Goal: Task Accomplishment & Management: Manage account settings

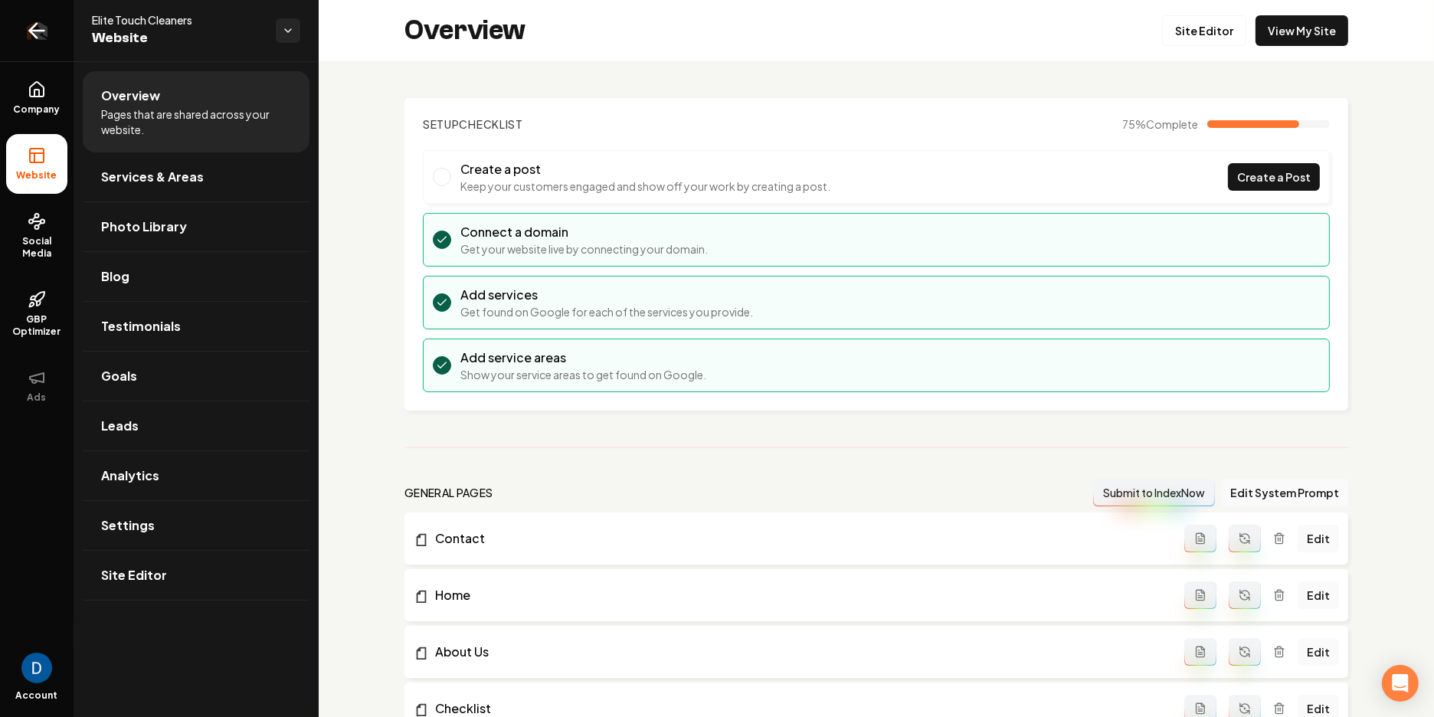
click at [37, 18] on icon "Return to dashboard" at bounding box center [37, 30] width 25 height 25
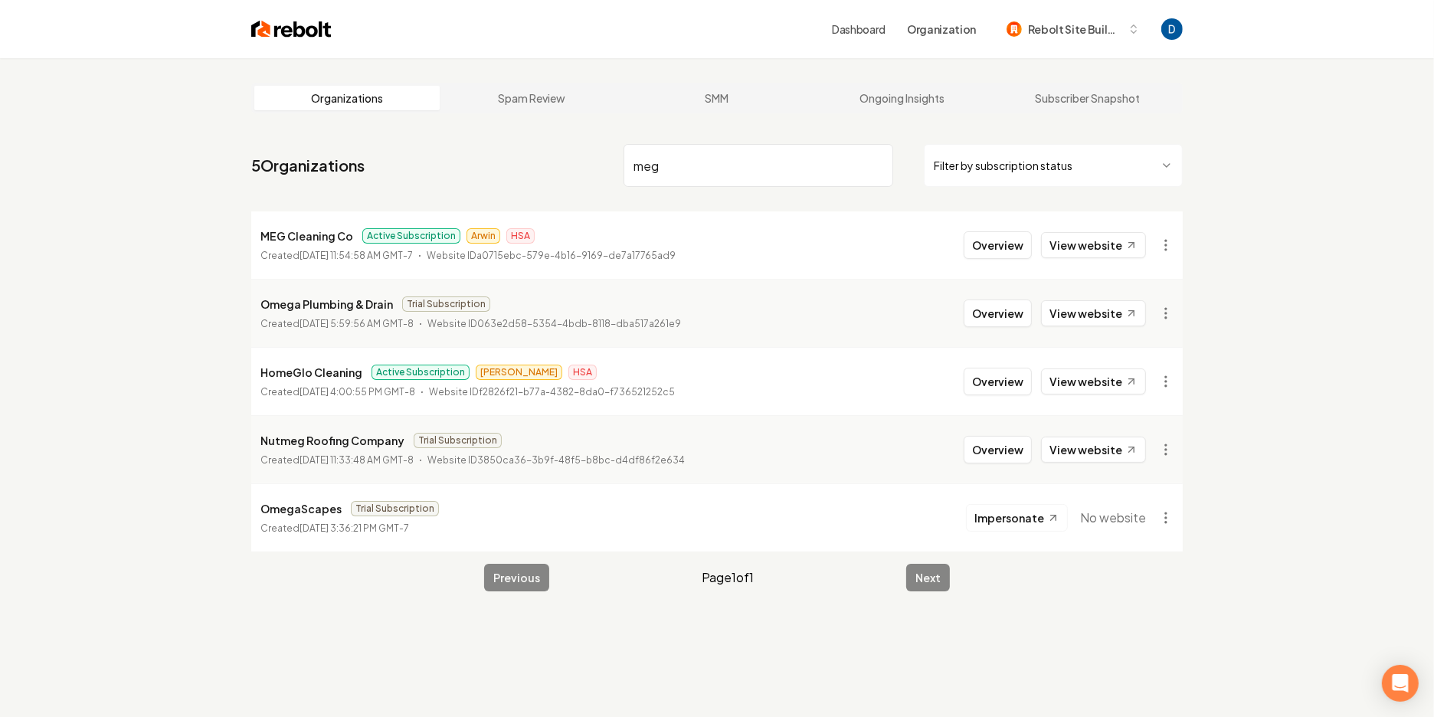
type input "meg"
click at [988, 261] on li "MEG Cleaning Co Active Subscription Arwin HSA Created July 22, 2025, 11:54:58 A…" at bounding box center [717, 244] width 932 height 67
click at [990, 241] on button "Overview" at bounding box center [998, 245] width 68 height 28
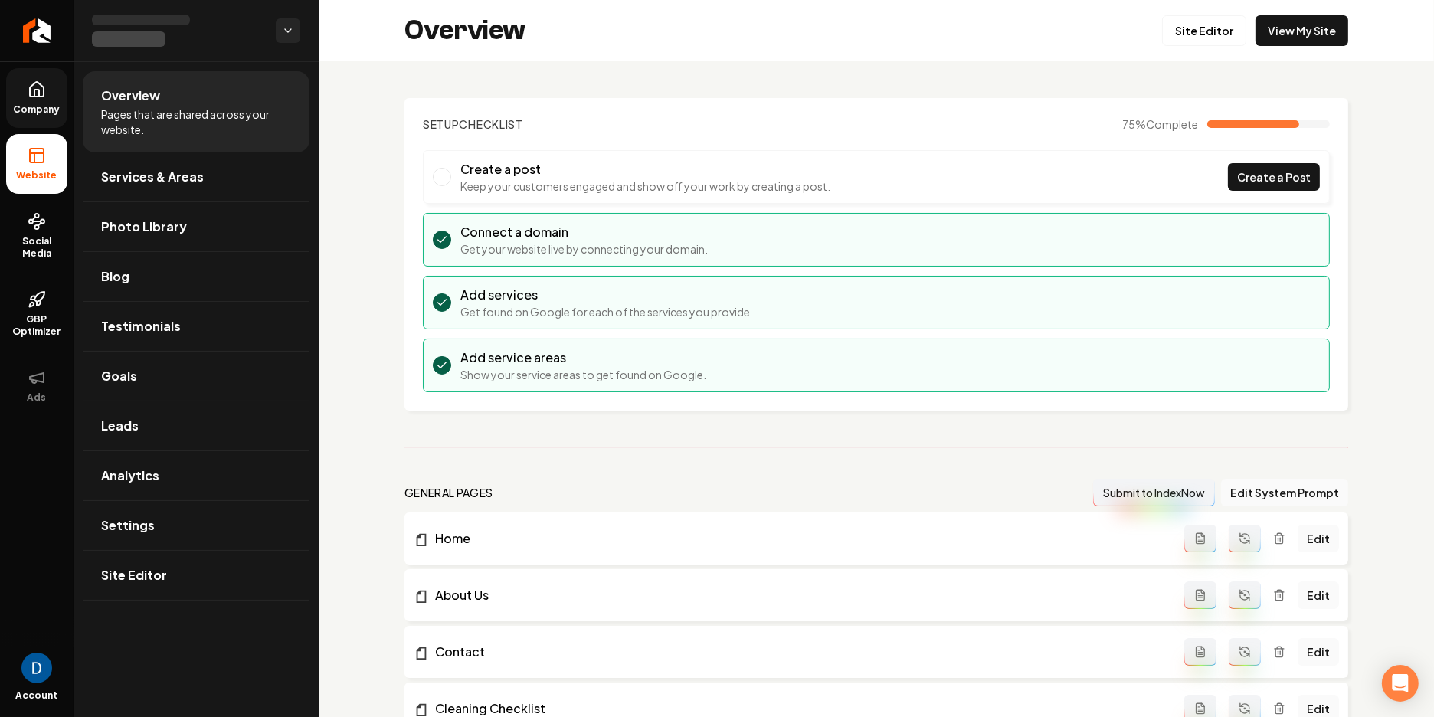
click at [48, 104] on span "Company" at bounding box center [37, 109] width 59 height 12
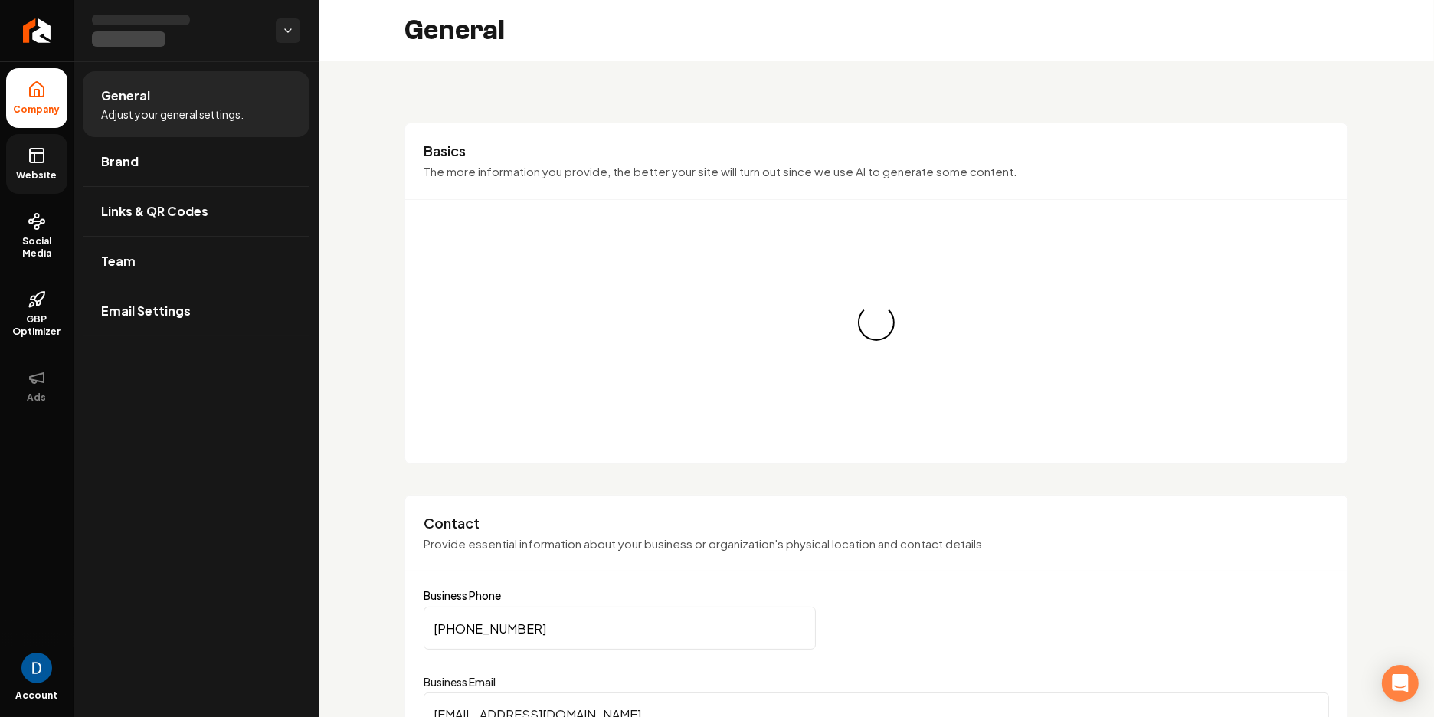
click at [28, 168] on link "Website" at bounding box center [36, 164] width 61 height 60
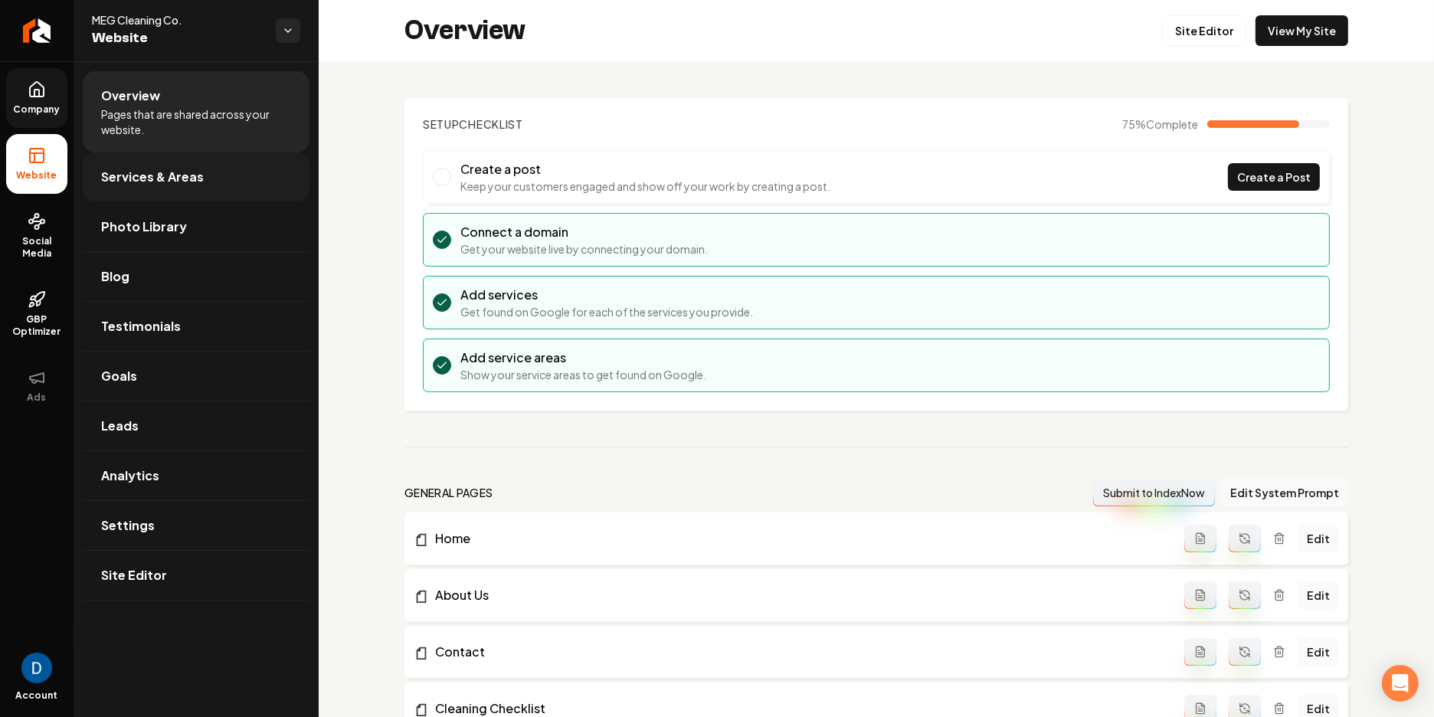
click at [225, 180] on link "Services & Areas" at bounding box center [196, 176] width 227 height 49
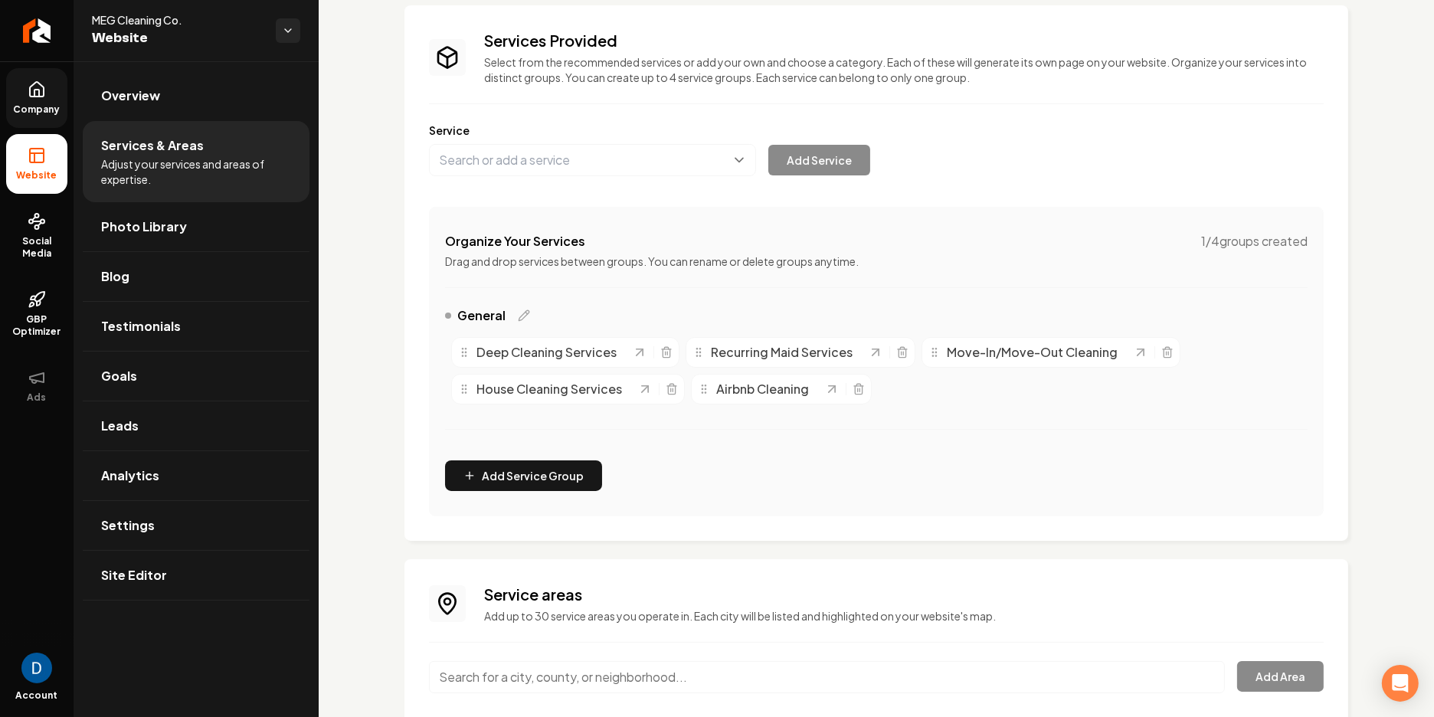
scroll to position [104, 0]
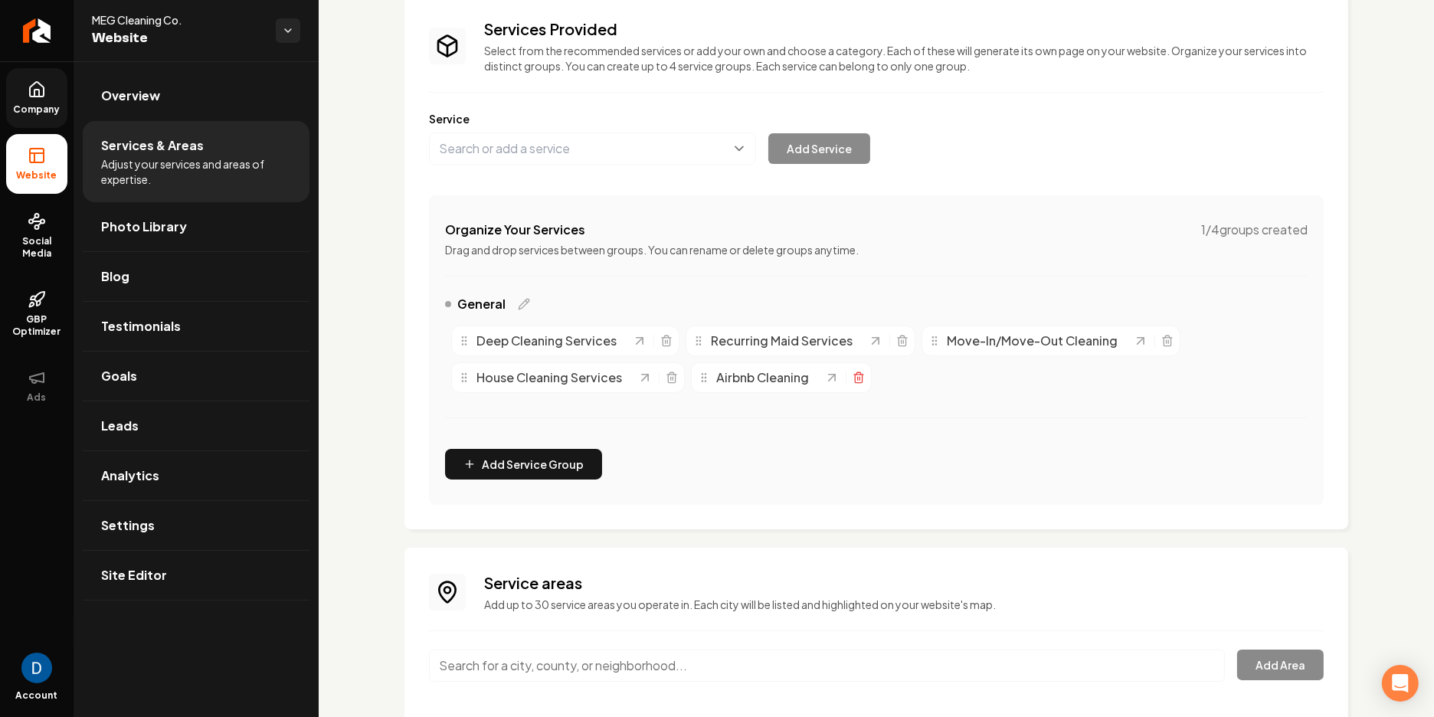
click at [860, 375] on icon "Main content area" at bounding box center [858, 379] width 7 height 8
click at [501, 162] on button "Main content area" at bounding box center [592, 149] width 327 height 32
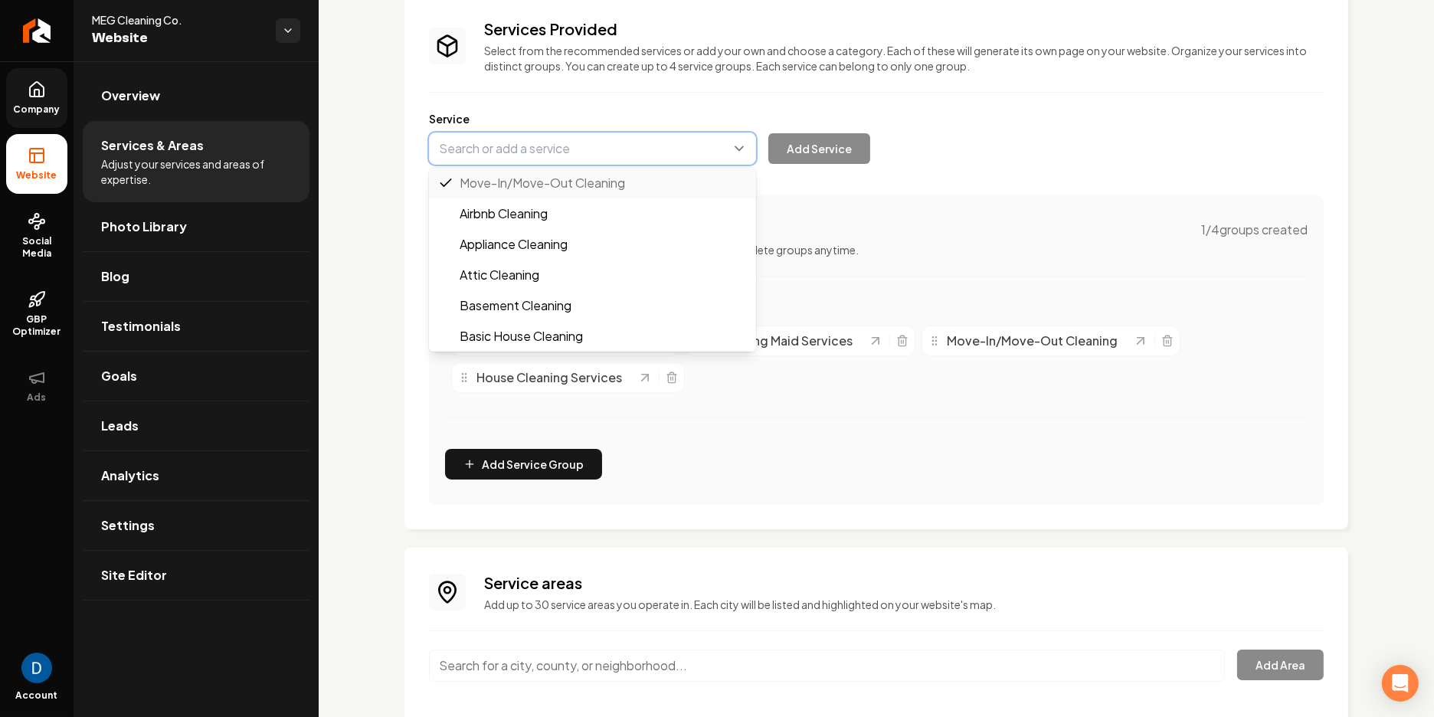
paste input "Vacation Rental Cleaning"
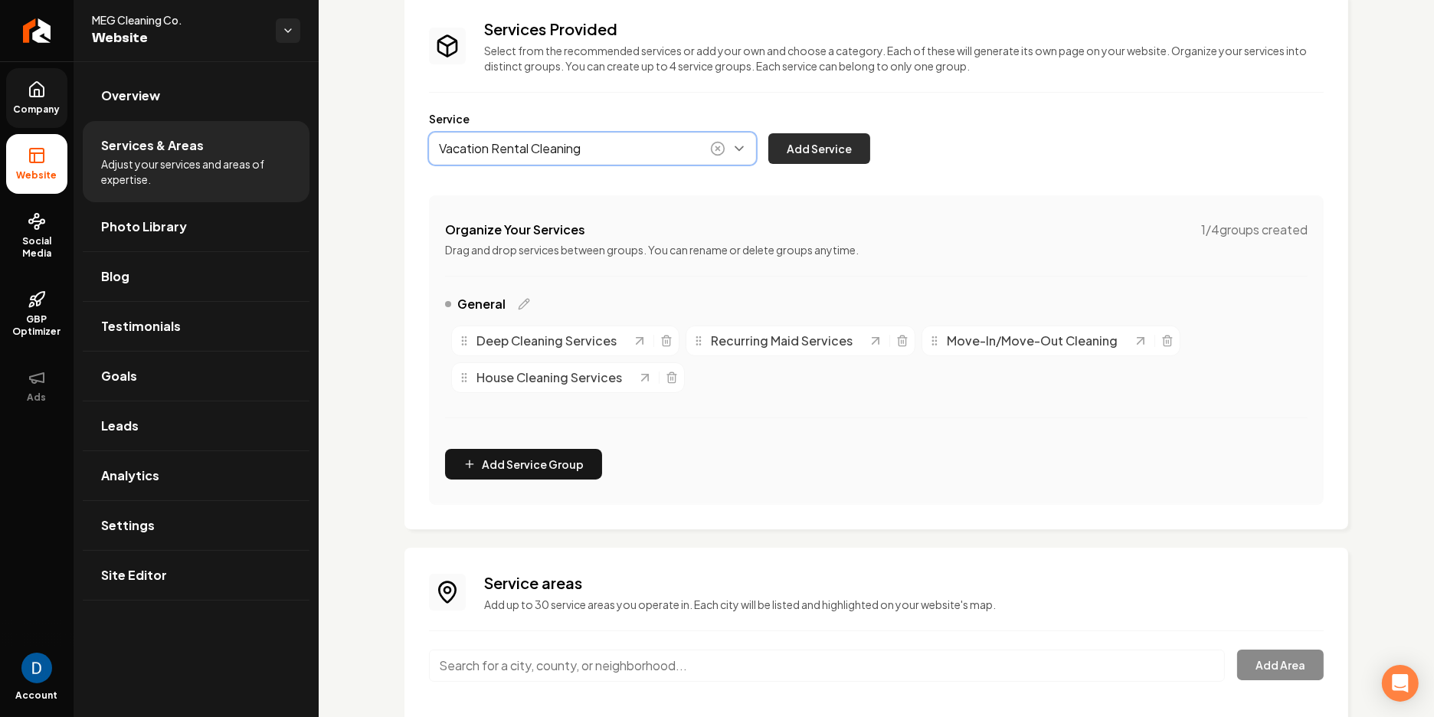
type input "Vacation Rental Cleaning"
click at [818, 147] on button "Add Service" at bounding box center [820, 148] width 102 height 31
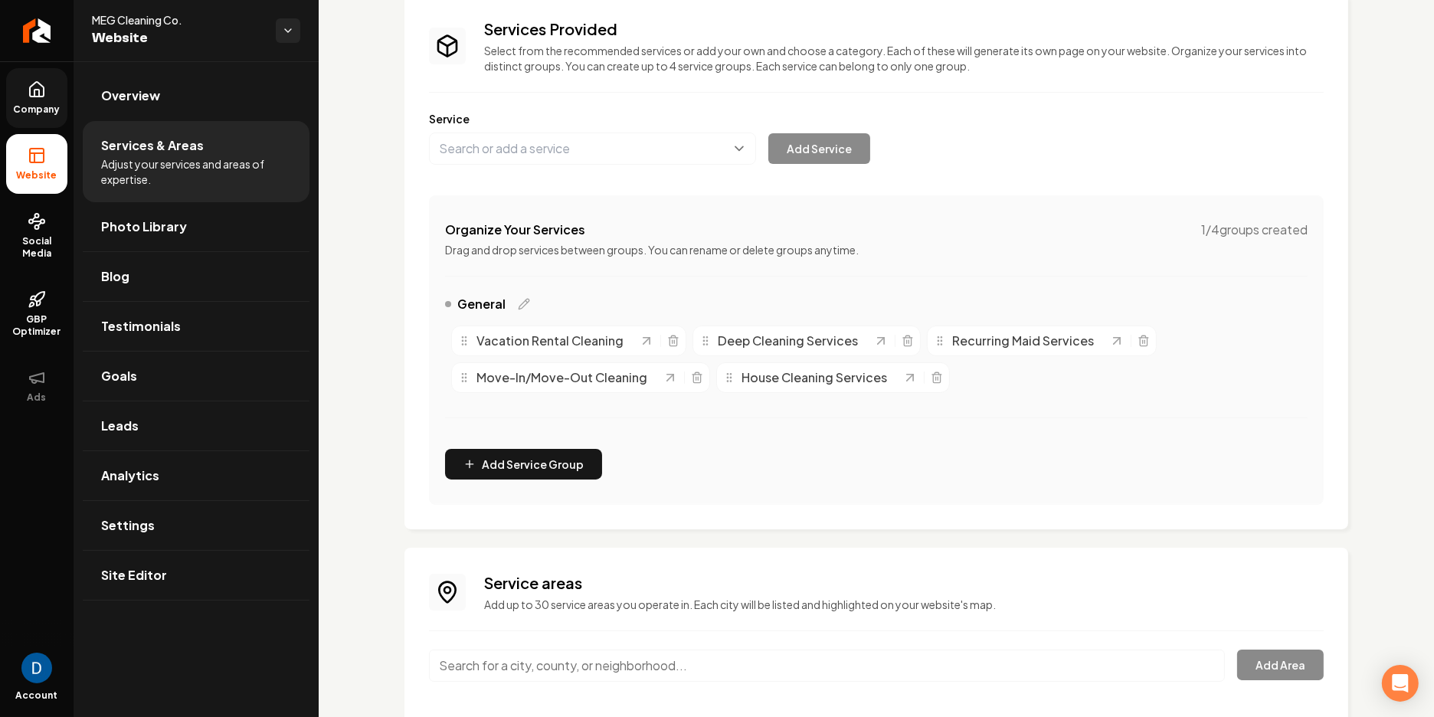
click at [1056, 342] on span "Recurring Maid Services" at bounding box center [1023, 341] width 142 height 18
click at [1048, 342] on span "Recurring Maid Services" at bounding box center [1023, 341] width 142 height 18
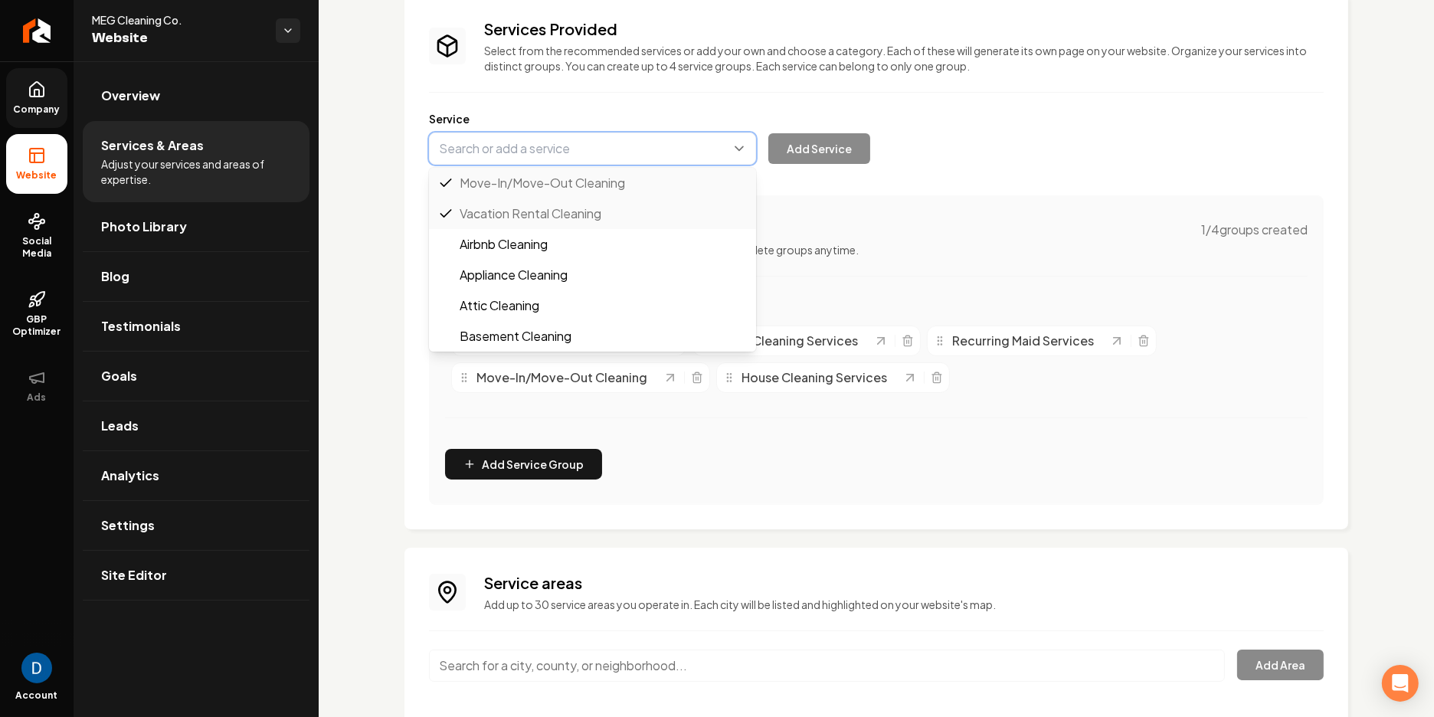
click at [555, 151] on button "Main content area" at bounding box center [592, 149] width 327 height 32
paste input "Recurring Maid Services"
type input "Recurring Maid Services"
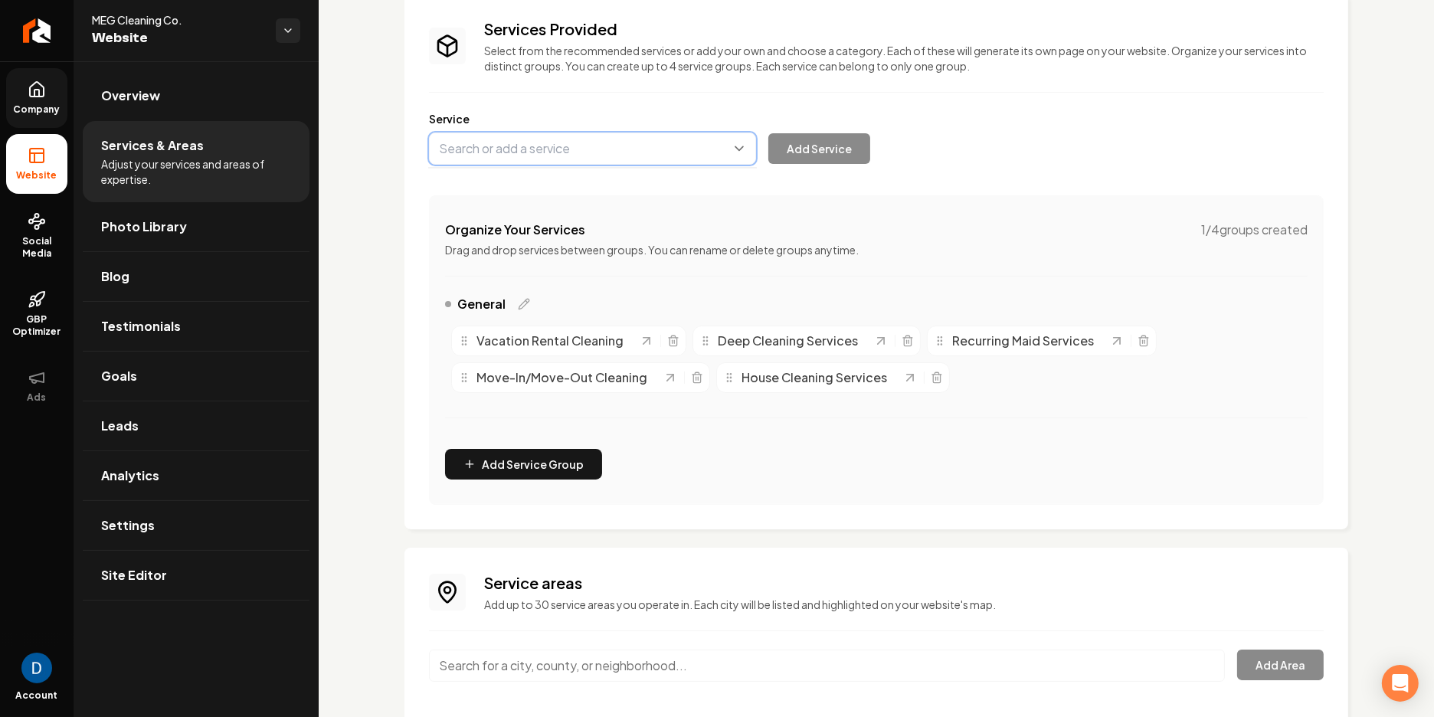
click at [509, 152] on button "Main content area" at bounding box center [592, 149] width 327 height 32
paste input "Recurring Maid Services"
type input "Recurring Maid Services"
click at [506, 151] on button "Main content area" at bounding box center [592, 149] width 327 height 32
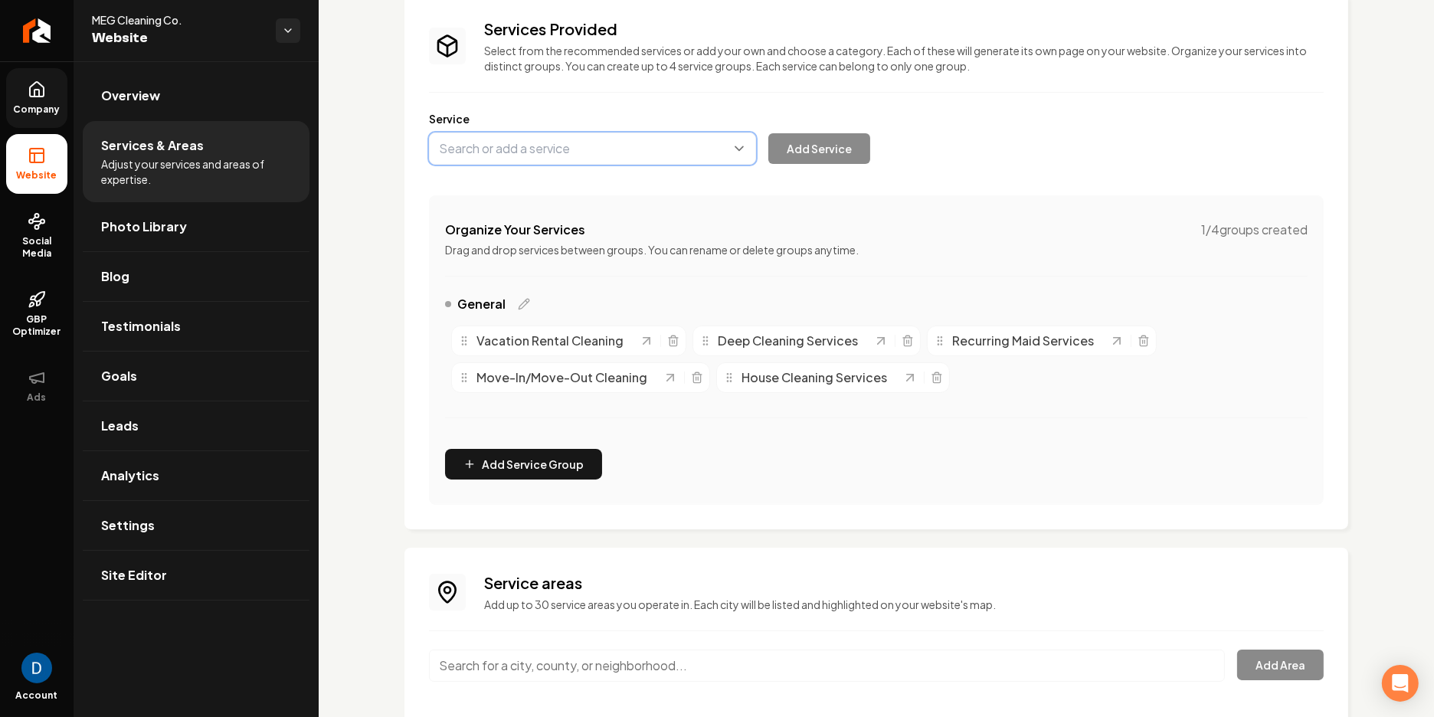
click at [506, 151] on button "Main content area" at bounding box center [592, 149] width 327 height 32
paste input "Recurring Maid Services"
type input "Recurring Cleaning Services"
click at [847, 138] on button "Add Service" at bounding box center [820, 148] width 102 height 31
click at [1139, 344] on icon "Main content area" at bounding box center [1144, 341] width 12 height 12
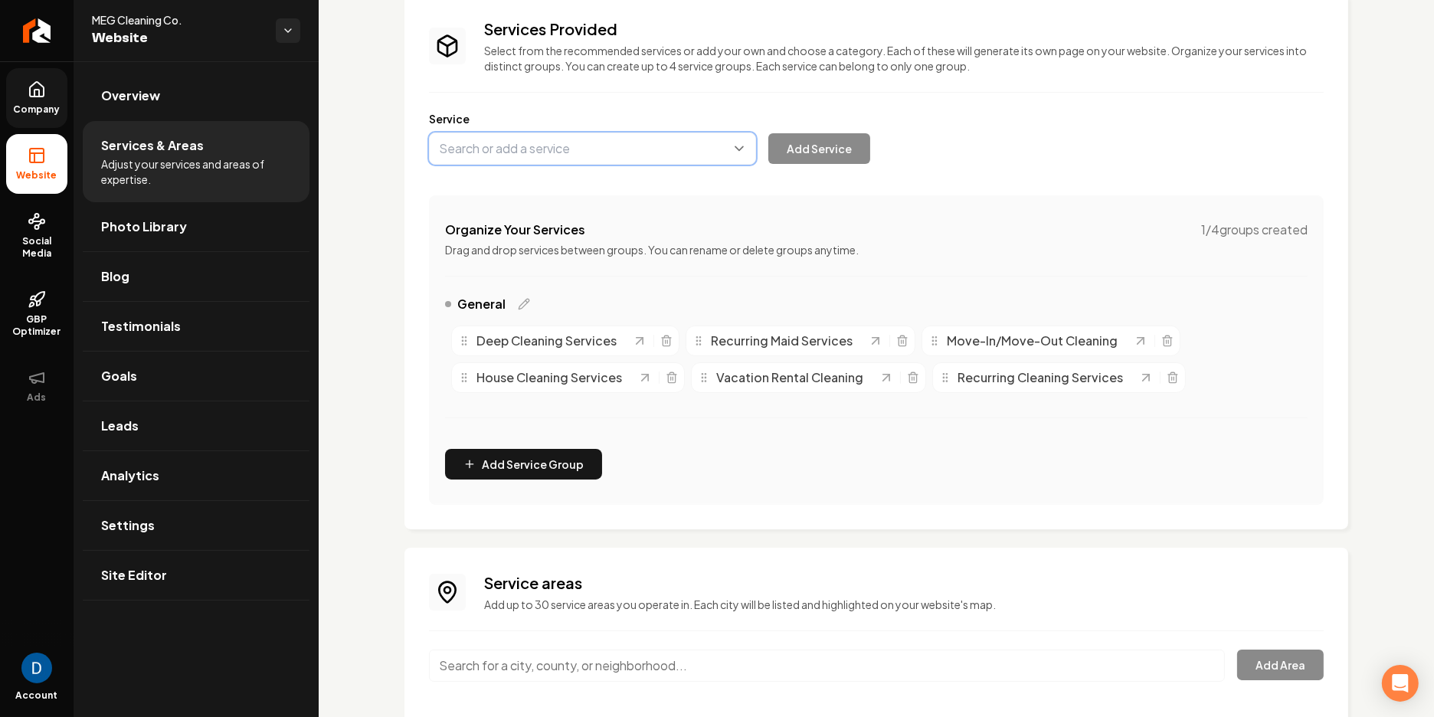
click at [543, 152] on button "Main content area" at bounding box center [592, 149] width 327 height 32
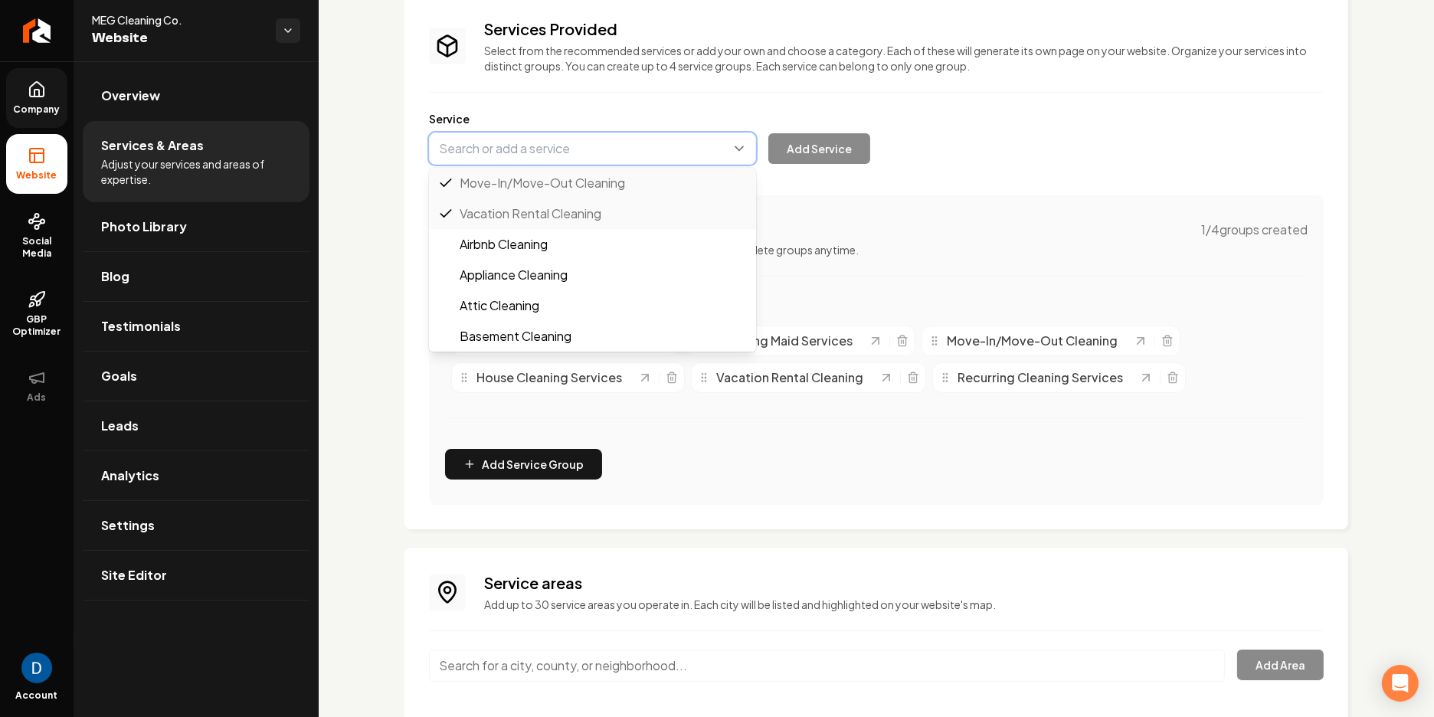
paste input "Post-Construction/Post-Renovation Cleaning"
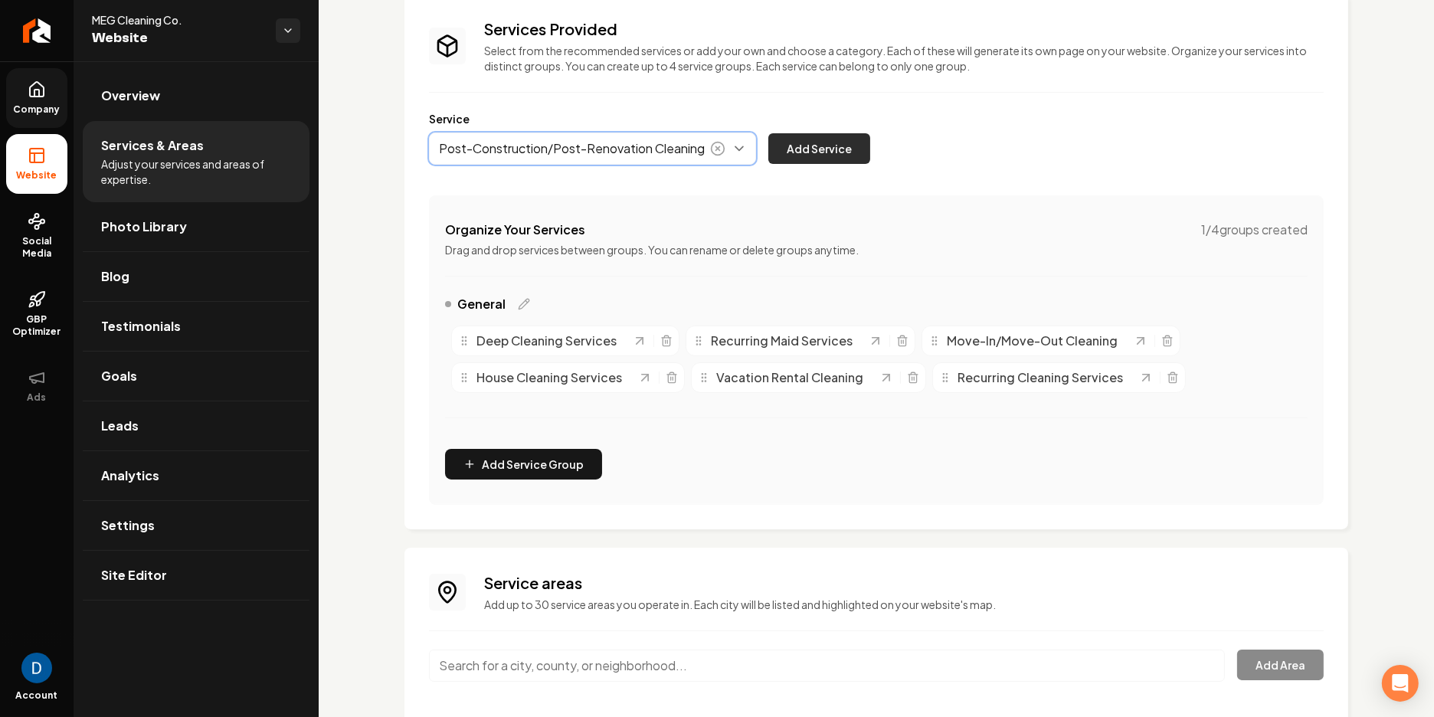
type input "Post-Construction/Post-Renovation Cleaning"
click at [831, 152] on button "Add Service" at bounding box center [820, 148] width 102 height 31
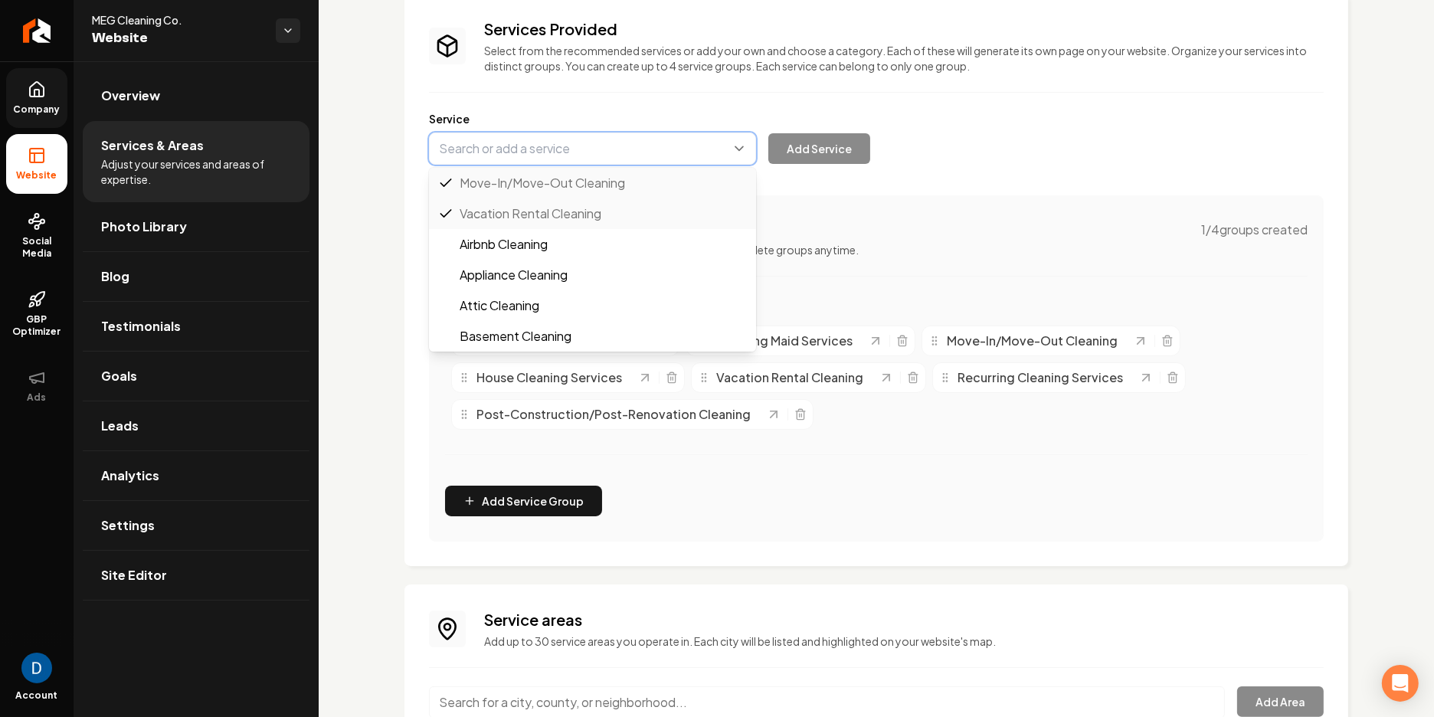
click at [552, 152] on button "Main content area" at bounding box center [592, 149] width 327 height 32
paste input "Marine Vessel Detailing"
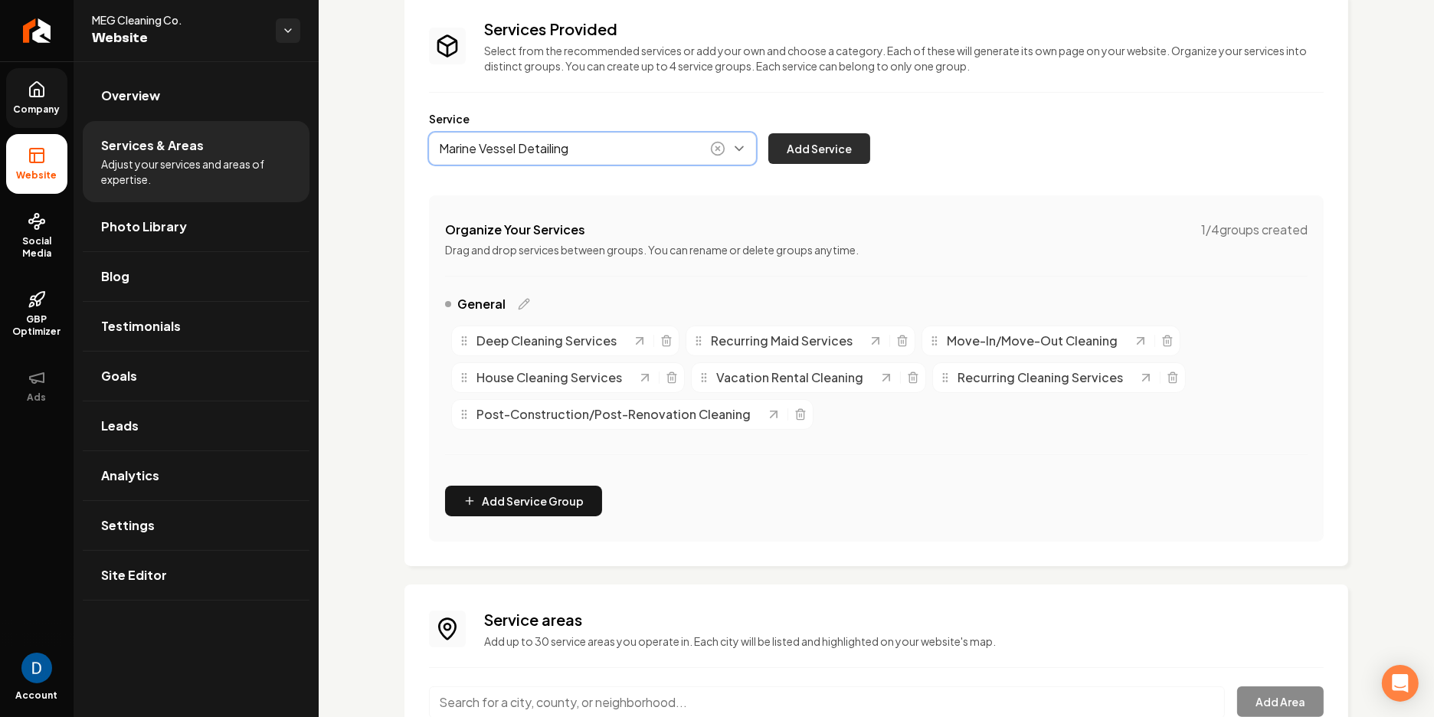
type input "Marine Vessel Detailing"
click at [861, 152] on button "Add Service" at bounding box center [820, 148] width 102 height 31
click at [157, 583] on link "Site Editor" at bounding box center [196, 575] width 227 height 49
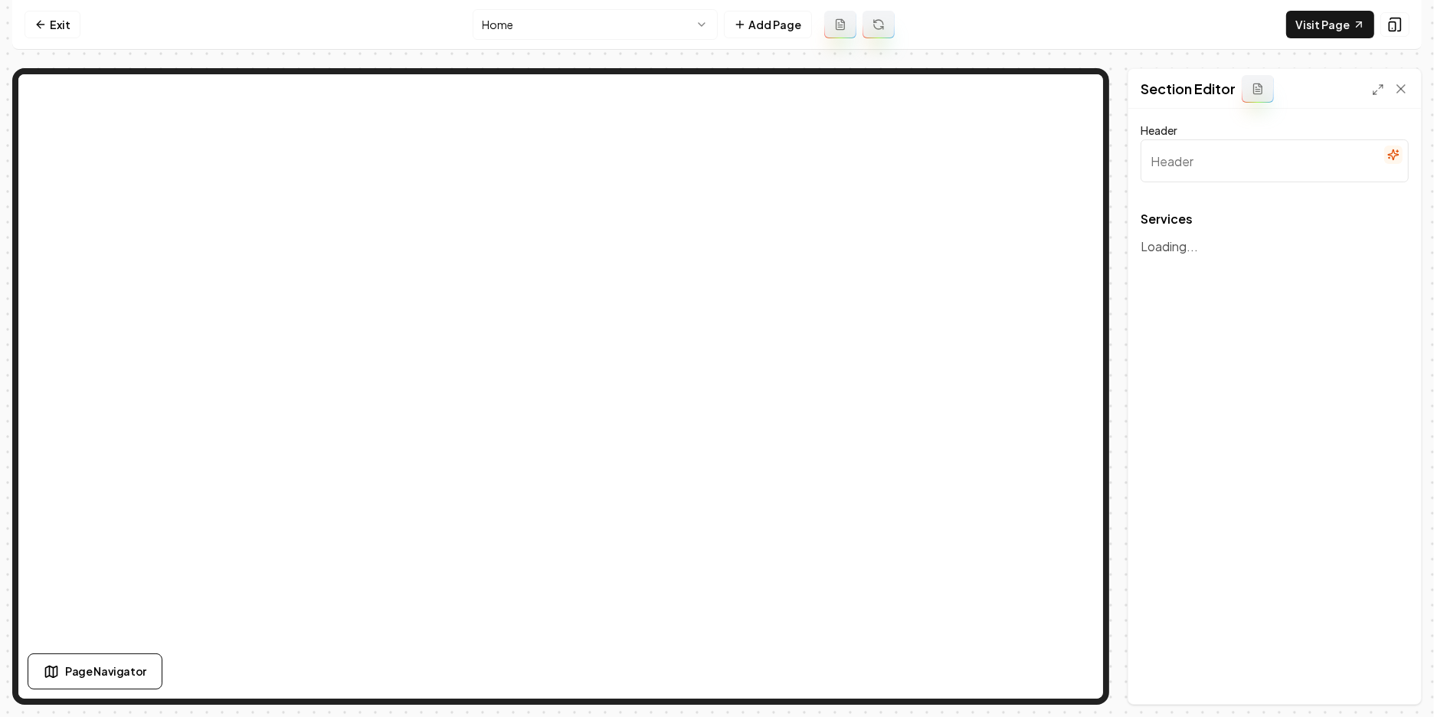
type input "Professional Cleaning Services"
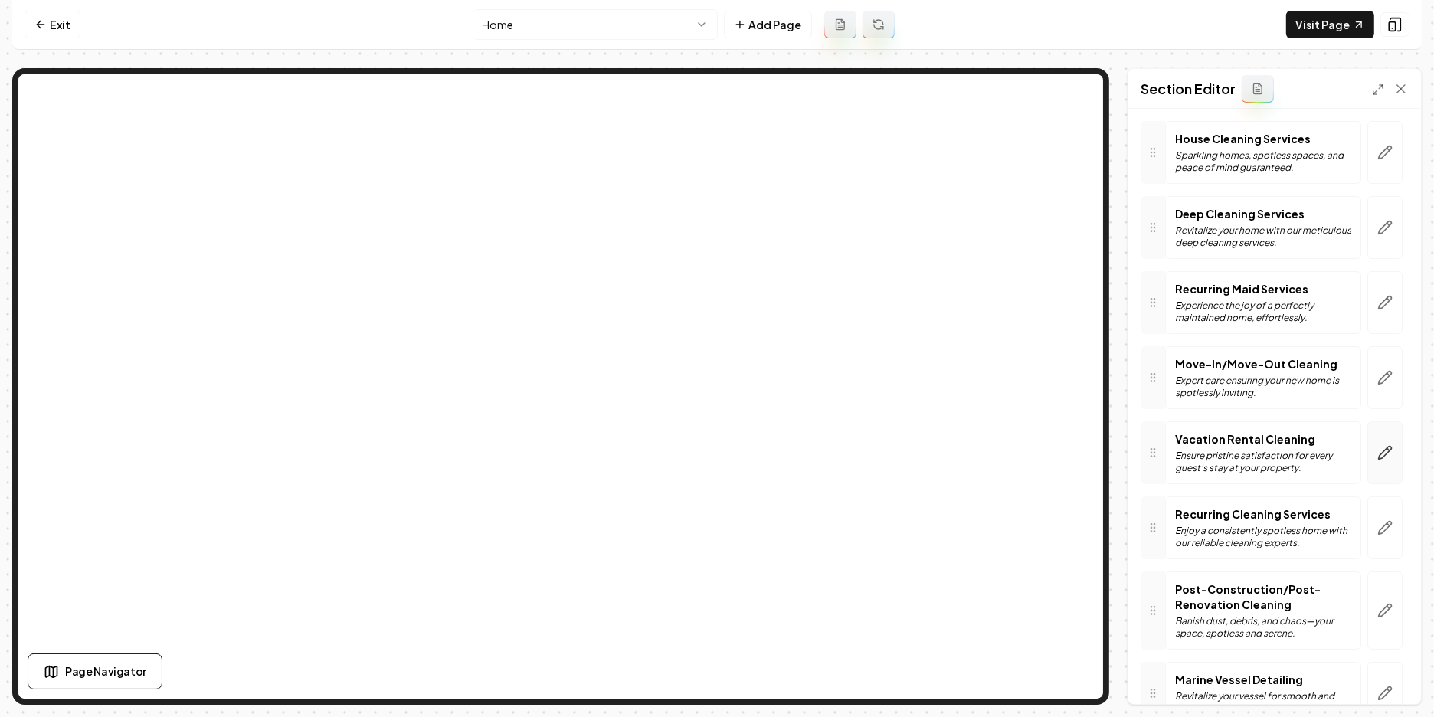
scroll to position [200, 0]
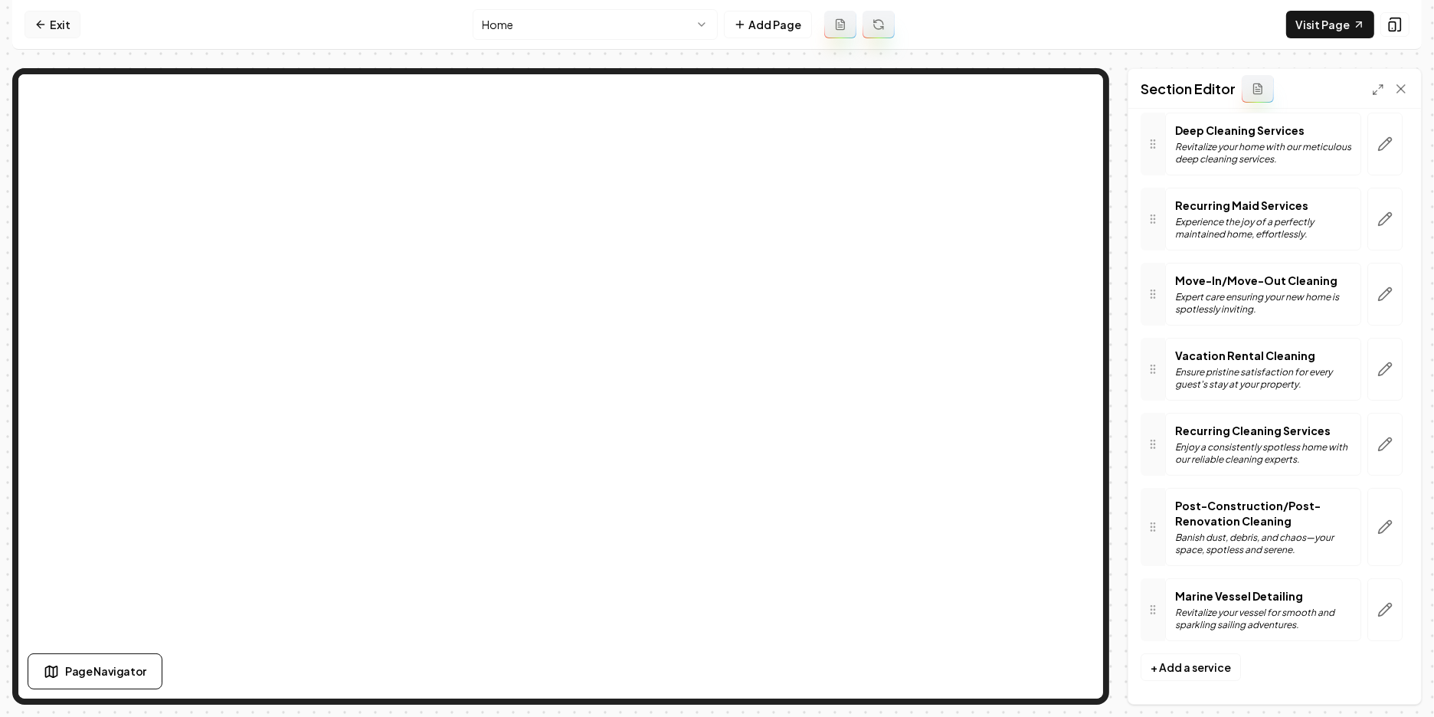
click at [50, 23] on link "Exit" at bounding box center [53, 25] width 56 height 28
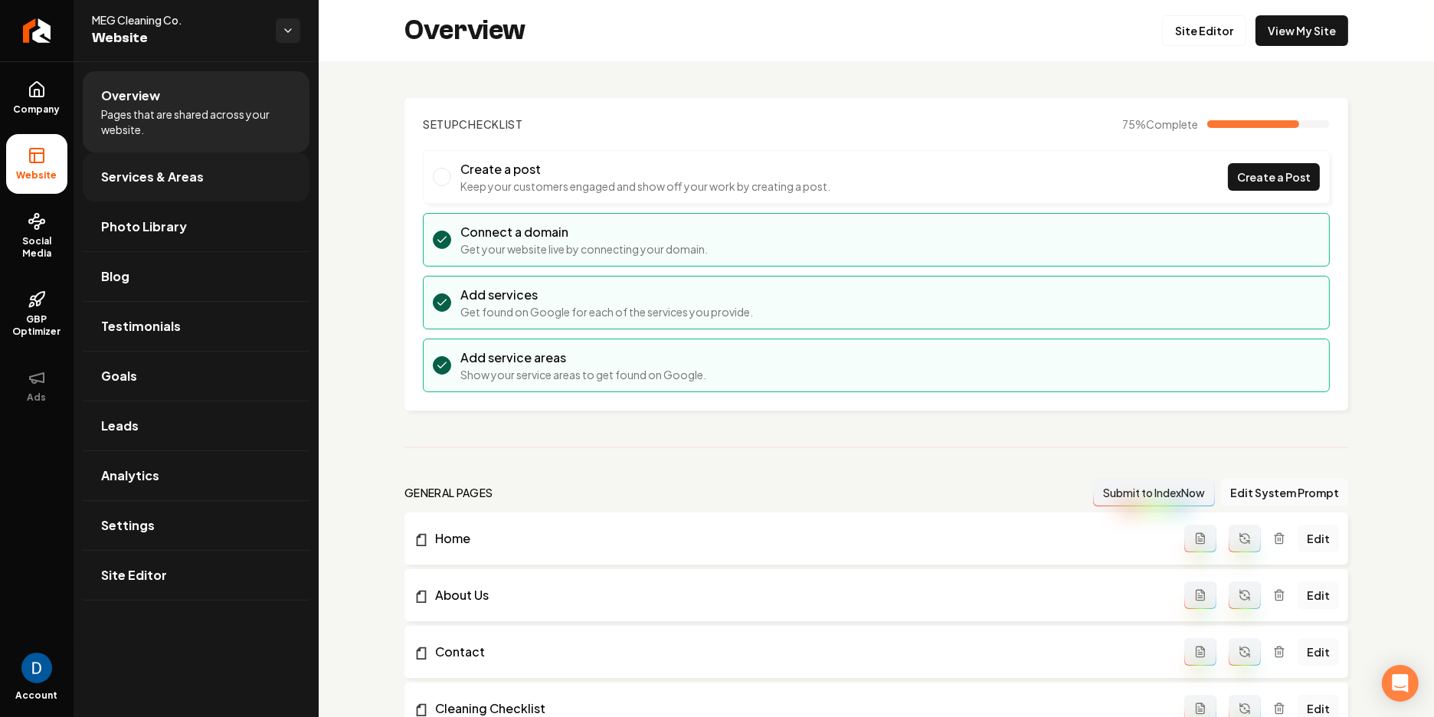
click at [255, 186] on link "Services & Areas" at bounding box center [196, 176] width 227 height 49
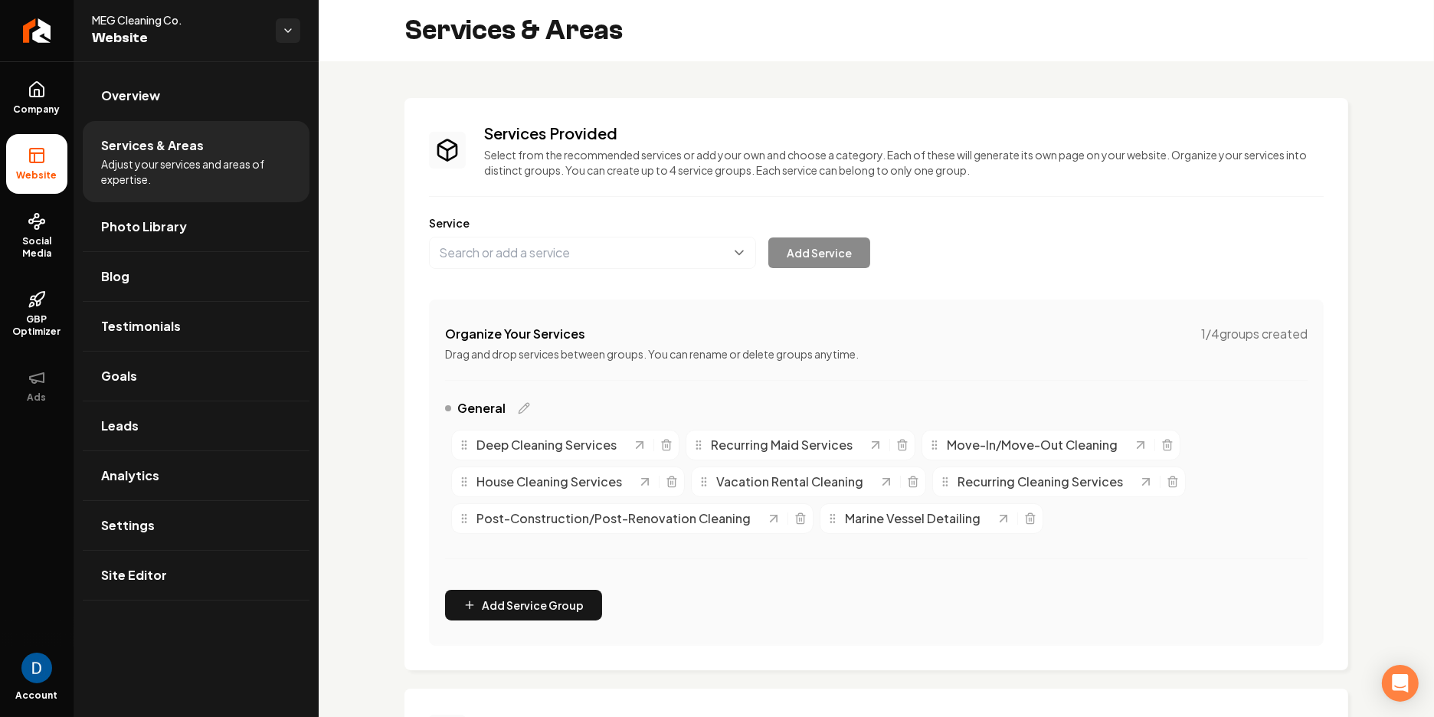
click at [899, 451] on div "Main content area" at bounding box center [888, 445] width 41 height 15
click at [896, 434] on div "Recurring Maid Services" at bounding box center [801, 445] width 230 height 31
click at [900, 440] on icon "Main content area" at bounding box center [902, 441] width 4 height 2
click at [126, 569] on span "Site Editor" at bounding box center [134, 575] width 66 height 18
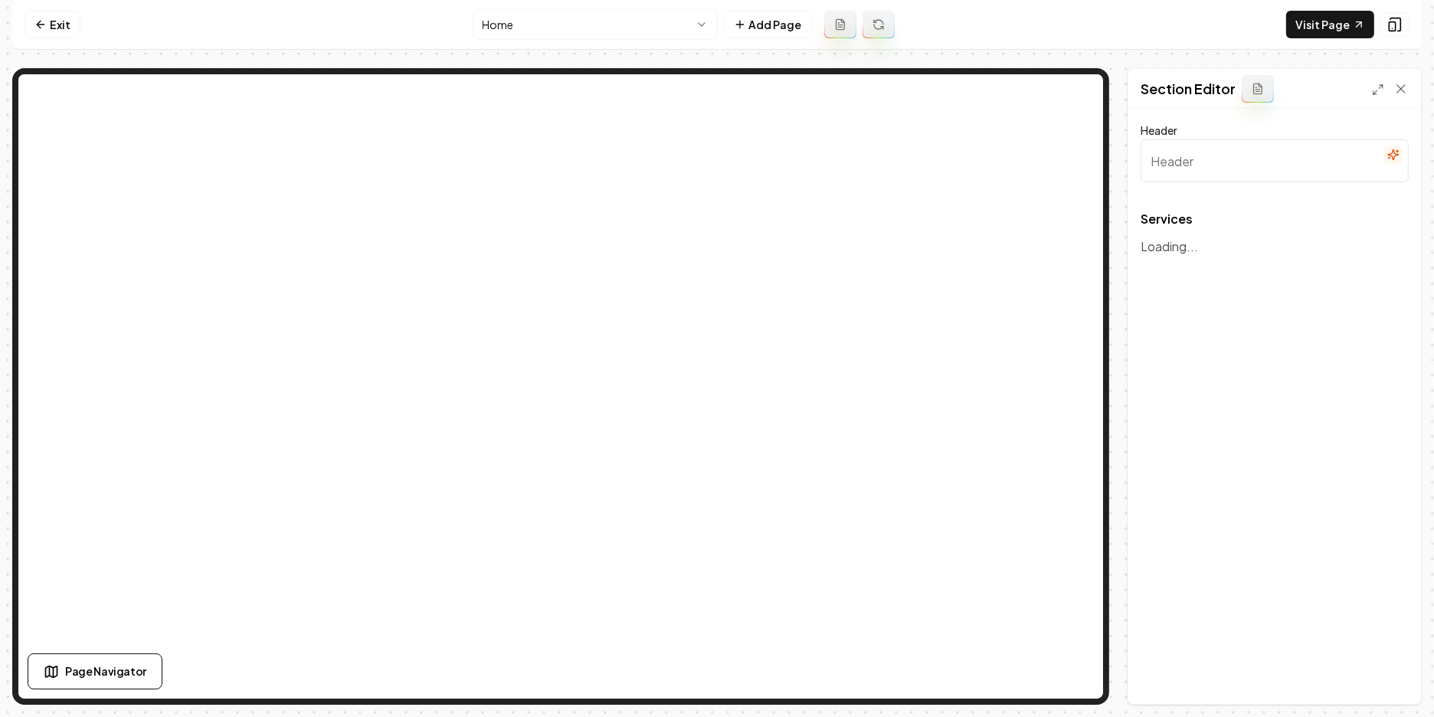
type input "Professional Cleaning Services"
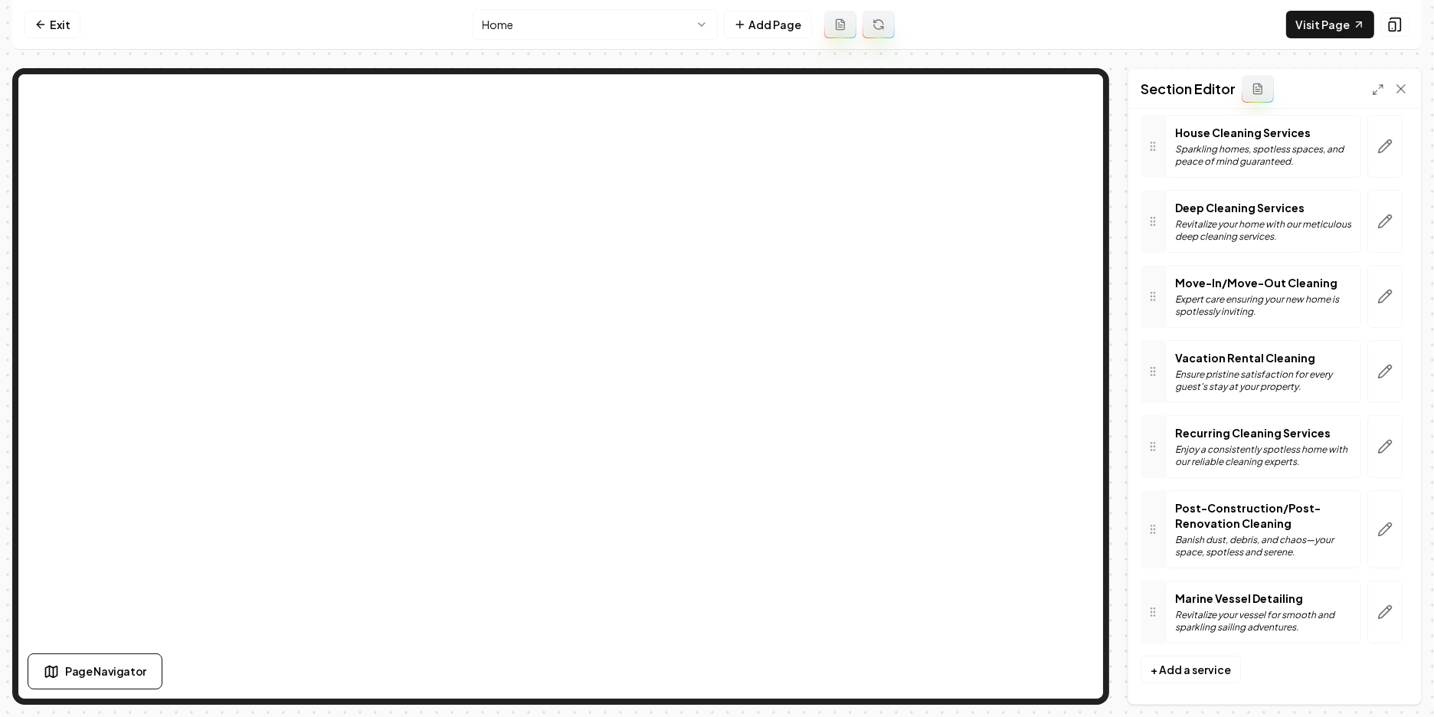
scroll to position [126, 0]
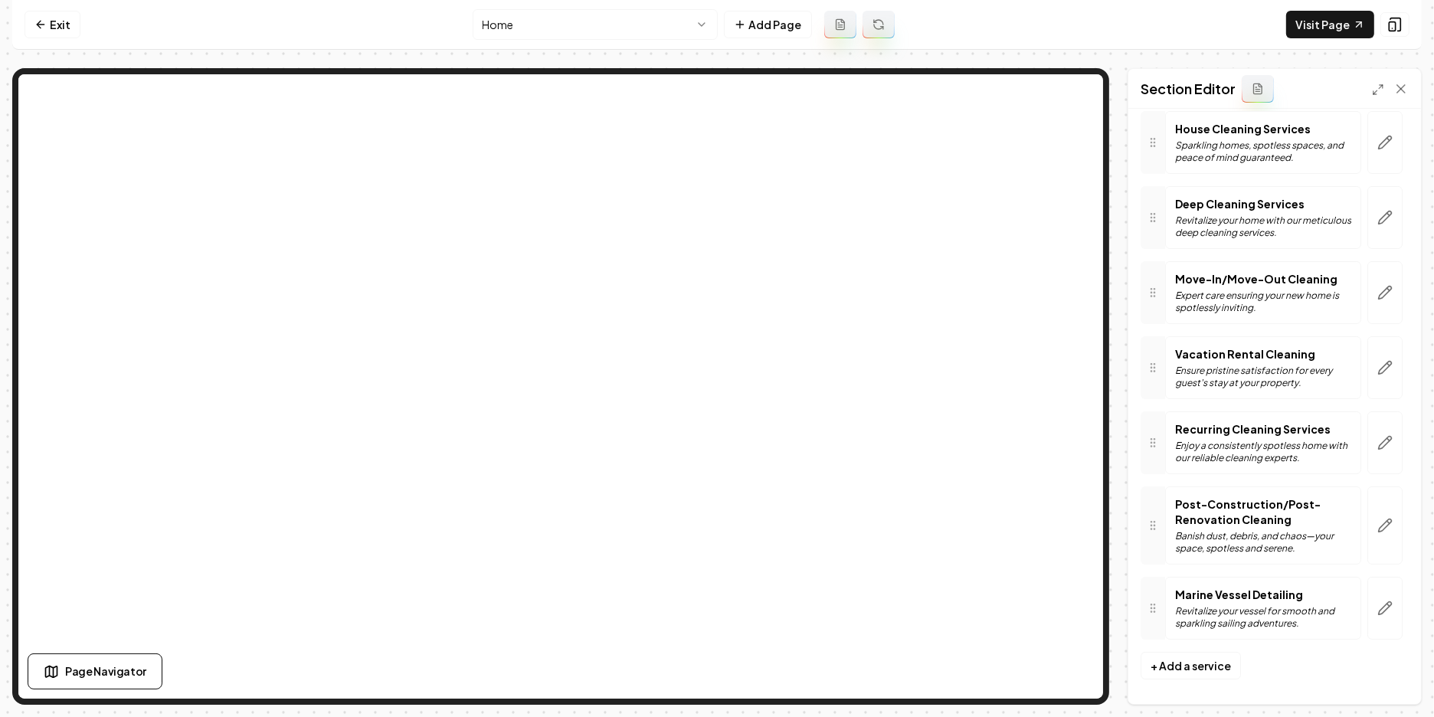
click at [1367, 443] on div at bounding box center [1386, 442] width 48 height 63
click at [1381, 443] on icon "button" at bounding box center [1385, 442] width 15 height 15
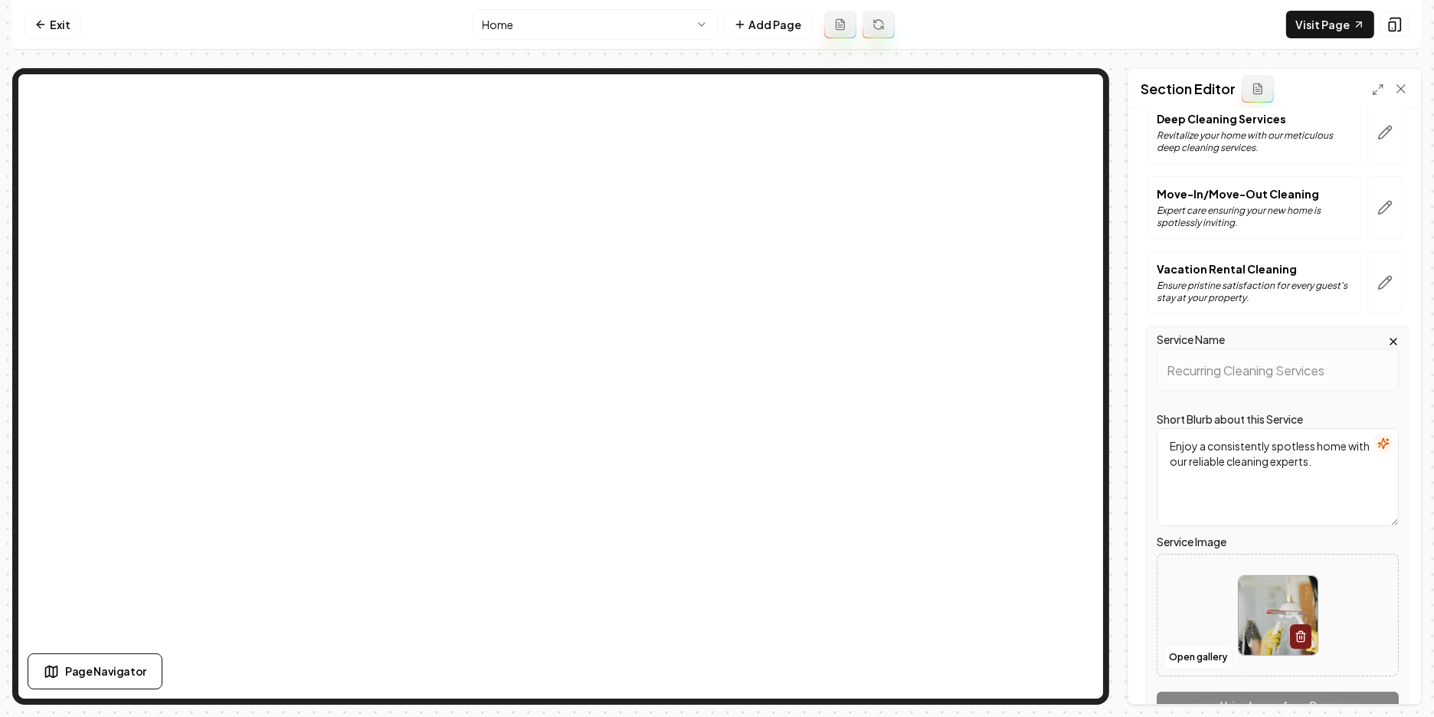
scroll to position [290, 0]
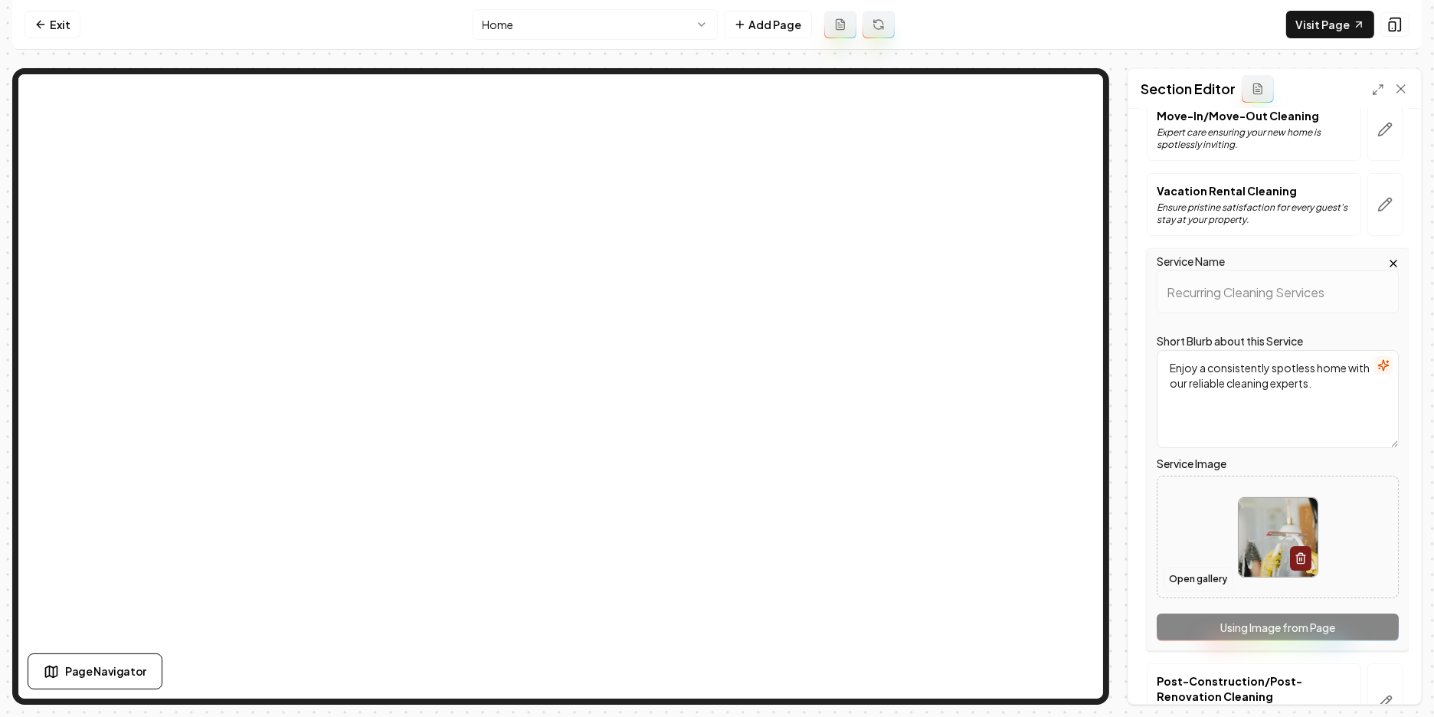
click at [1202, 582] on button "Open gallery" at bounding box center [1198, 579] width 69 height 25
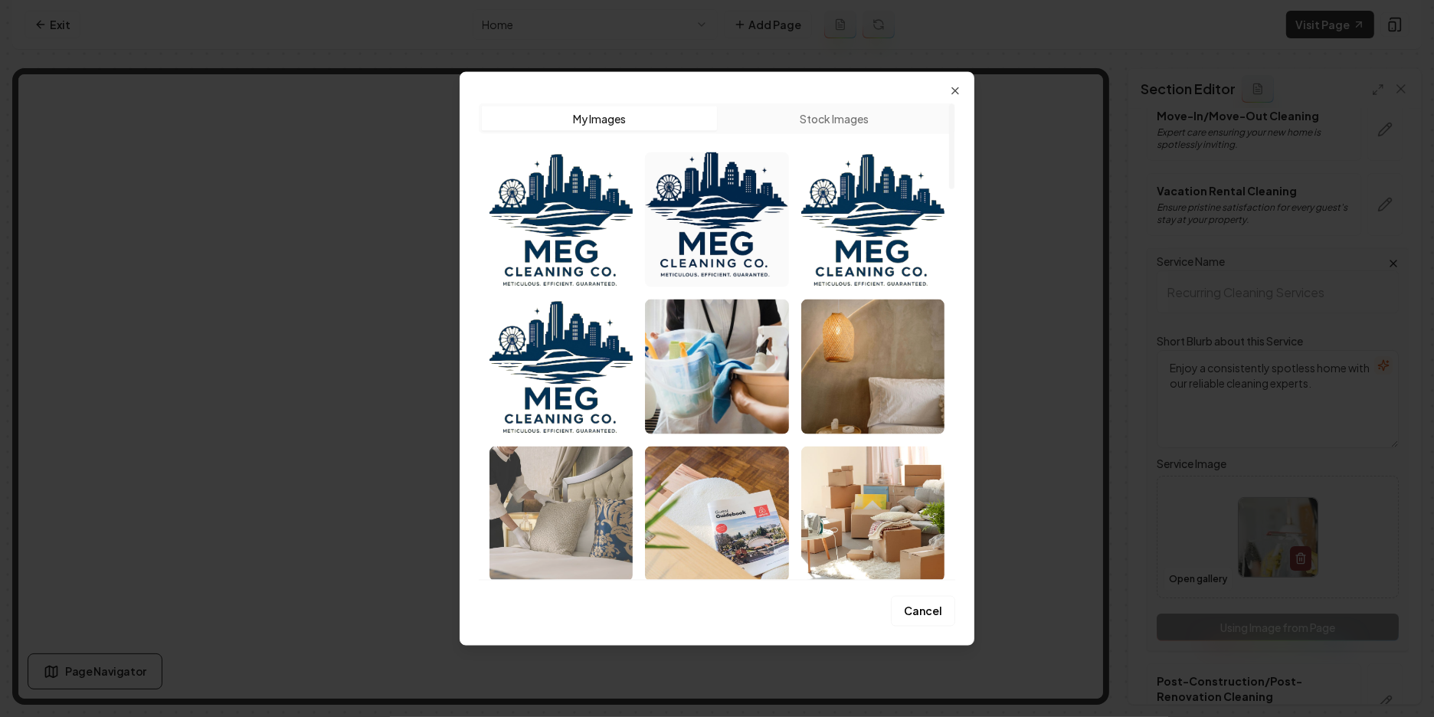
click at [542, 483] on img "Select image image_688920eb5c7cd75eb88e56f2.jpg" at bounding box center [561, 514] width 143 height 135
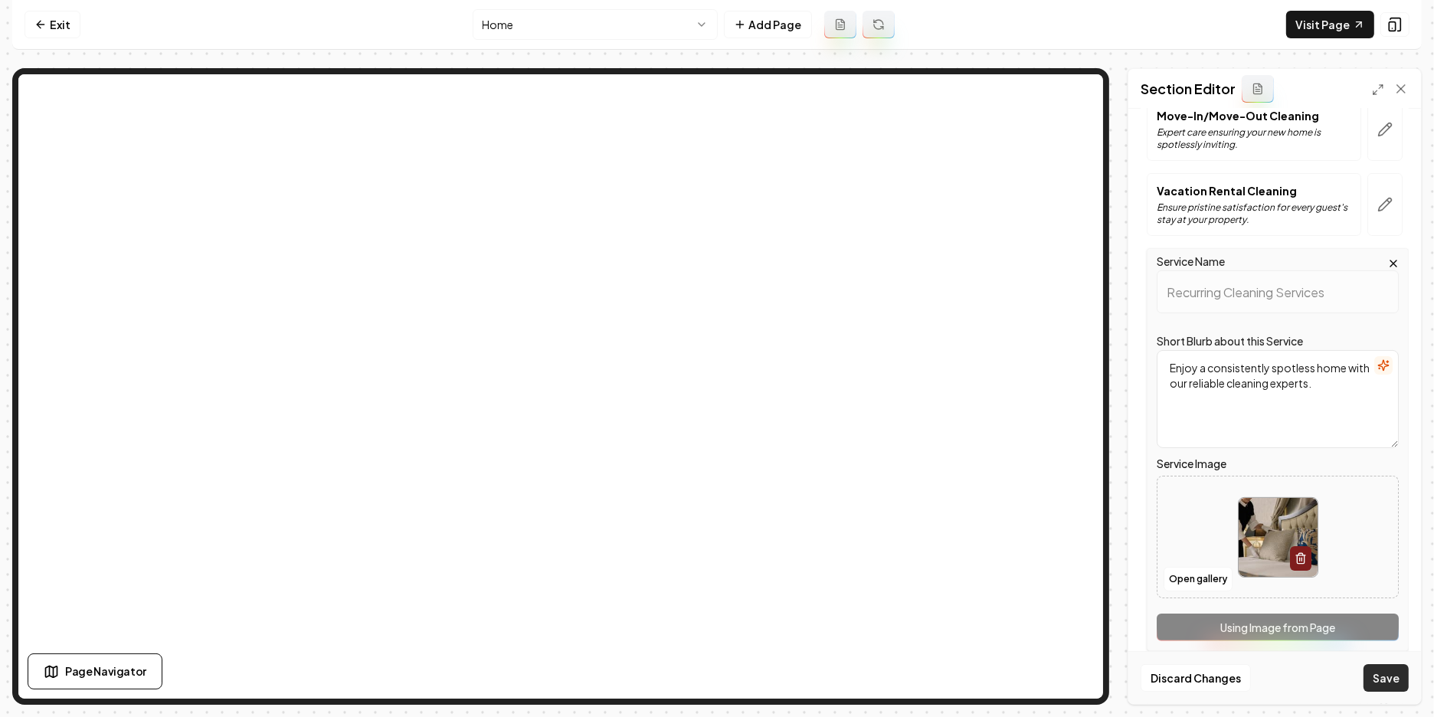
click at [1393, 680] on button "Save" at bounding box center [1386, 678] width 45 height 28
click at [601, 30] on html "Computer Required This feature is only available on a computer. Please switch t…" at bounding box center [717, 358] width 1434 height 717
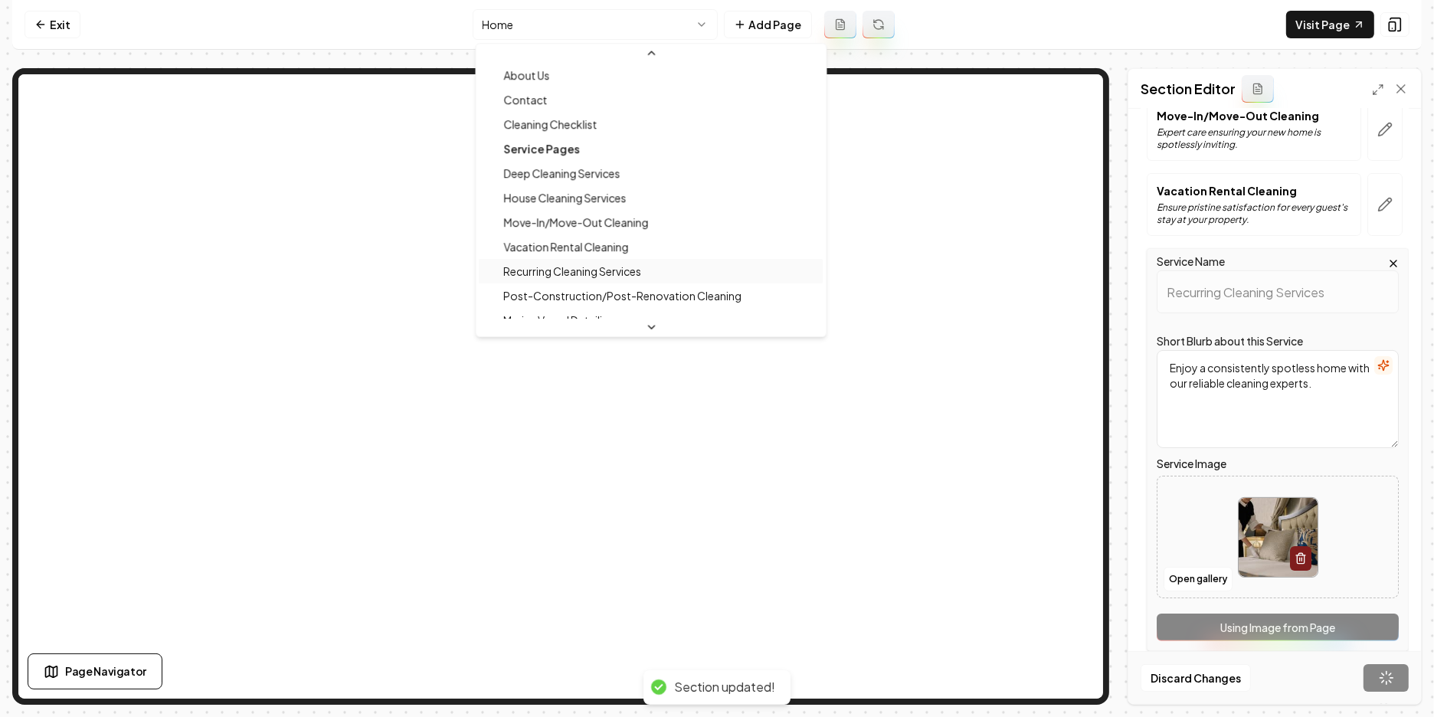
scroll to position [126, 0]
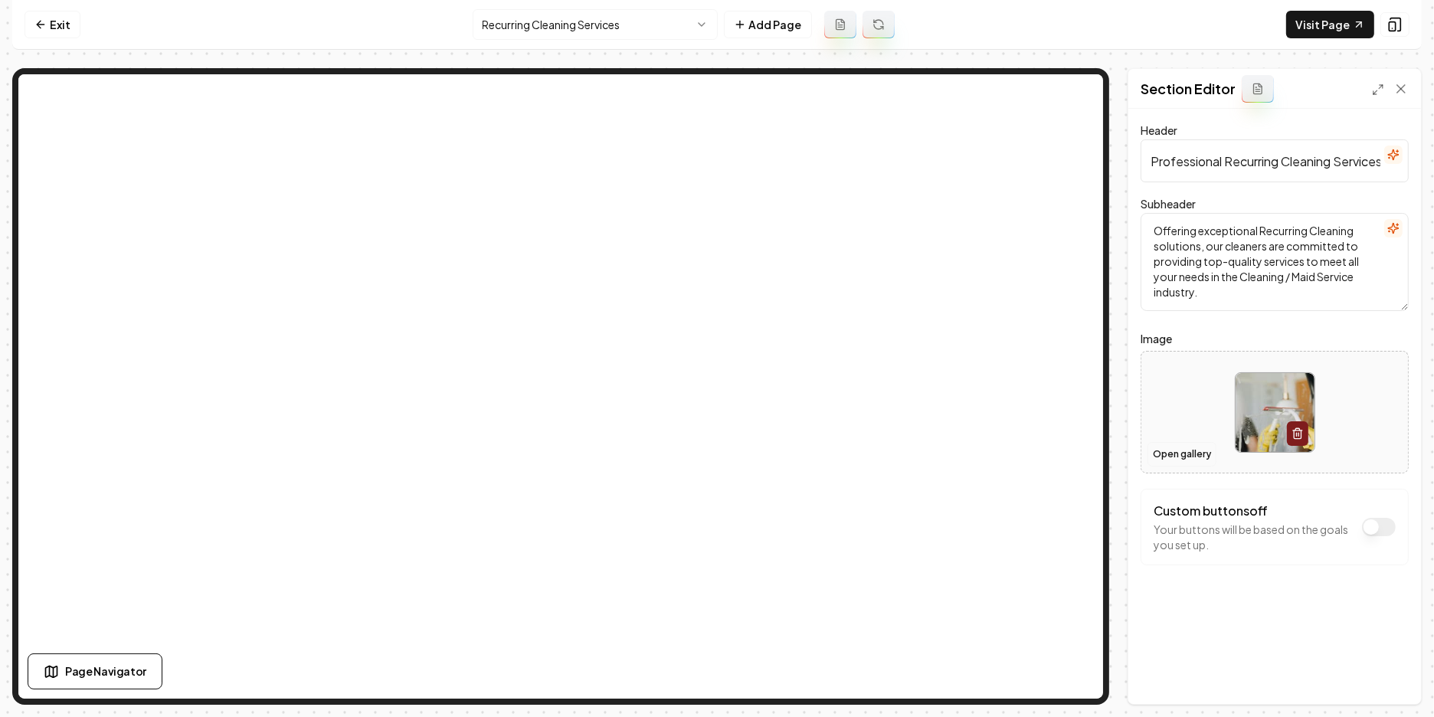
click at [1183, 460] on button "Open gallery" at bounding box center [1182, 454] width 69 height 25
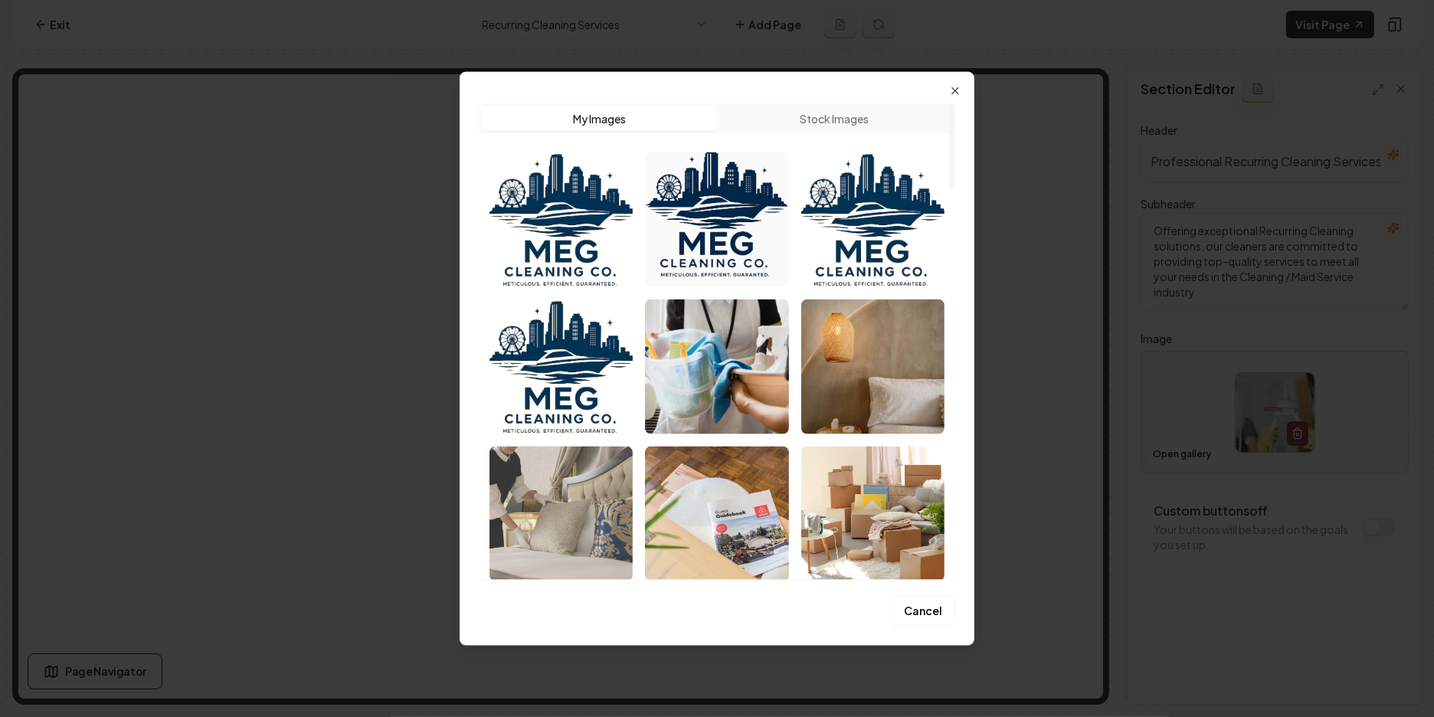
click at [591, 486] on img "Select image image_688920eb5c7cd75eb88e56f2.jpg" at bounding box center [561, 514] width 143 height 135
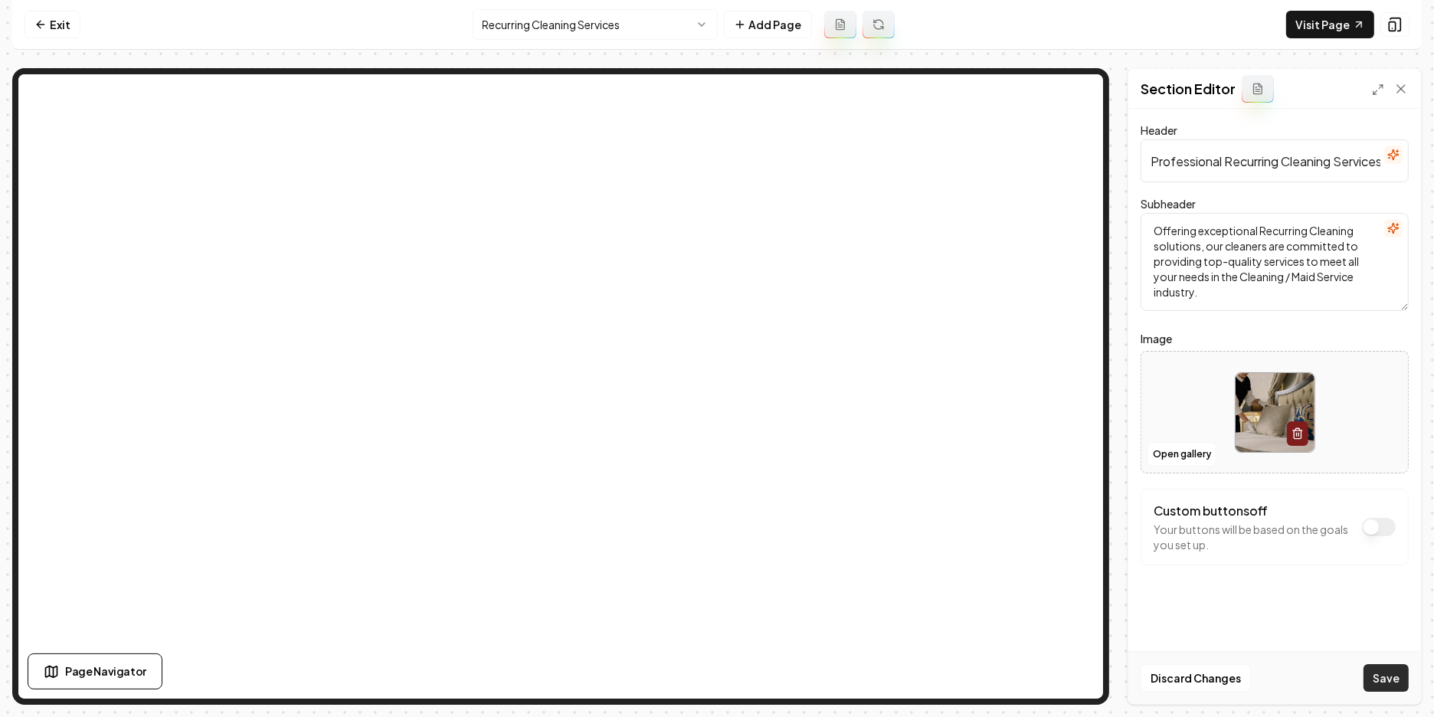
click at [1394, 683] on button "Save" at bounding box center [1386, 678] width 45 height 28
click at [582, 25] on html "Computer Required This feature is only available on a computer. Please switch t…" at bounding box center [717, 358] width 1434 height 717
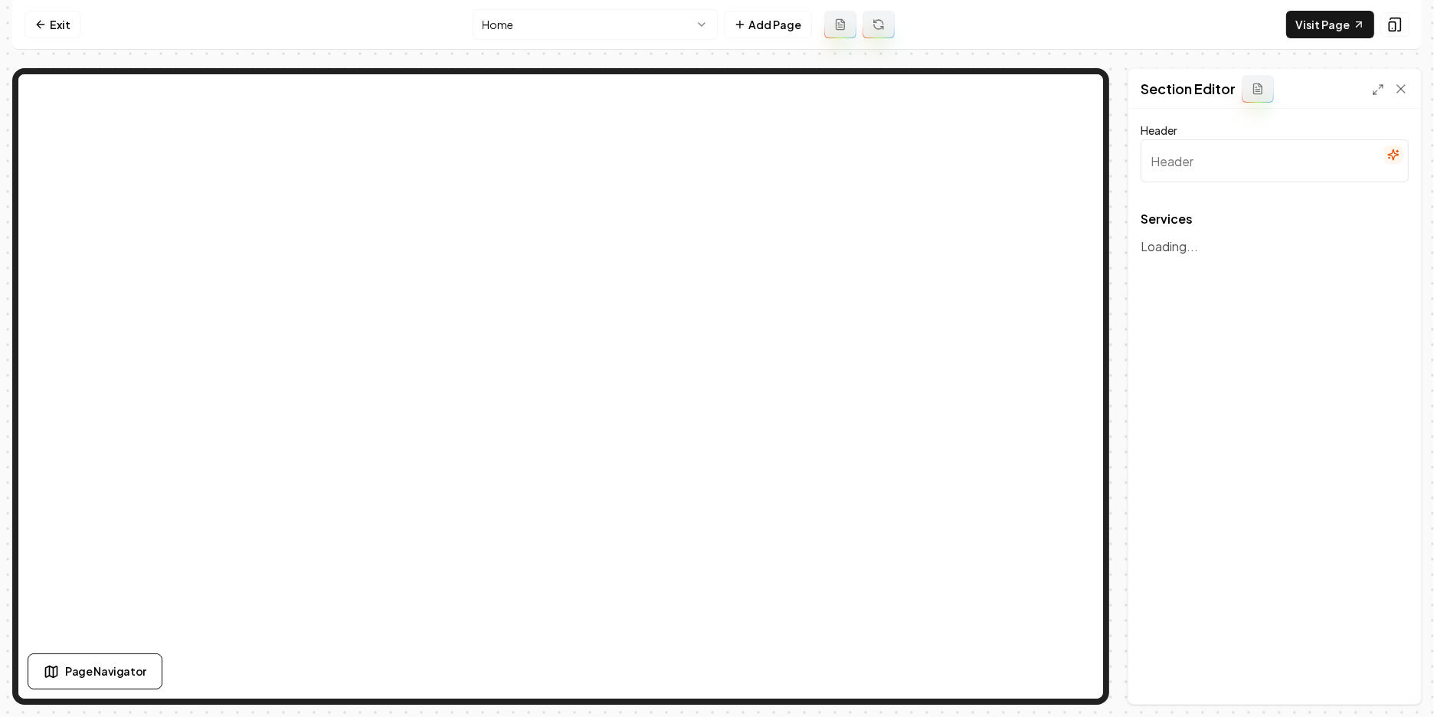
type input "Professional Cleaning Services"
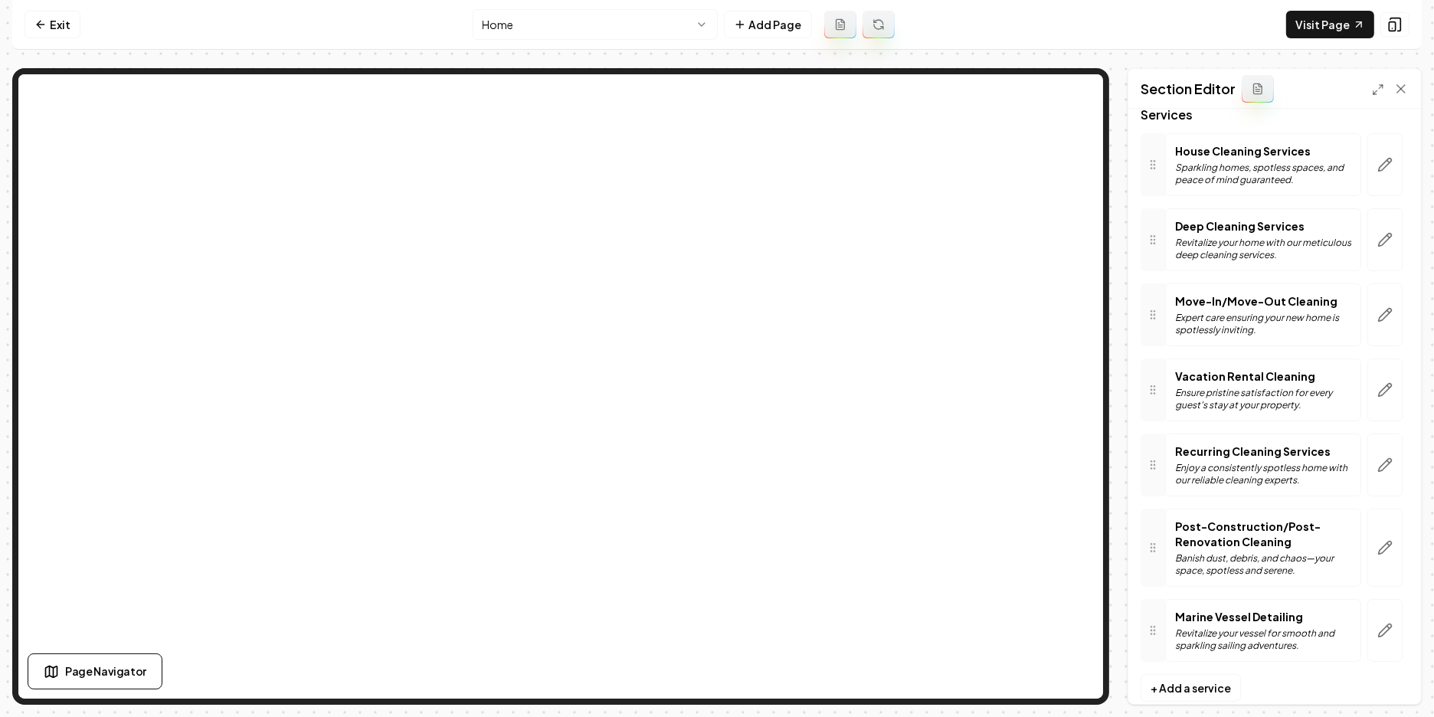
scroll to position [126, 0]
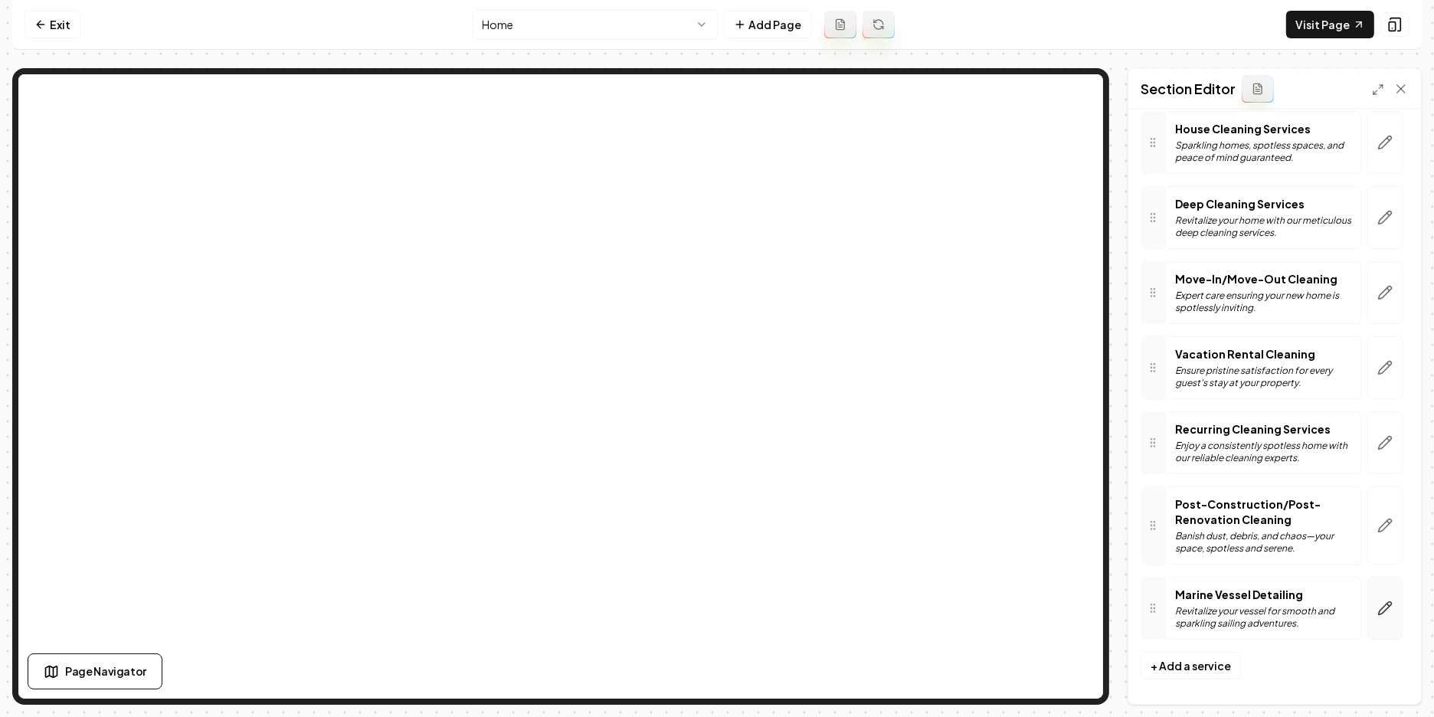
click at [1386, 601] on icon "button" at bounding box center [1385, 608] width 15 height 15
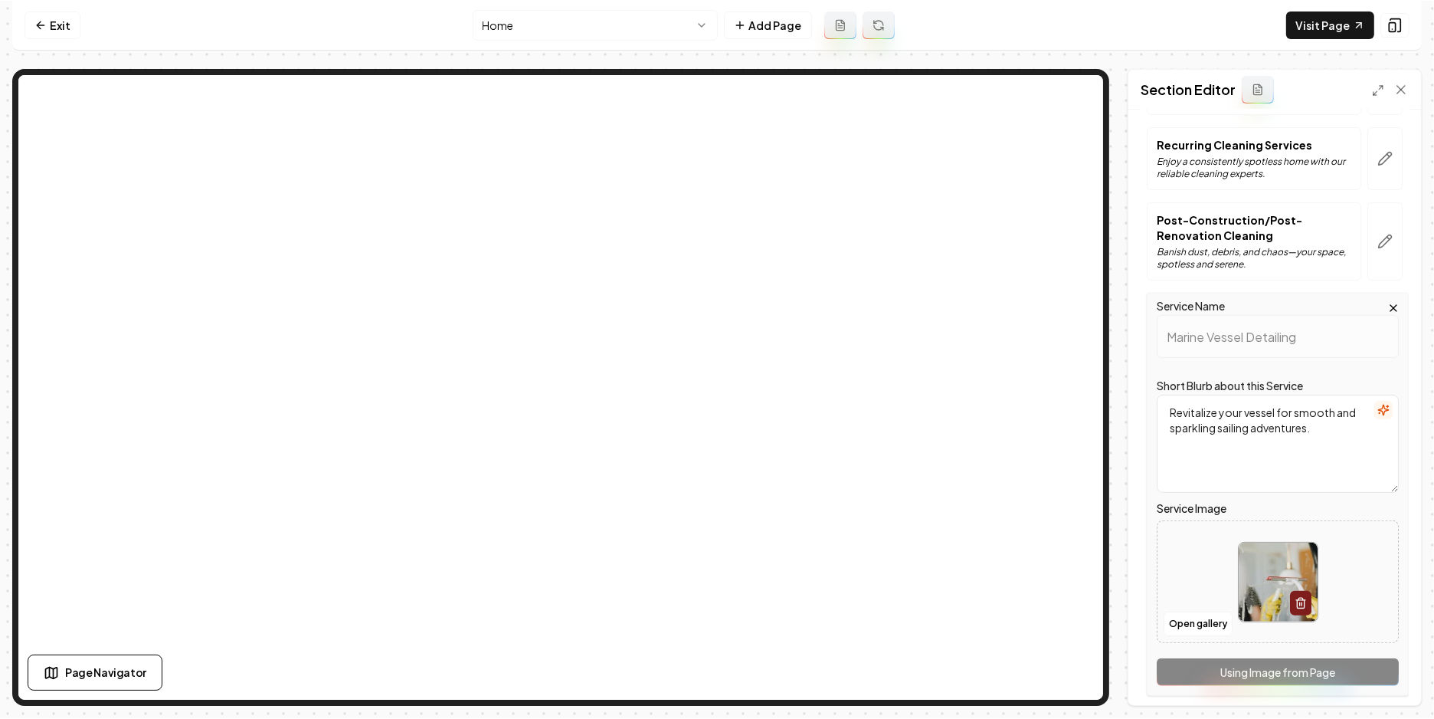
scroll to position [466, 0]
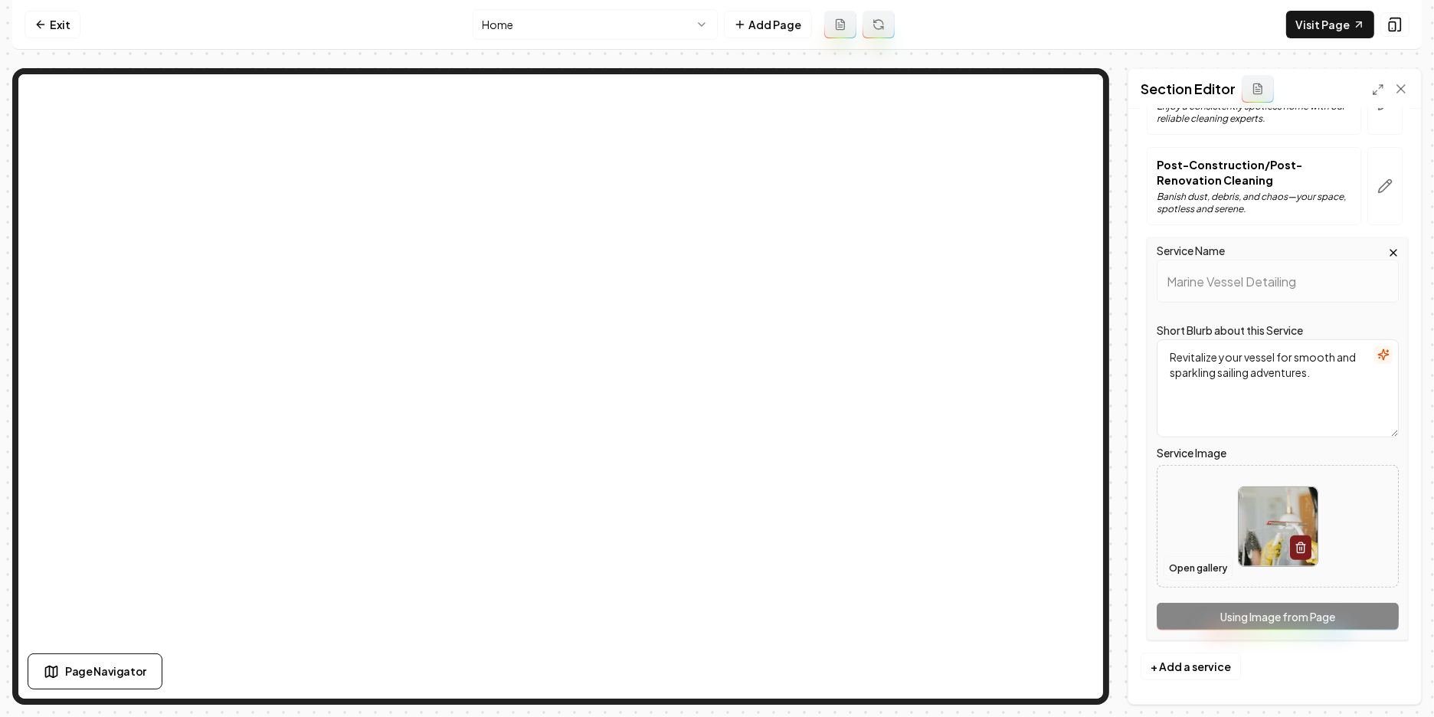
click at [1186, 559] on button "Open gallery" at bounding box center [1198, 568] width 69 height 25
click at [55, 25] on link "Exit" at bounding box center [53, 25] width 56 height 28
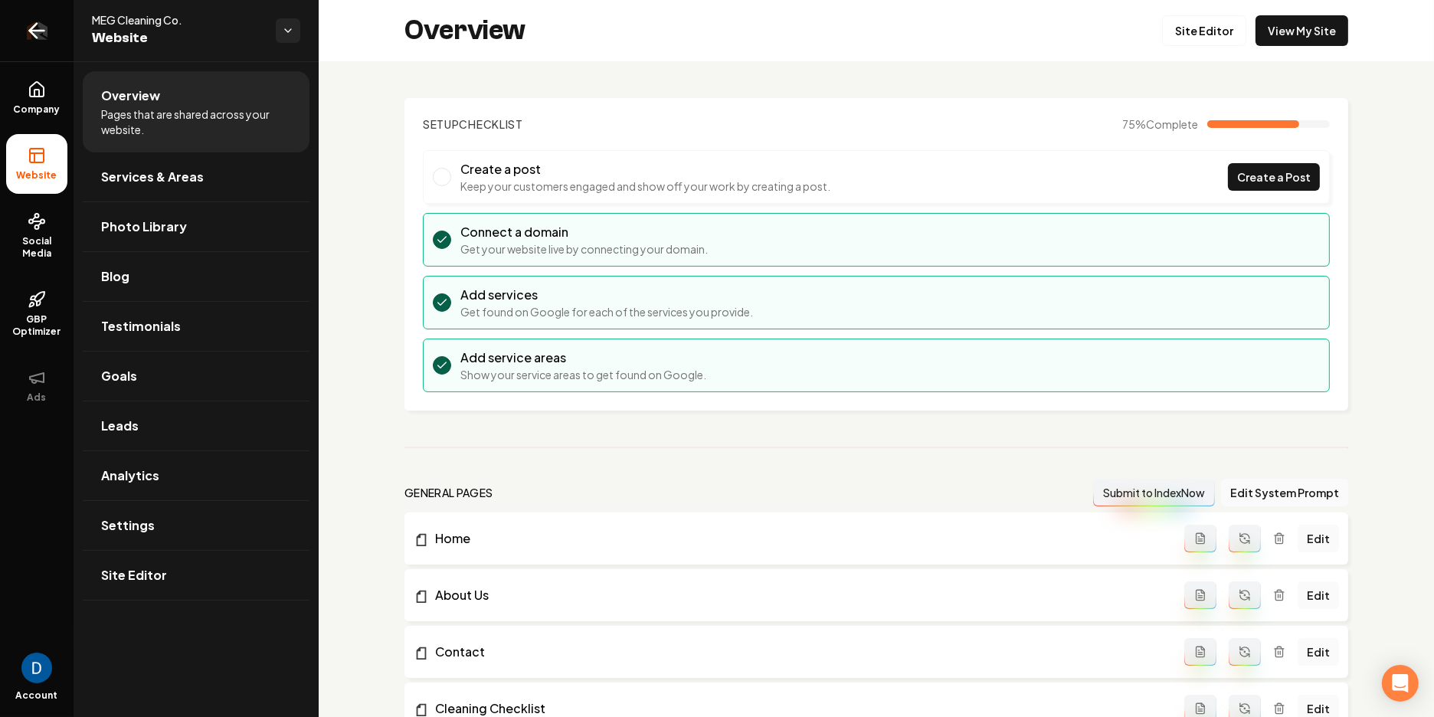
click at [44, 27] on icon "Return to dashboard" at bounding box center [37, 30] width 25 height 25
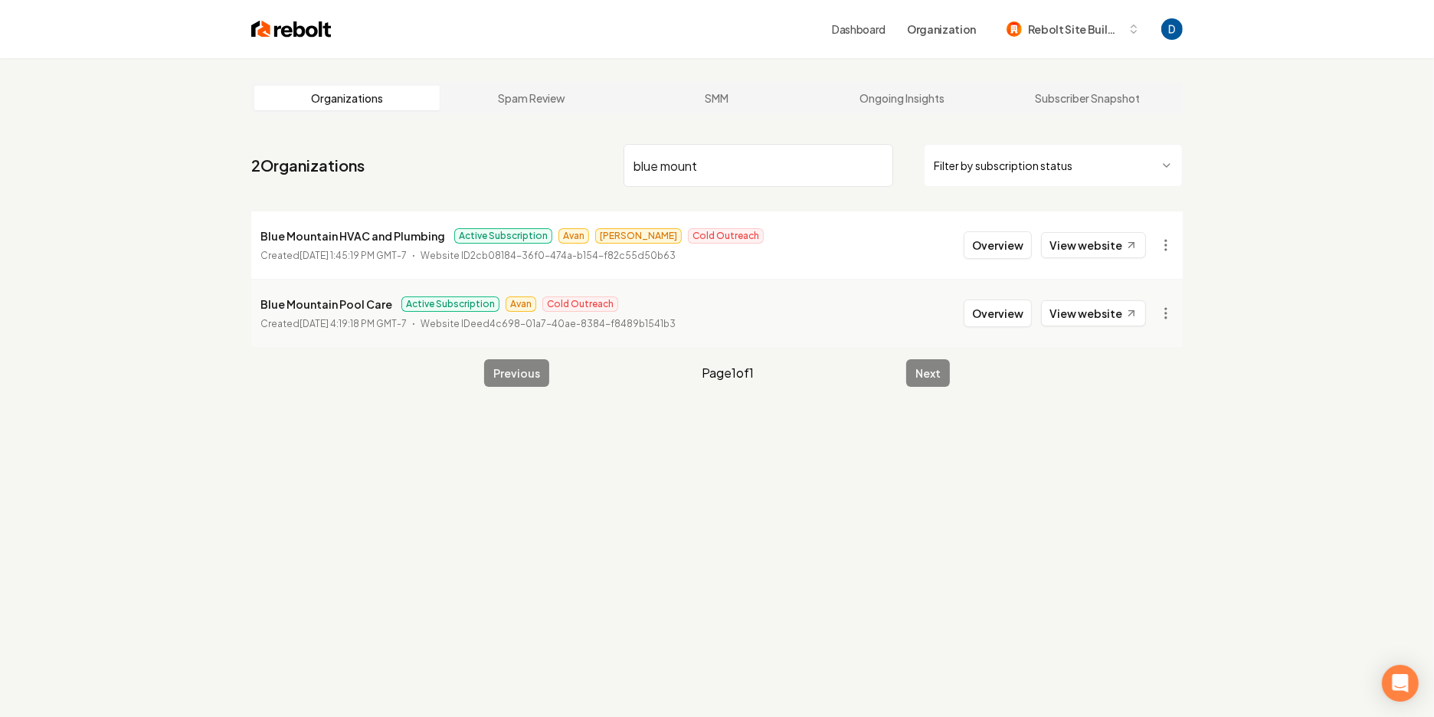
click at [684, 166] on input "blue mount" at bounding box center [759, 165] width 270 height 43
paste input "[PERSON_NAME][EMAIL_ADDRESS][DOMAIN_NAME]"
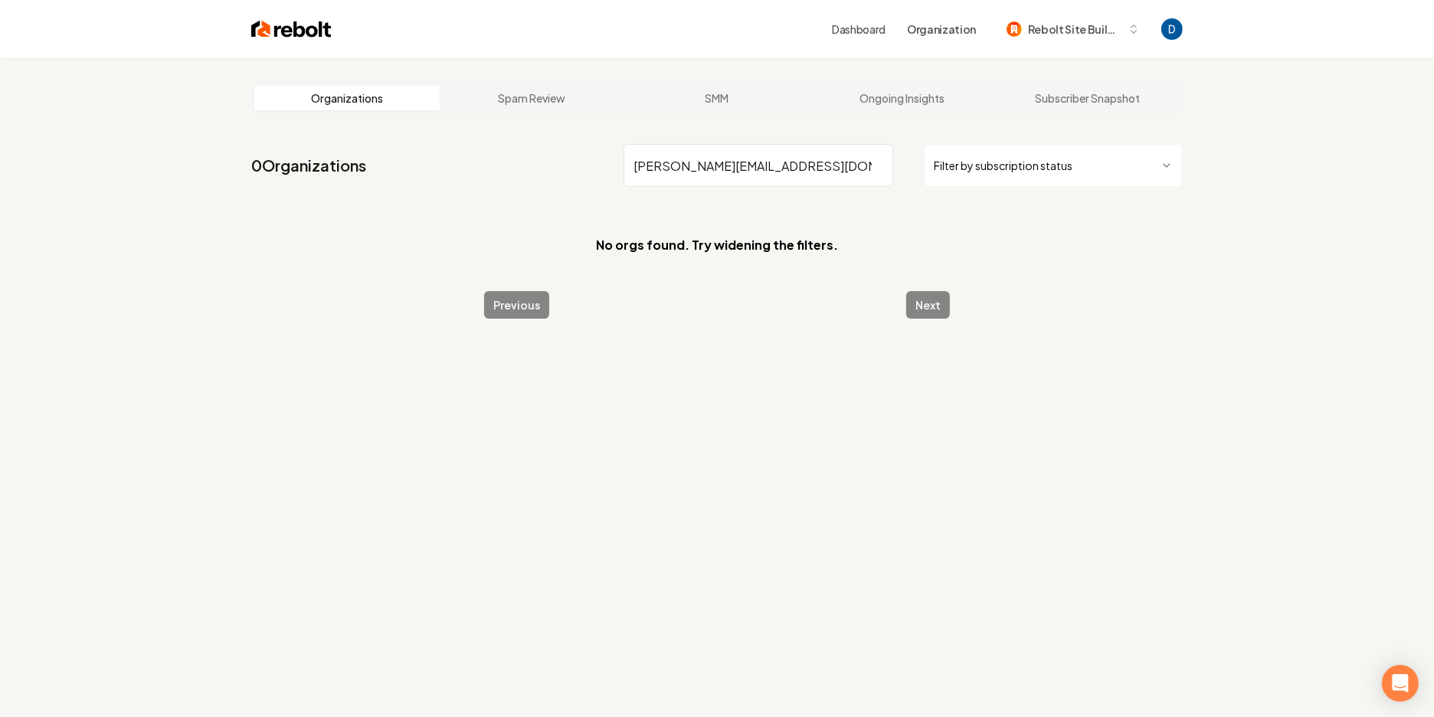
click at [685, 167] on input "[PERSON_NAME][EMAIL_ADDRESS][DOMAIN_NAME]" at bounding box center [759, 165] width 270 height 43
click at [696, 171] on input "[PERSON_NAME][EMAIL_ADDRESS][DOMAIN_NAME]" at bounding box center [759, 165] width 270 height 43
click at [660, 170] on input "bluemountainmep.com" at bounding box center [759, 165] width 270 height 43
click at [696, 171] on input "blue mountainmep.com" at bounding box center [759, 165] width 270 height 43
click at [717, 170] on input "blue mountainmep.com" at bounding box center [759, 165] width 270 height 43
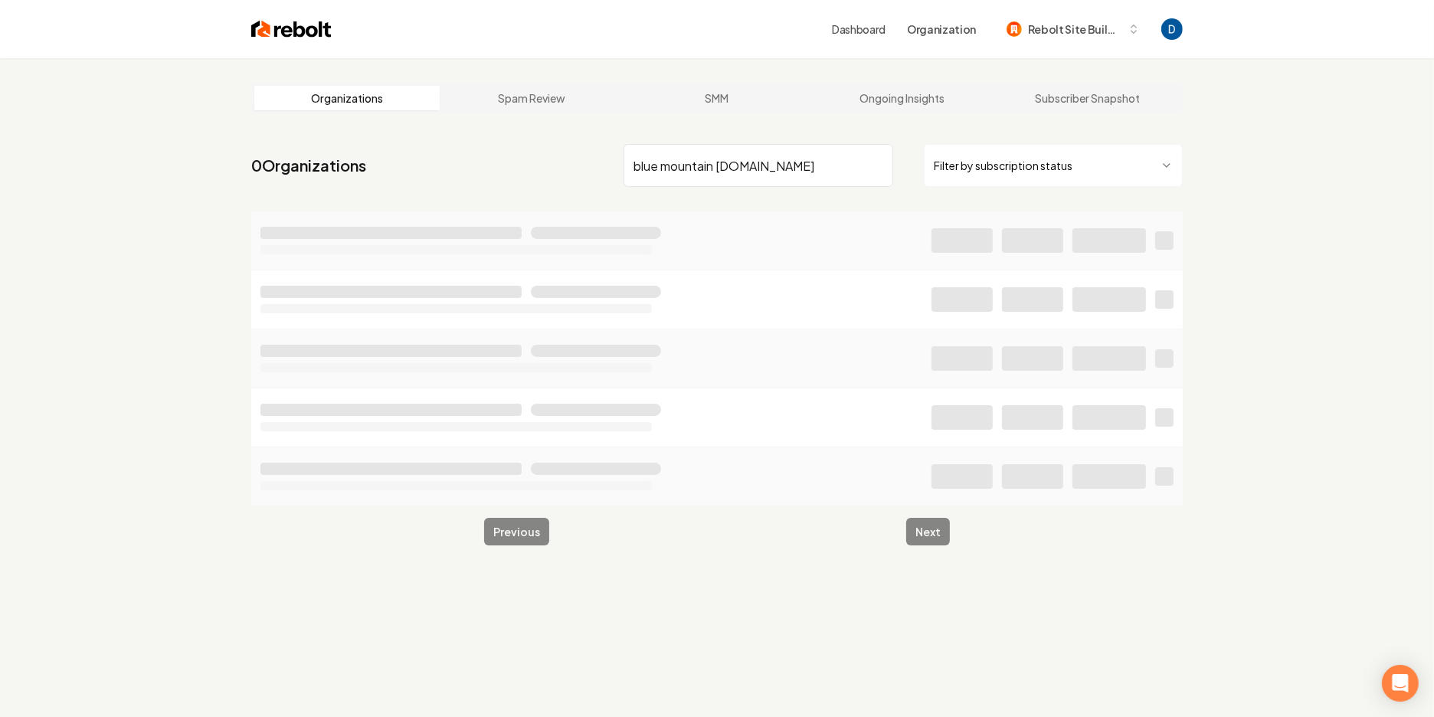
click at [746, 172] on input "blue mountain mep.com" at bounding box center [759, 165] width 270 height 43
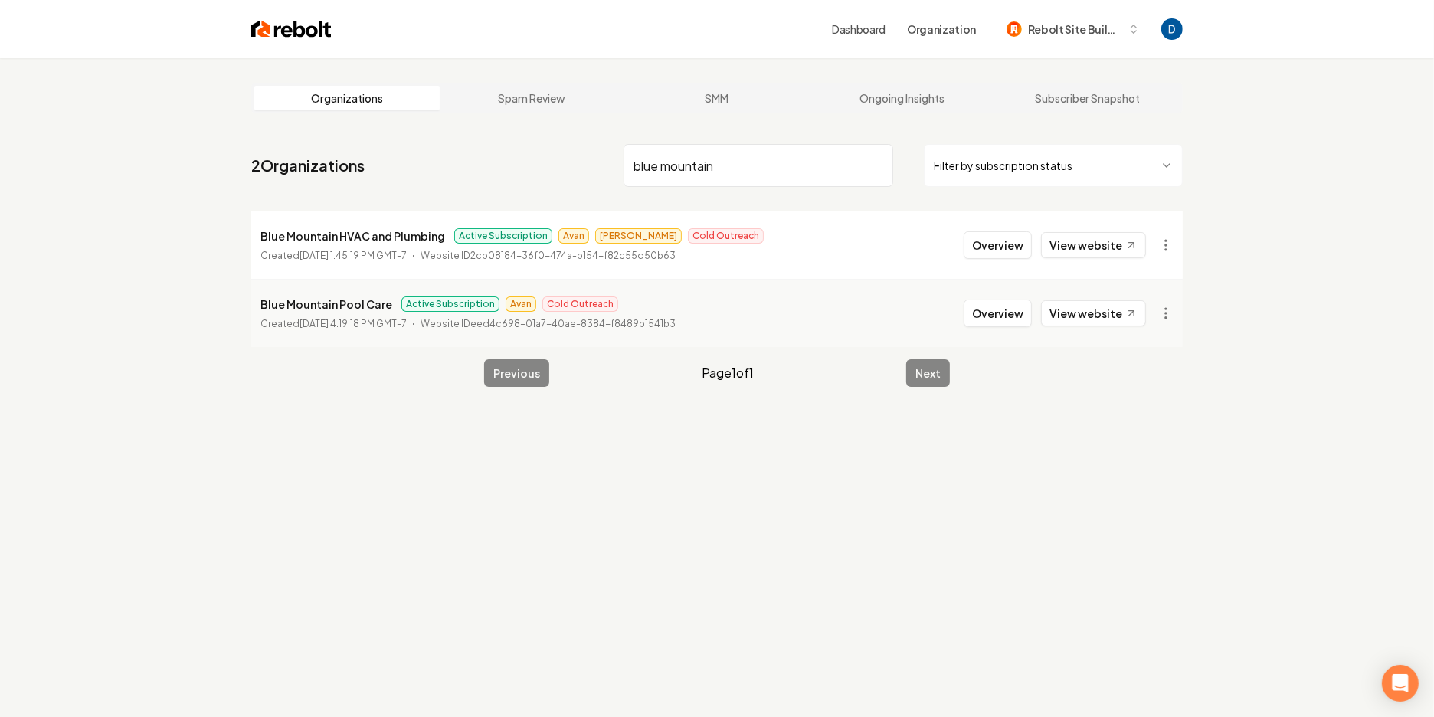
click at [398, 234] on p "Blue Mountain HVAC and Plumbing" at bounding box center [353, 236] width 185 height 18
copy p "Blue Mountain HVAC and Plumbing"
click at [1061, 244] on link "View website" at bounding box center [1093, 245] width 105 height 26
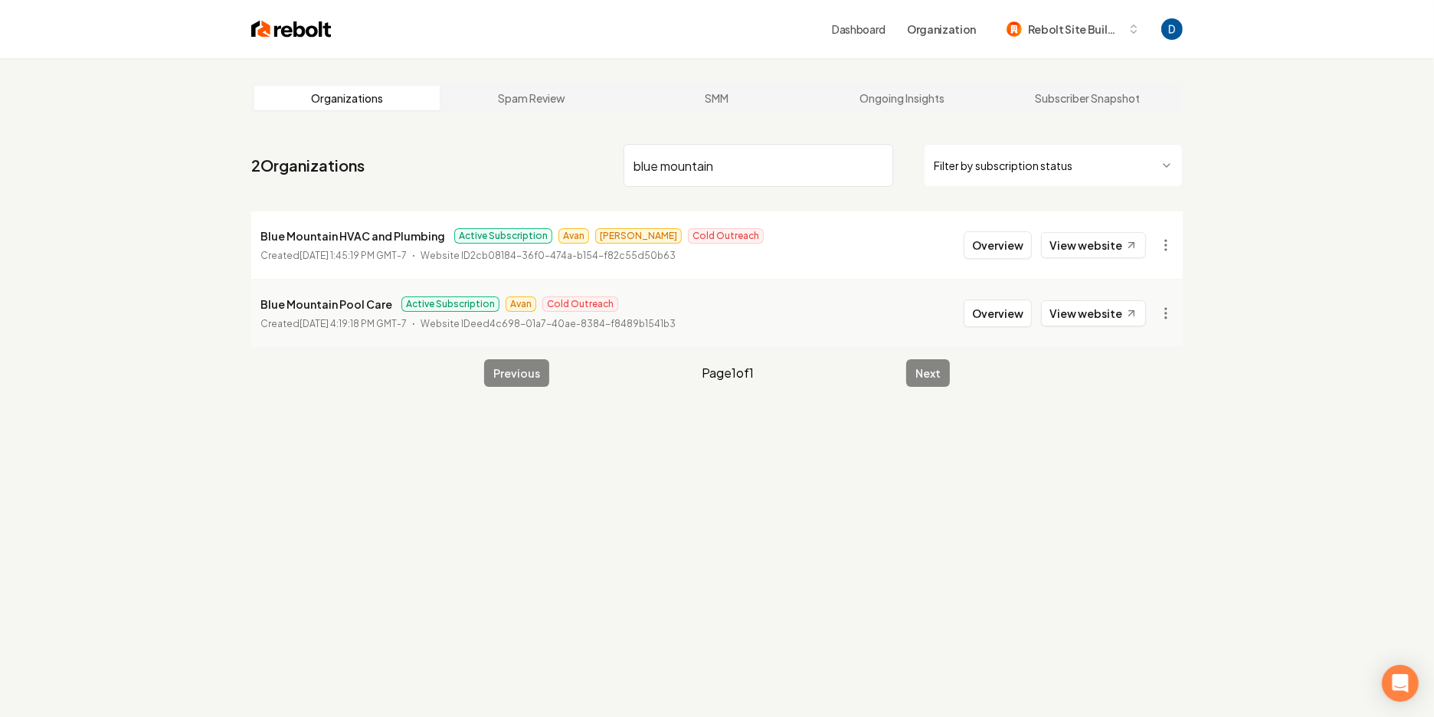
click at [409, 236] on p "Blue Mountain HVAC and Plumbing" at bounding box center [353, 236] width 185 height 18
copy p "Blue Mountain HVAC and Plumbing"
click at [667, 185] on input "blue mountain" at bounding box center [759, 165] width 270 height 43
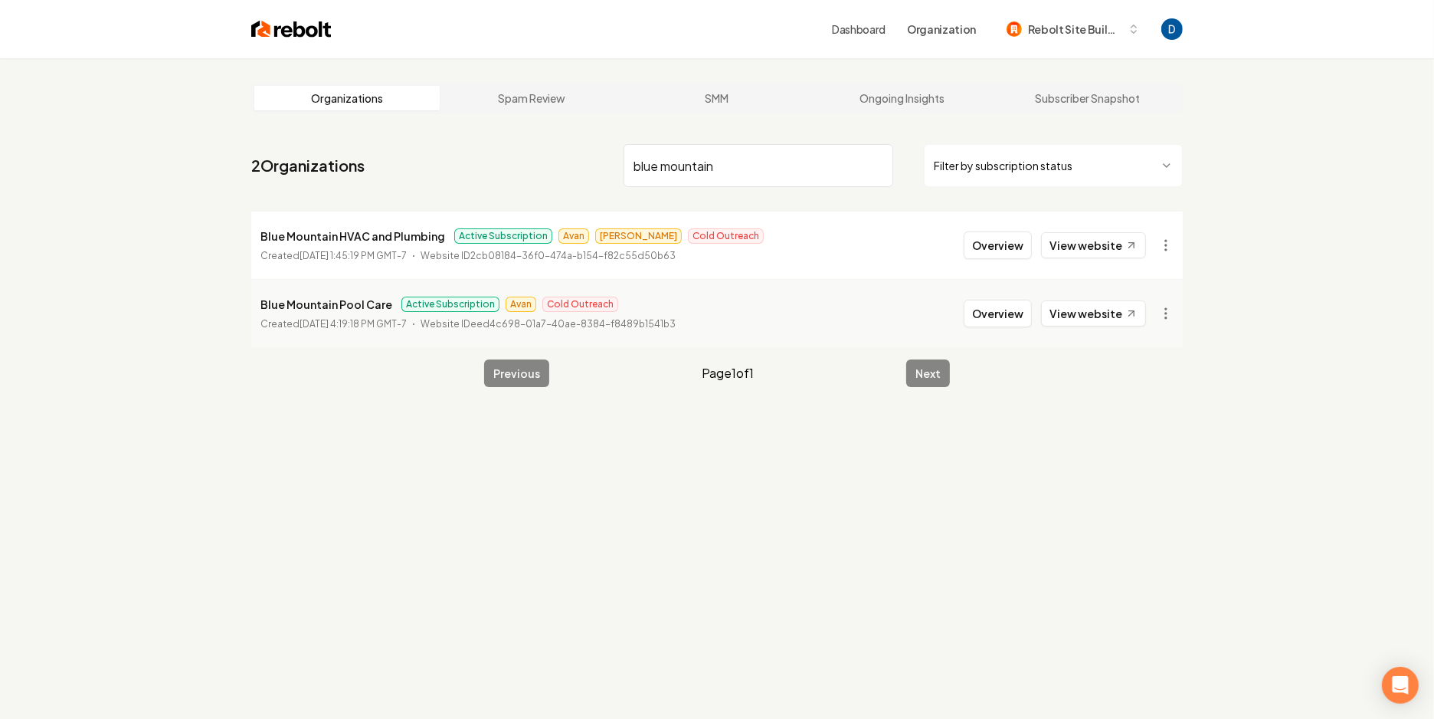
click at [667, 185] on input "blue mountain" at bounding box center [759, 165] width 270 height 43
paste input "Shuv Mitigation & Restorations"
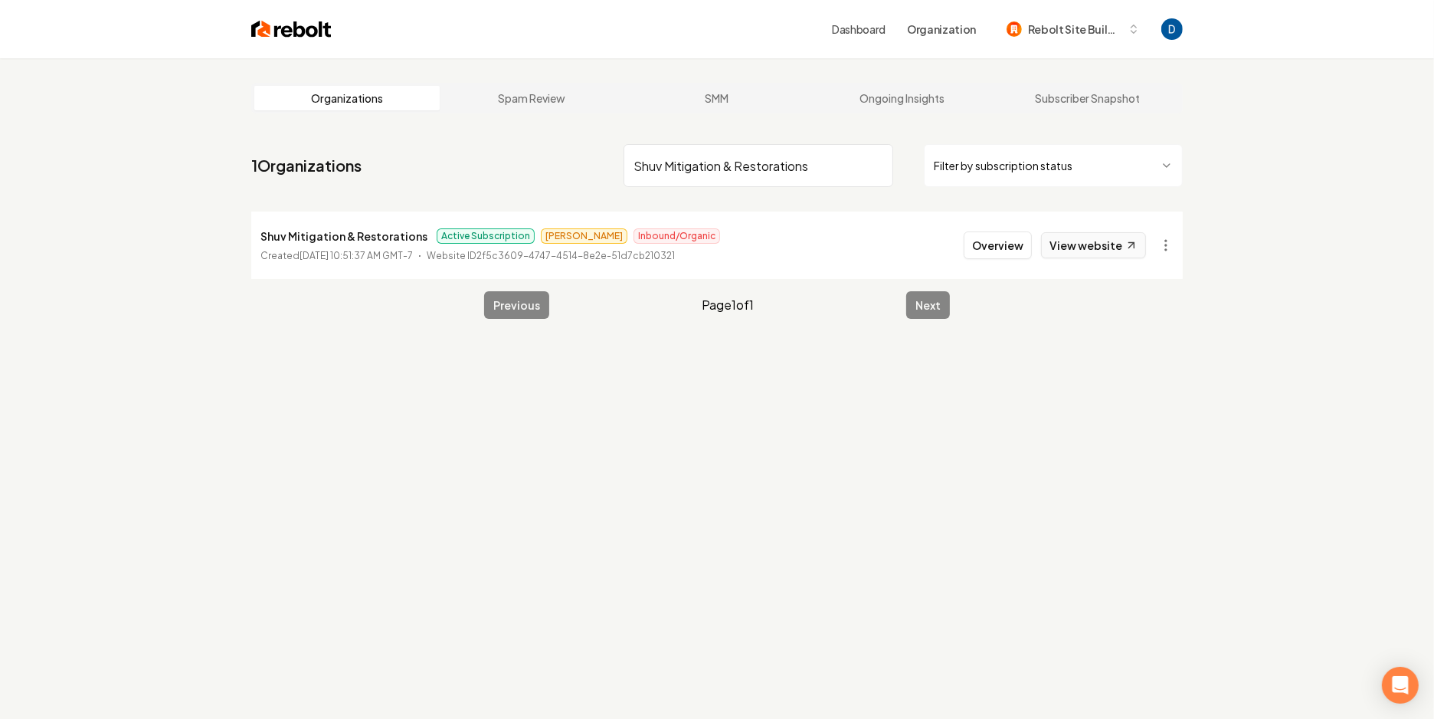
click at [1099, 251] on link "View website" at bounding box center [1093, 245] width 105 height 26
click at [1096, 247] on link "View website" at bounding box center [1093, 245] width 105 height 26
click at [761, 167] on input "Shuv Mitigation & Restorations" at bounding box center [759, 165] width 270 height 43
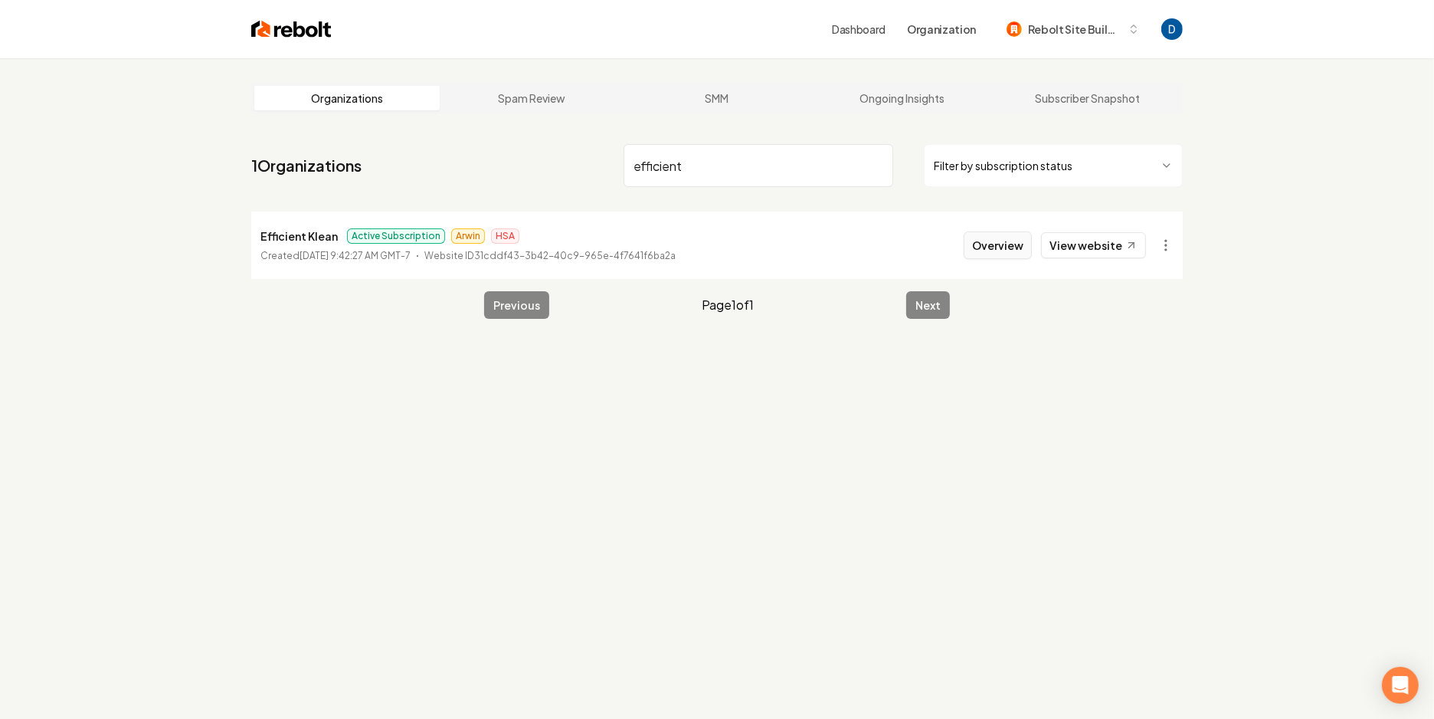
type input "efficient"
click at [995, 234] on button "Overview" at bounding box center [998, 245] width 68 height 28
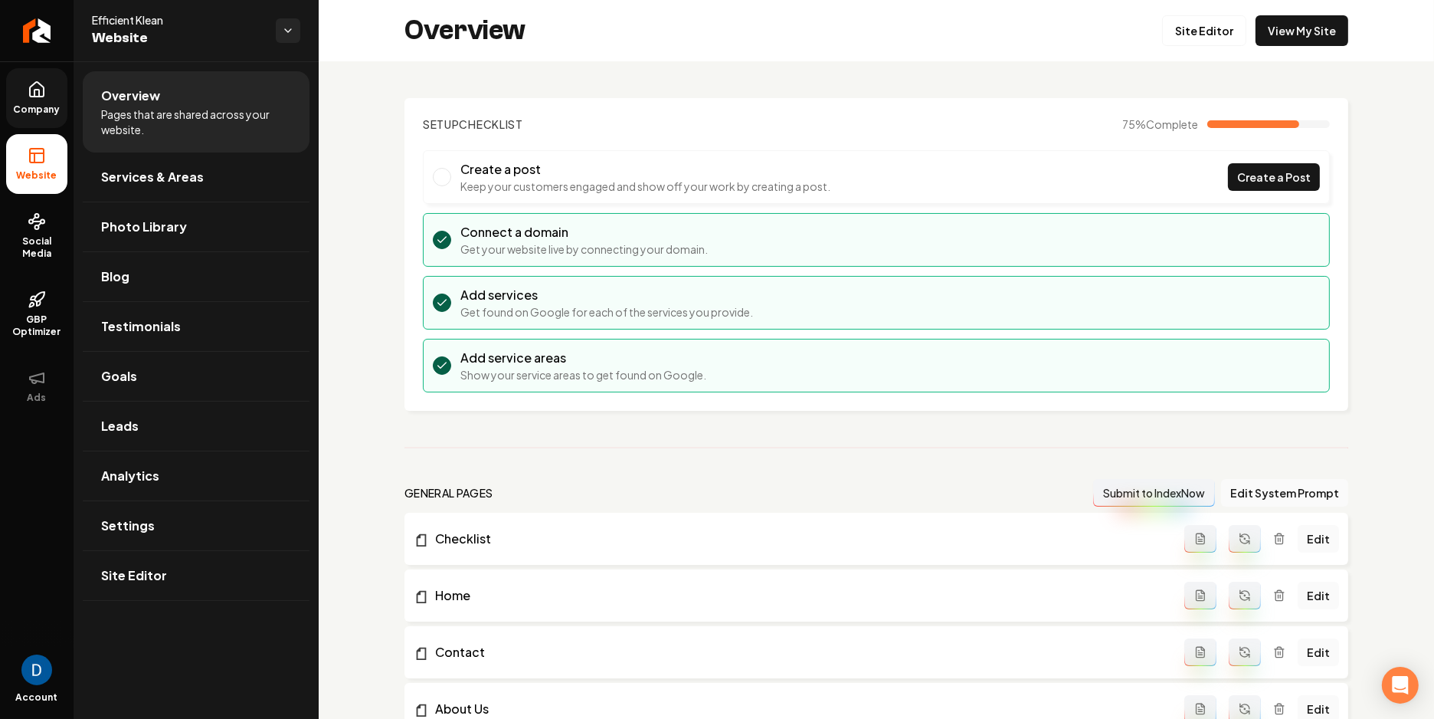
click at [26, 100] on link "Company" at bounding box center [36, 98] width 61 height 60
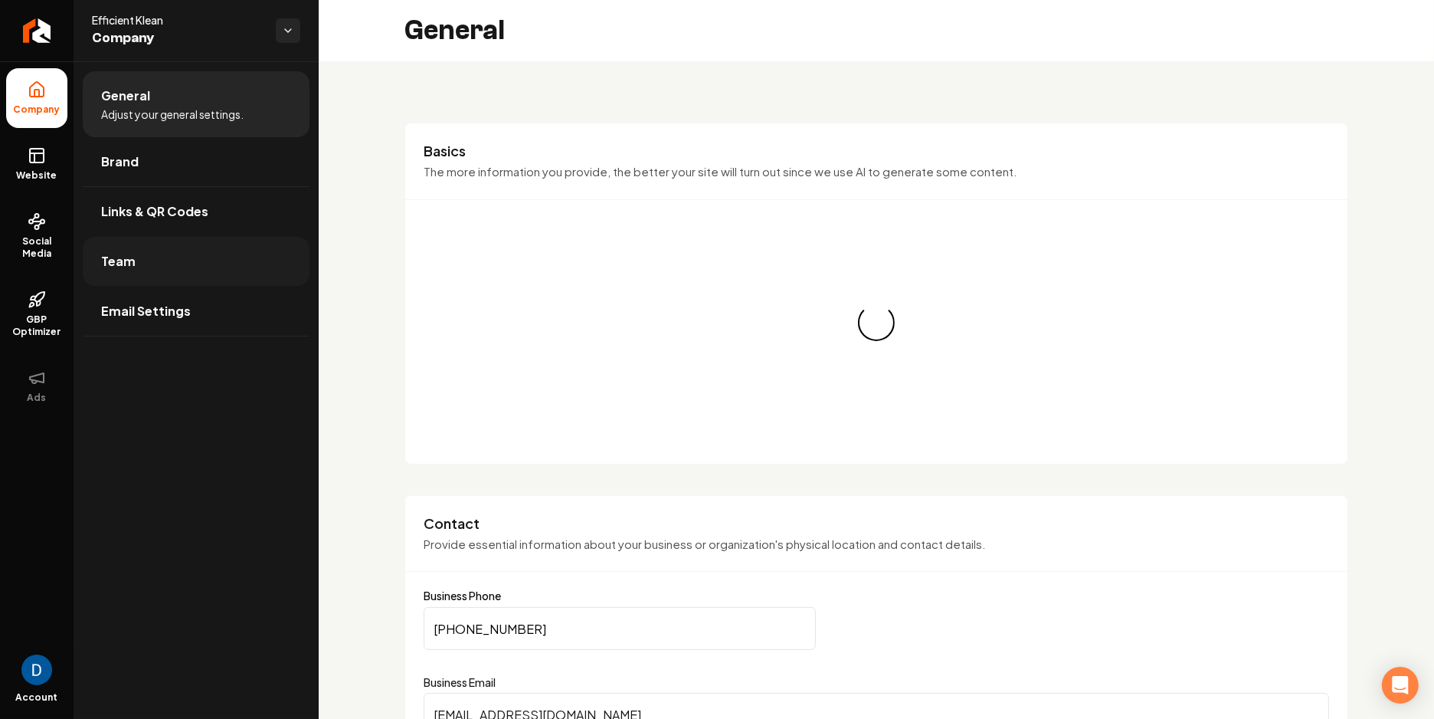
click at [147, 267] on link "Team" at bounding box center [196, 261] width 227 height 49
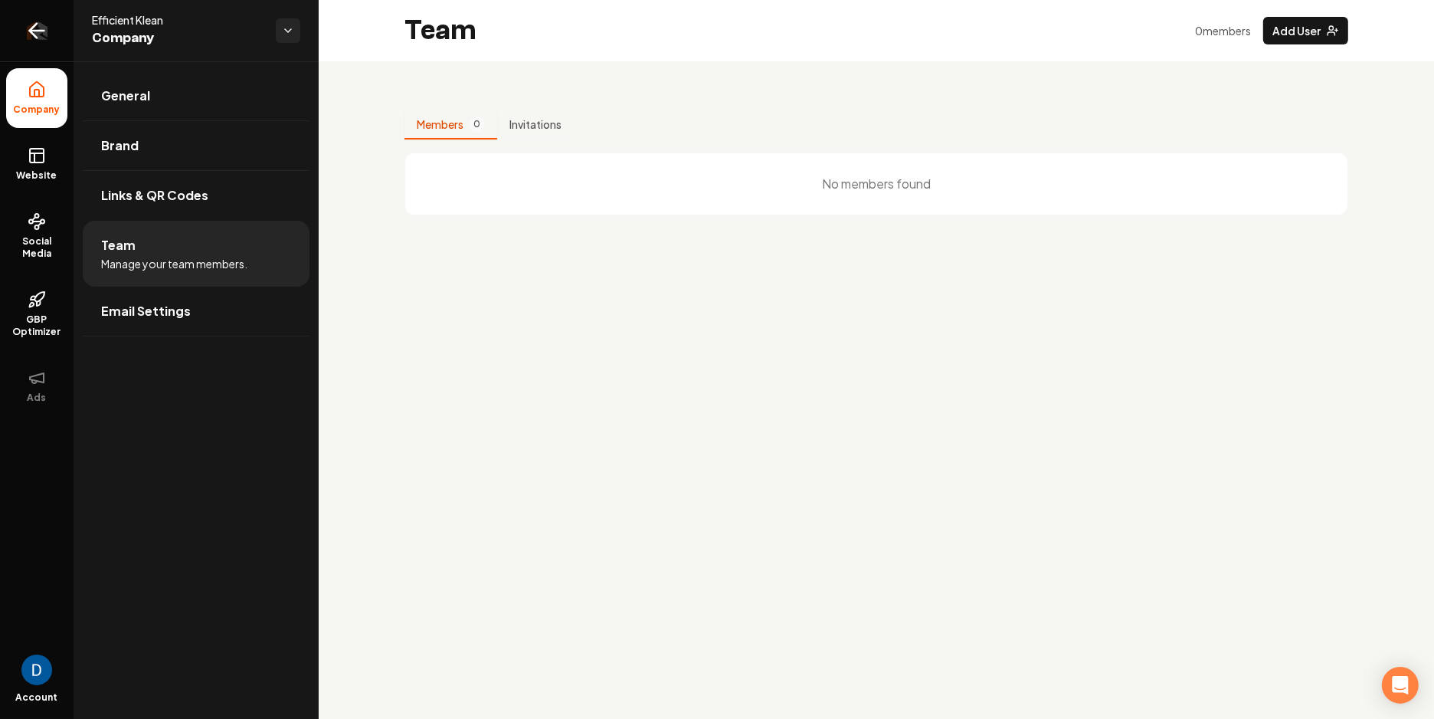
click at [30, 33] on icon "Return to dashboard" at bounding box center [37, 30] width 25 height 25
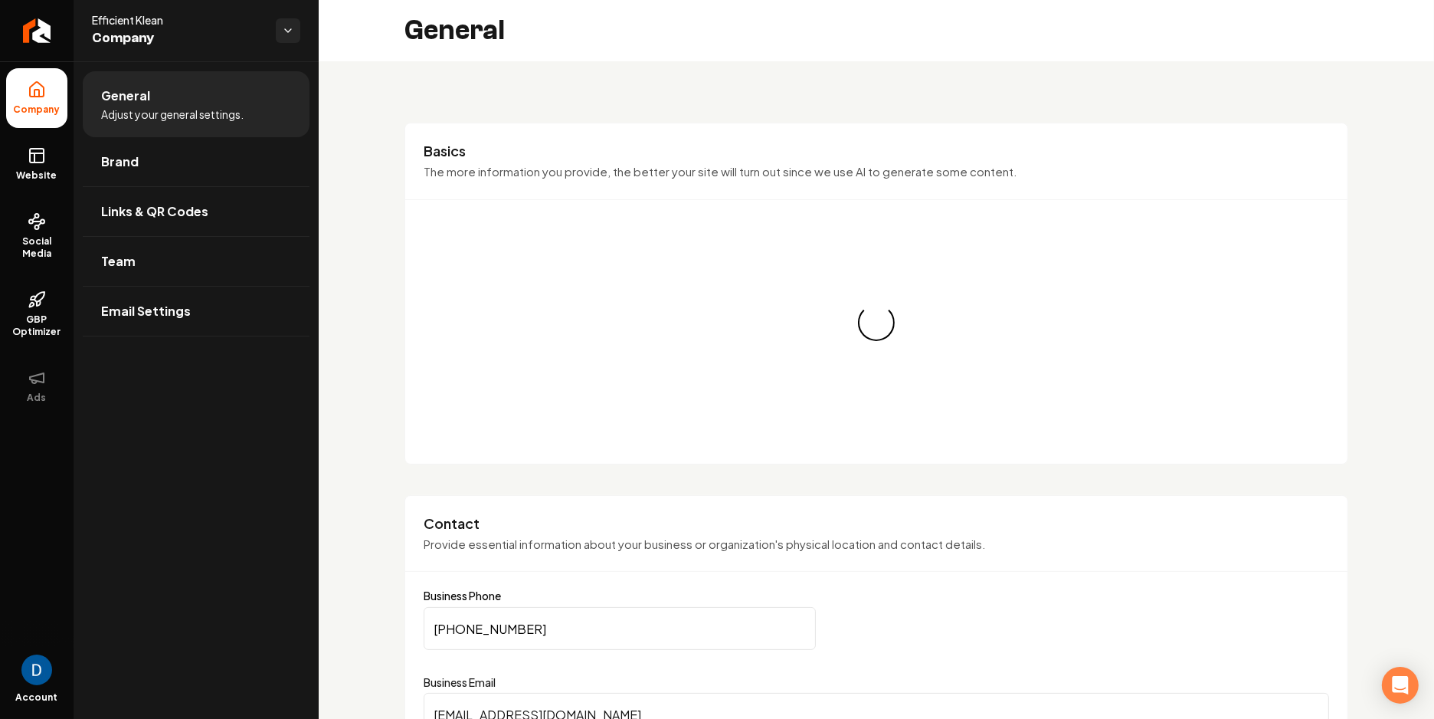
click at [116, 21] on span "Efficient Klean" at bounding box center [178, 19] width 172 height 15
copy span "Efficient Klean"
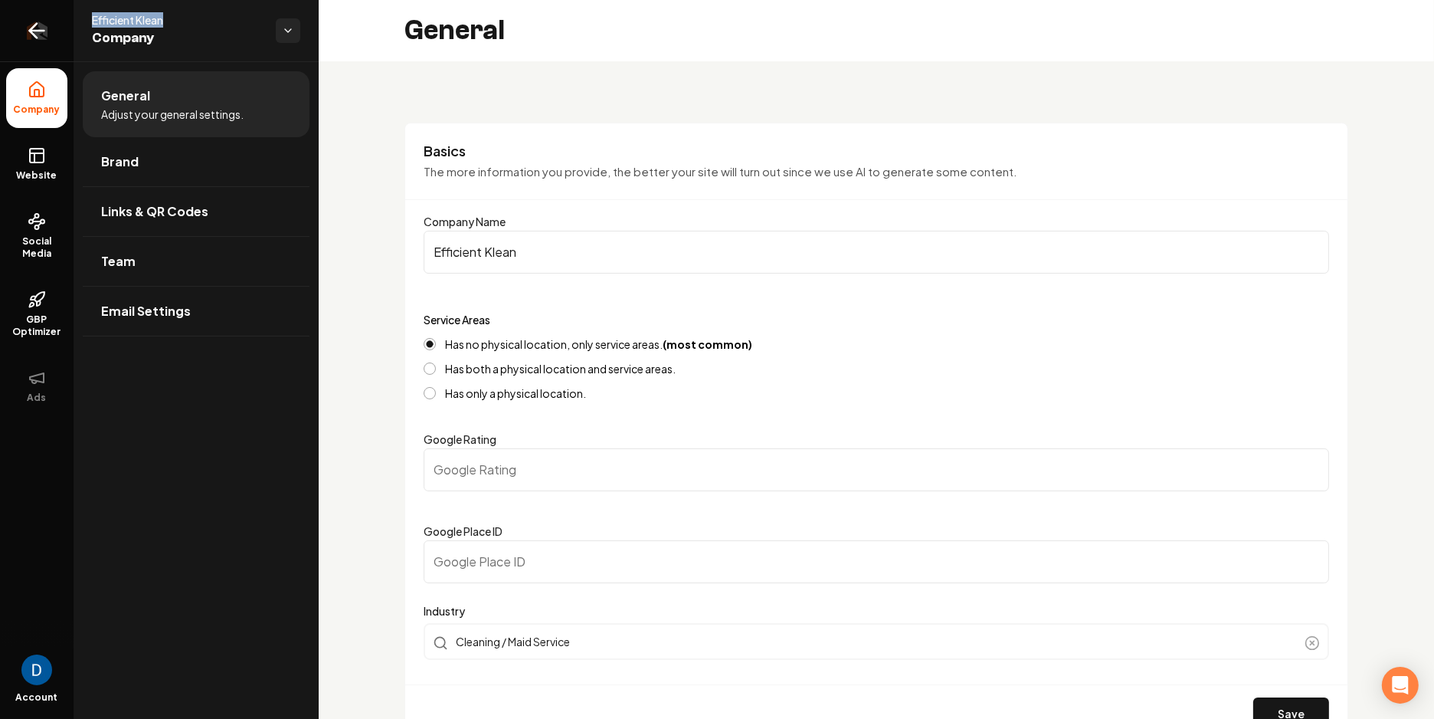
click at [26, 26] on icon "Return to dashboard" at bounding box center [37, 30] width 25 height 25
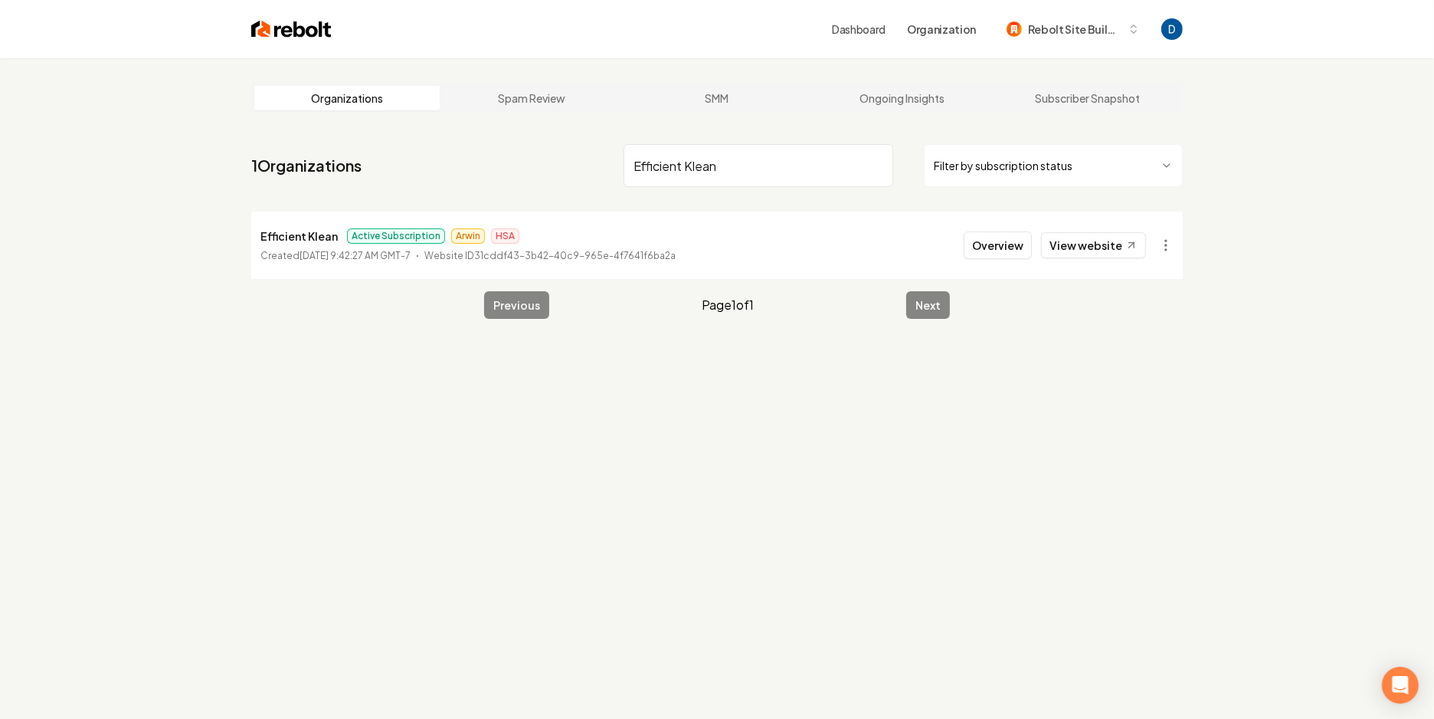
type input "Efficient Klean"
click at [998, 231] on button "Overview" at bounding box center [998, 245] width 68 height 28
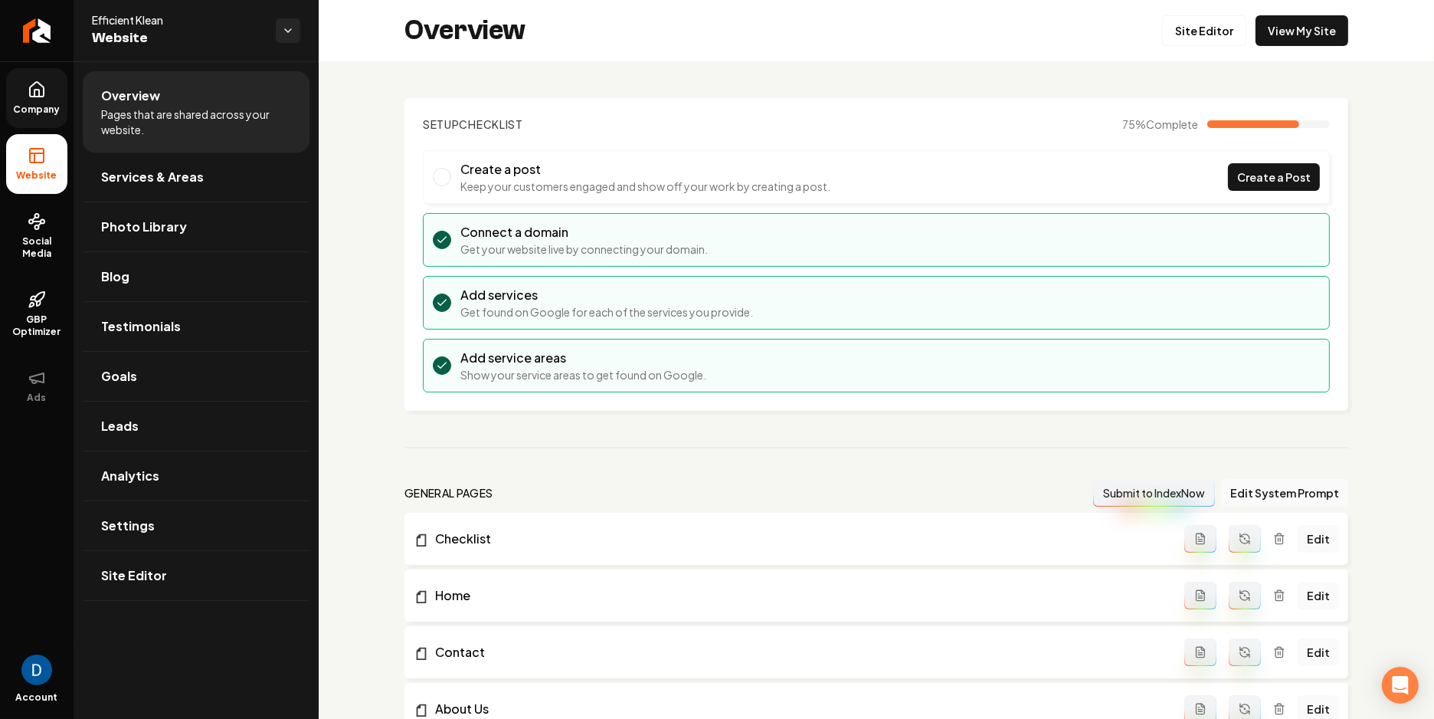
click at [38, 95] on icon at bounding box center [37, 89] width 14 height 15
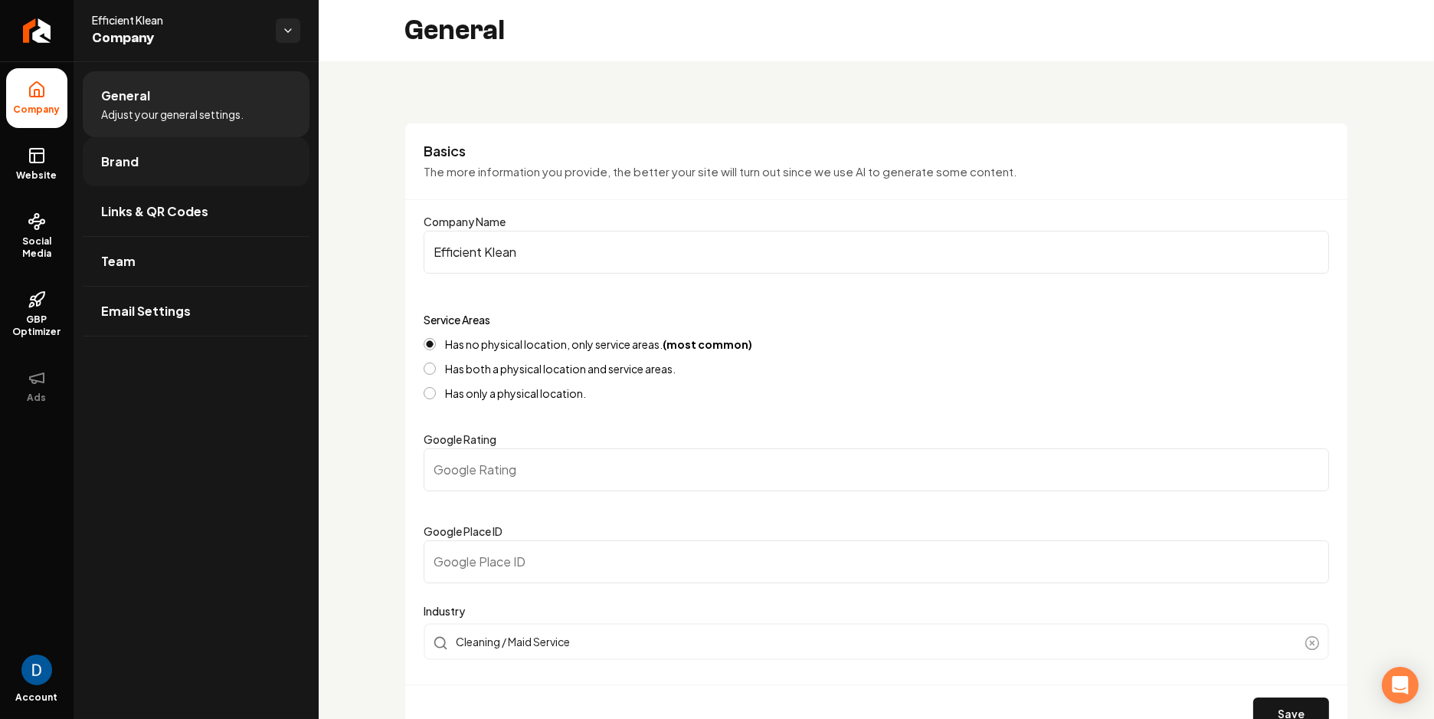
click at [212, 166] on link "Brand" at bounding box center [196, 161] width 227 height 49
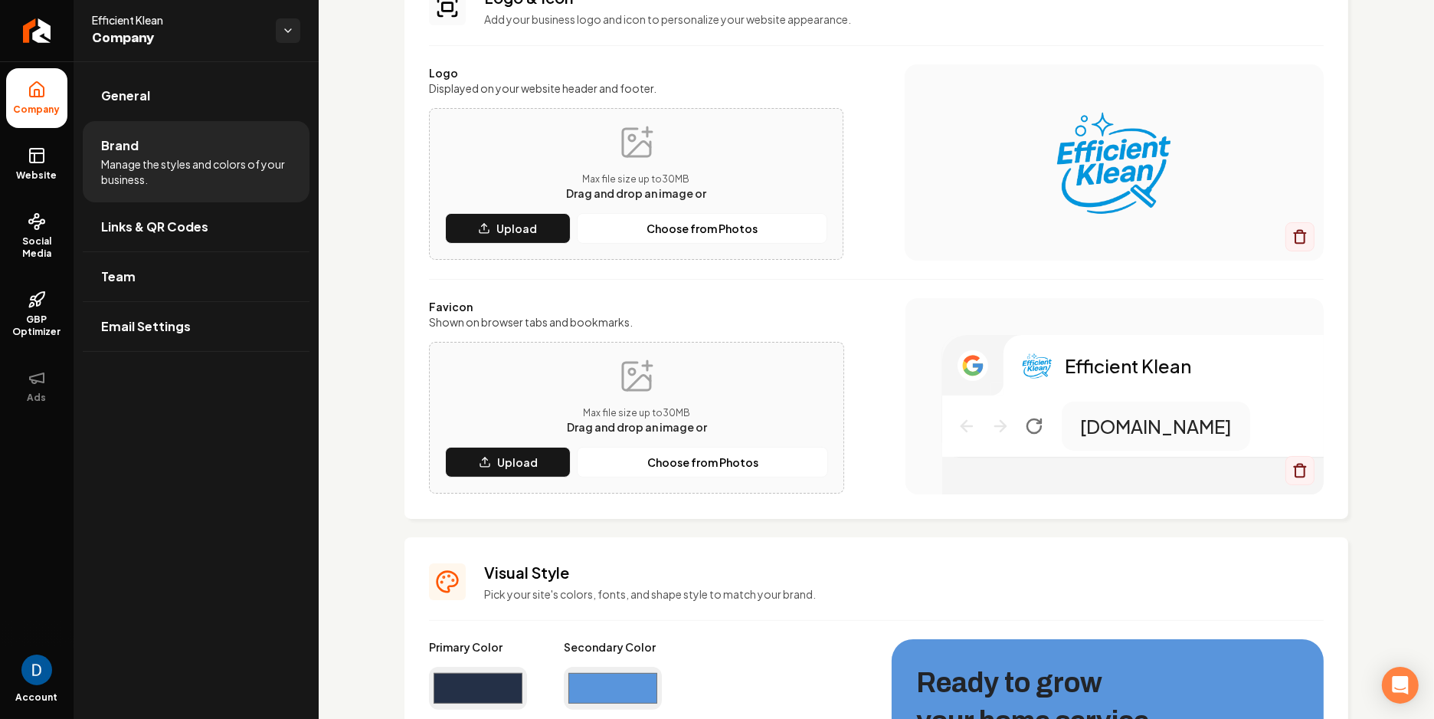
scroll to position [138, 0]
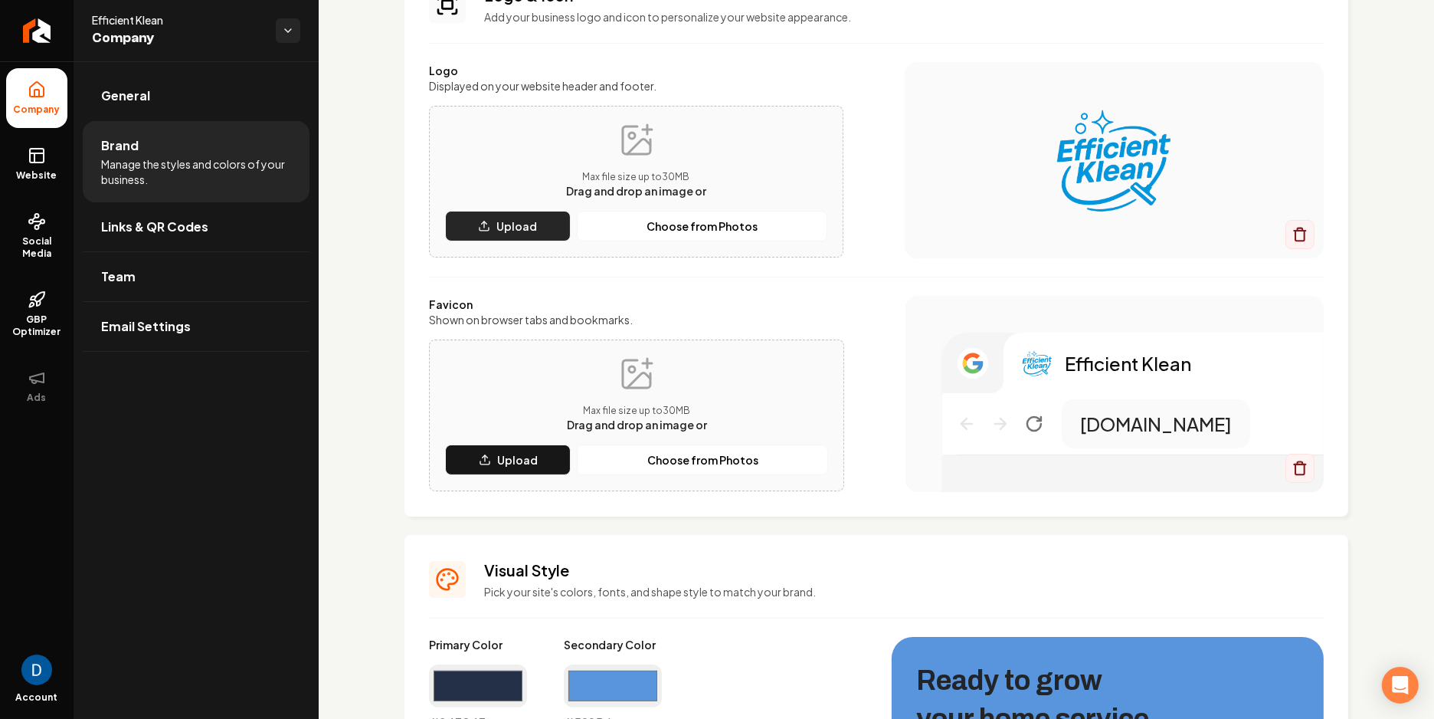
click at [546, 220] on button "Upload" at bounding box center [508, 226] width 126 height 31
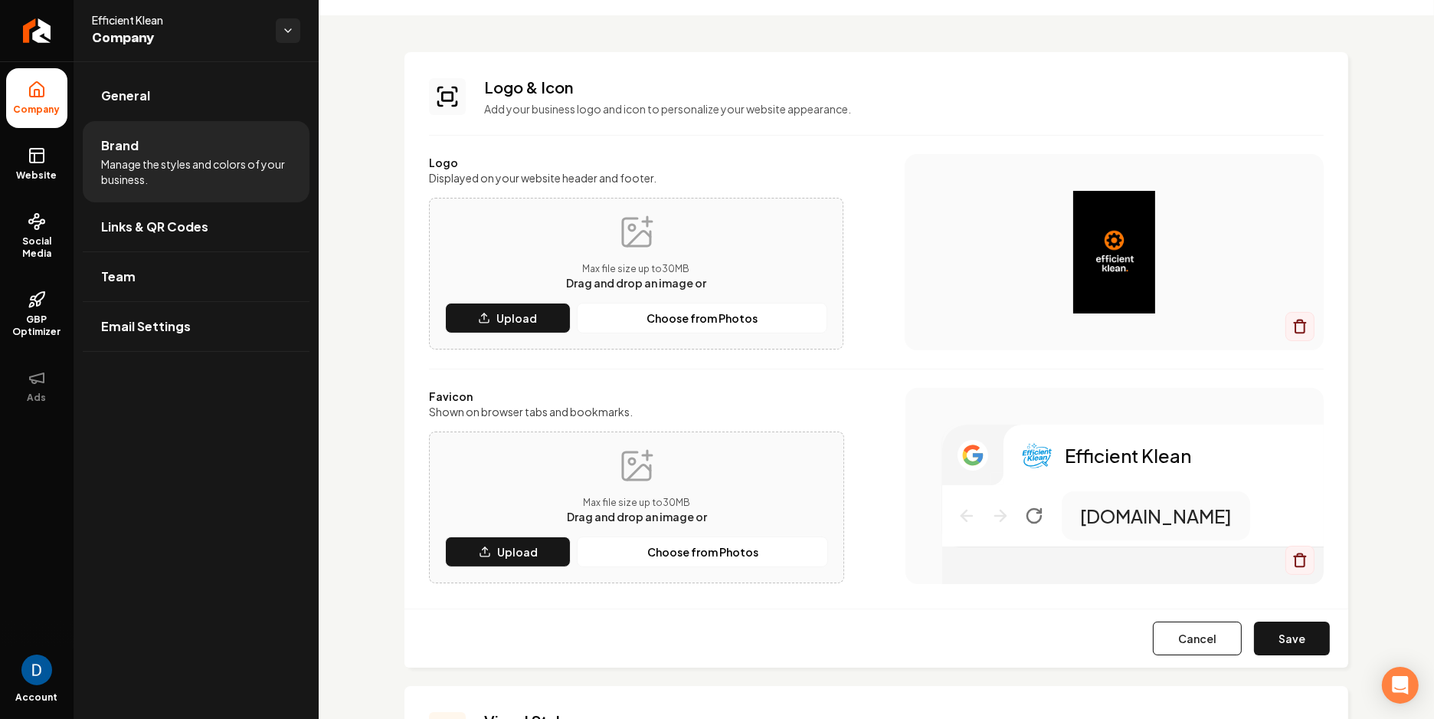
scroll to position [0, 0]
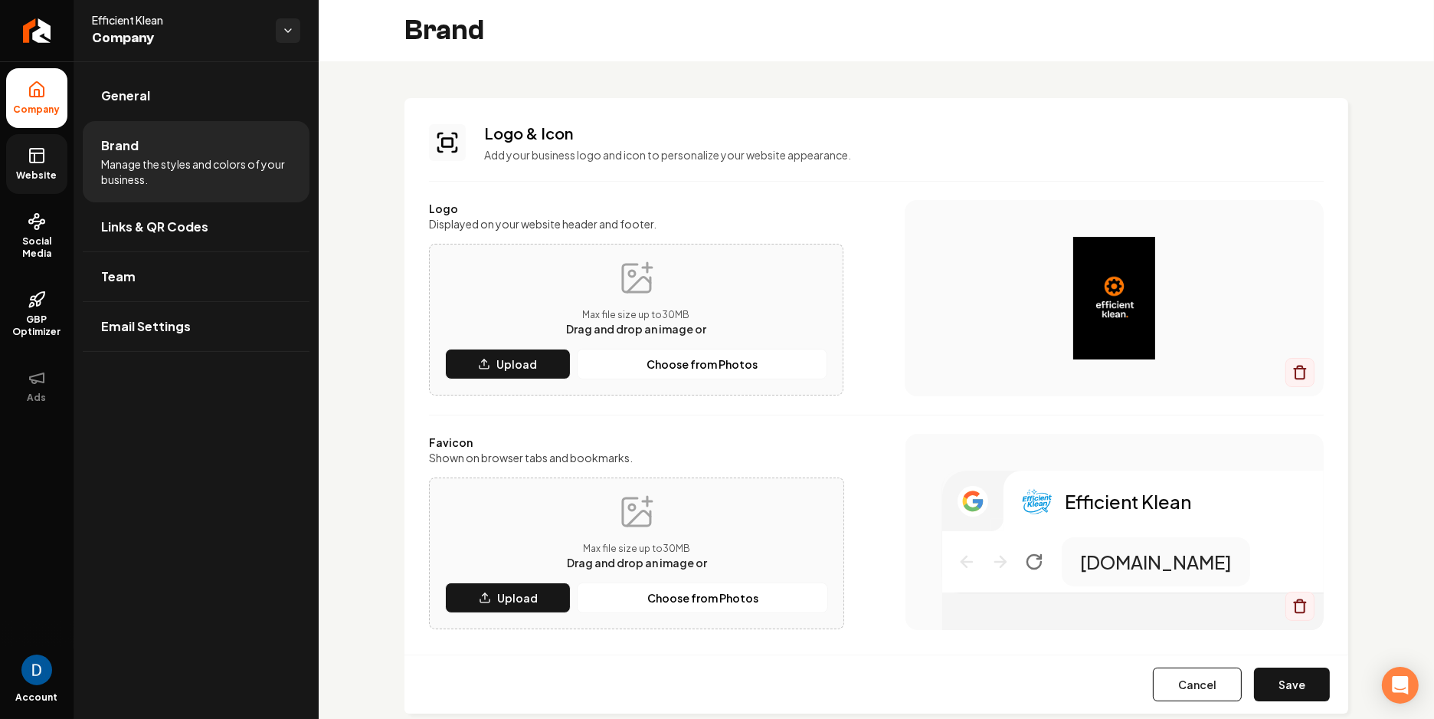
click at [47, 159] on link "Website" at bounding box center [36, 164] width 61 height 60
click at [529, 353] on button "Upload" at bounding box center [508, 364] width 126 height 31
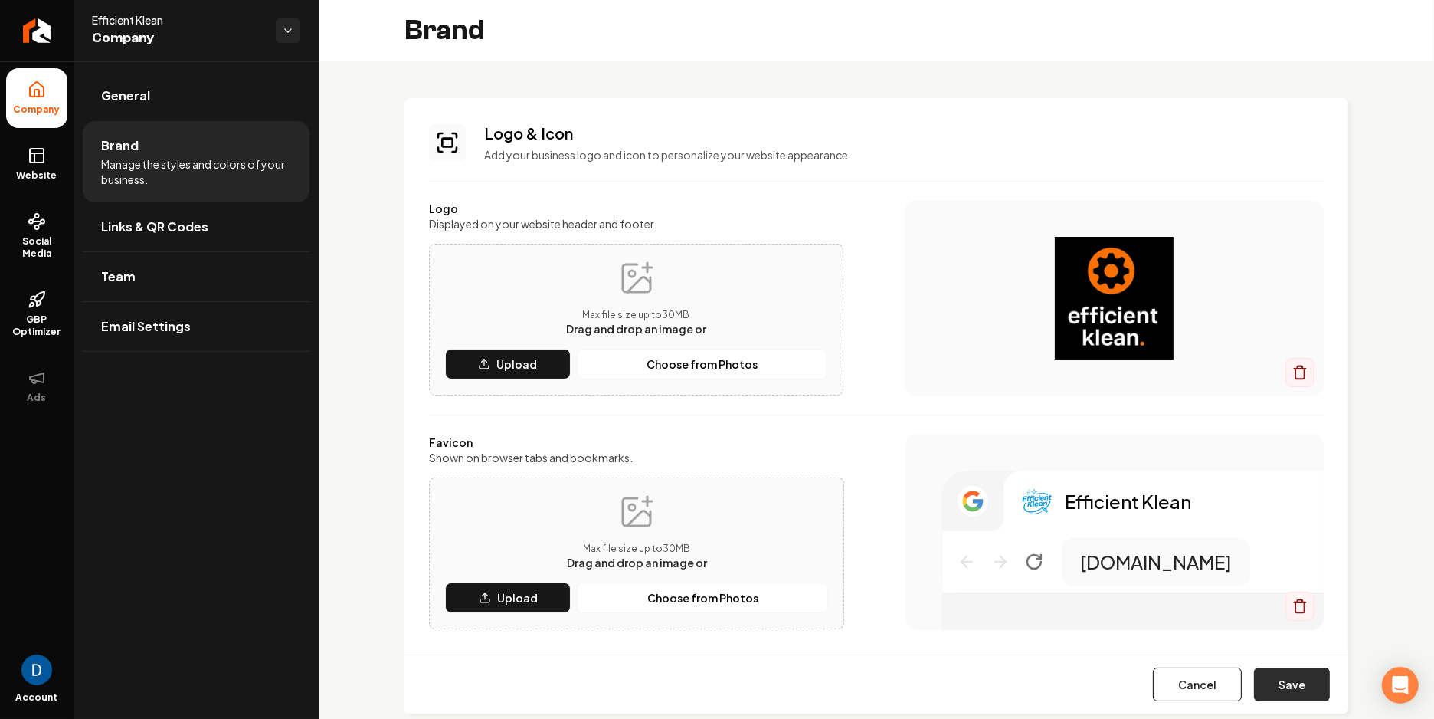
click at [1294, 687] on button "Save" at bounding box center [1292, 684] width 76 height 34
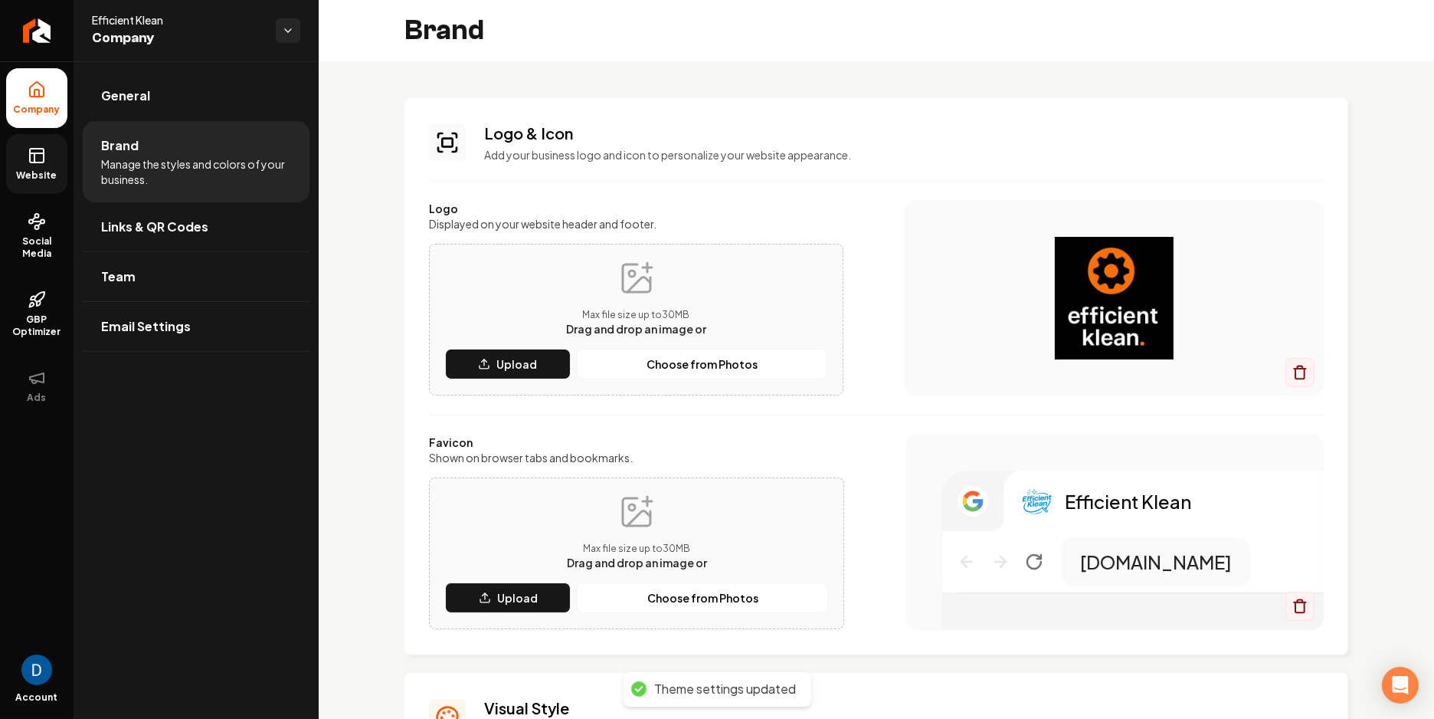
click at [33, 157] on icon at bounding box center [37, 155] width 18 height 18
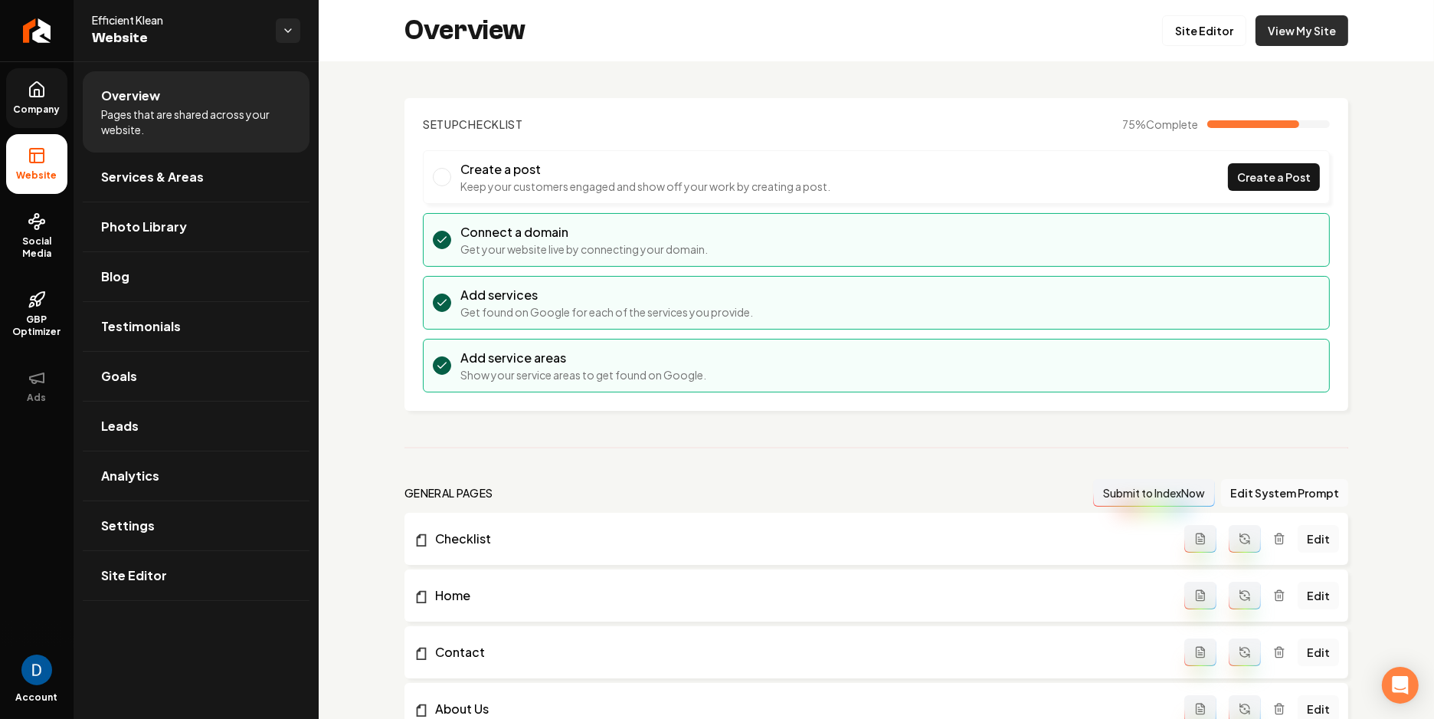
click at [1306, 38] on link "View My Site" at bounding box center [1302, 30] width 93 height 31
click at [32, 91] on icon at bounding box center [37, 89] width 18 height 18
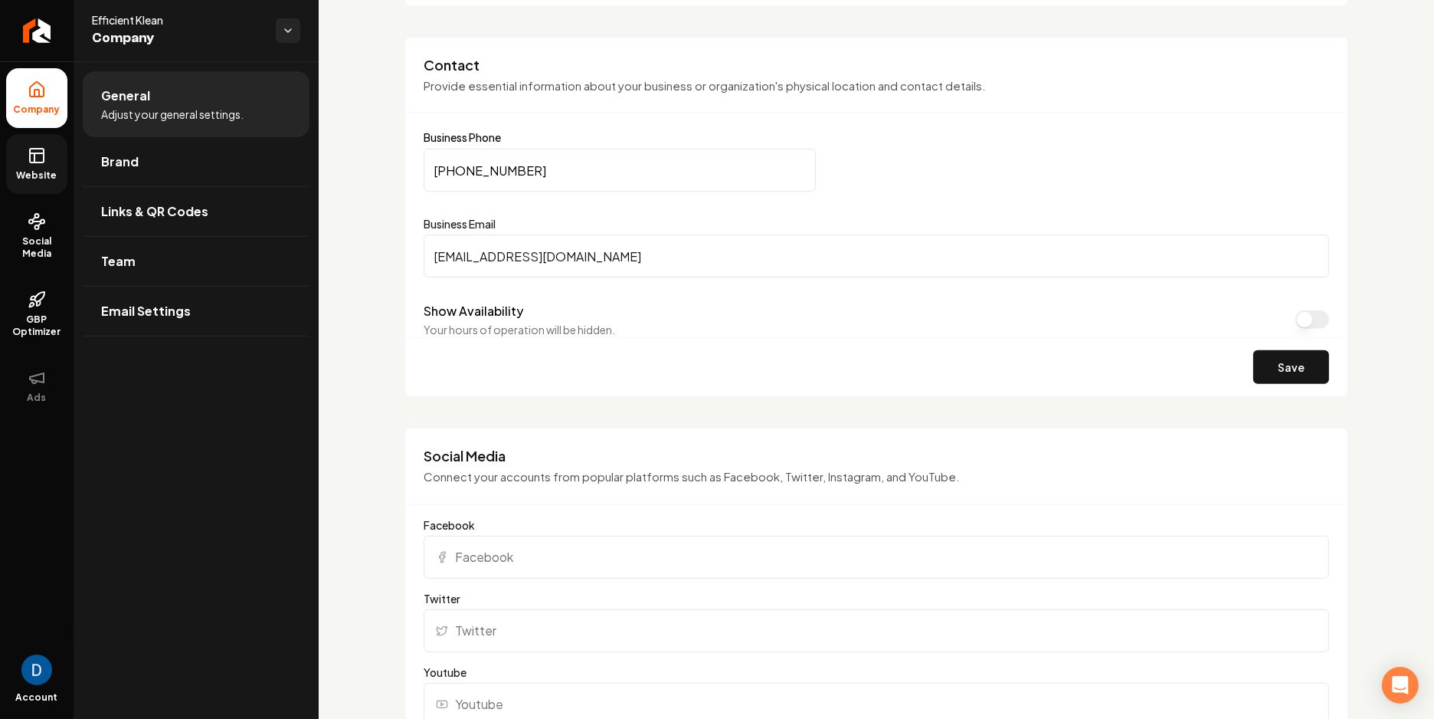
scroll to position [759, 0]
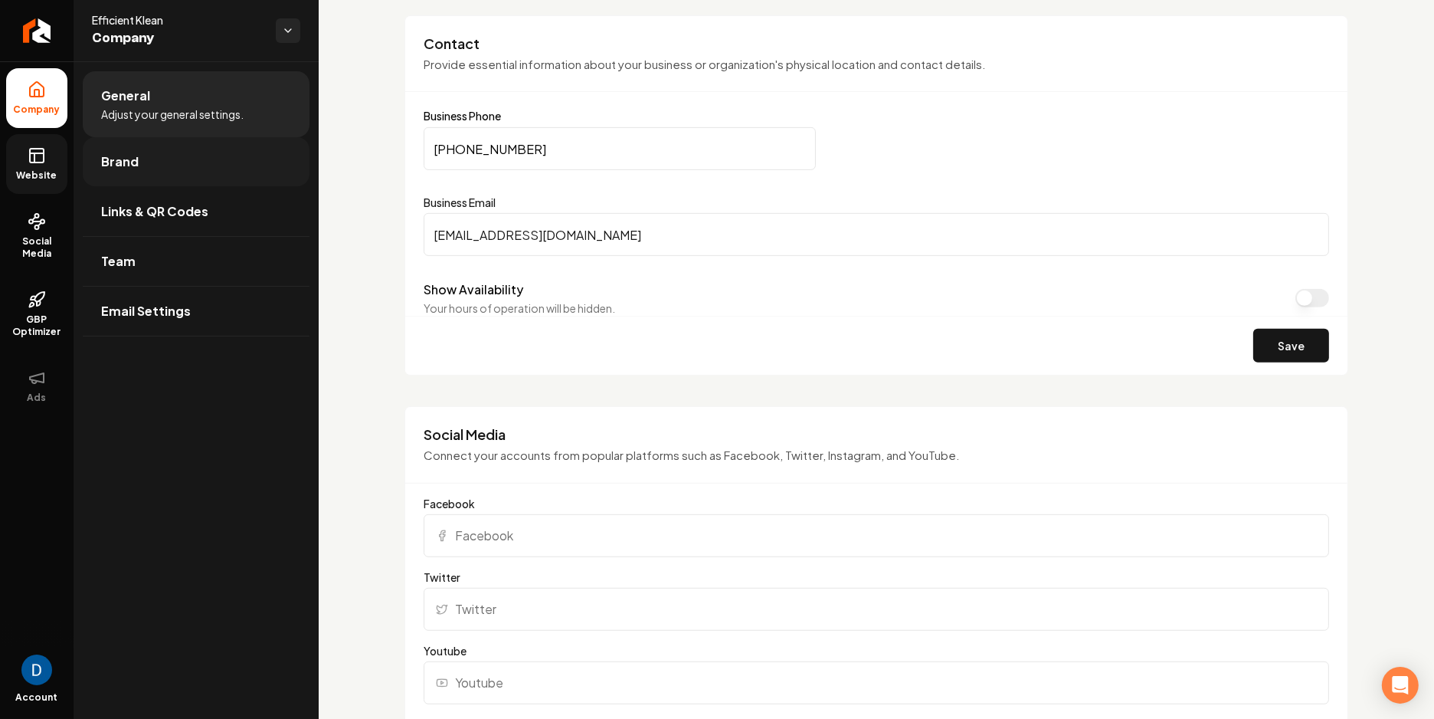
click at [178, 162] on link "Brand" at bounding box center [196, 161] width 227 height 49
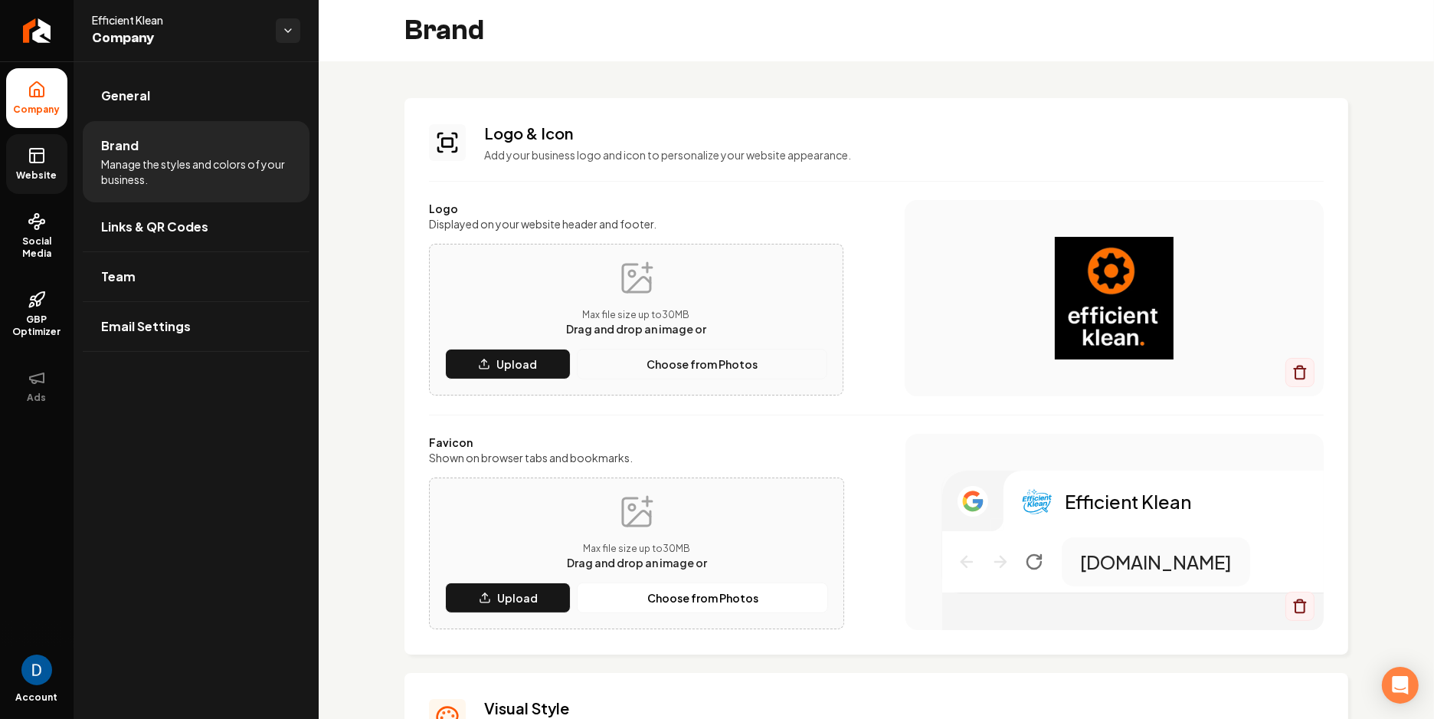
click at [643, 372] on button "Choose from Photos" at bounding box center [702, 364] width 251 height 31
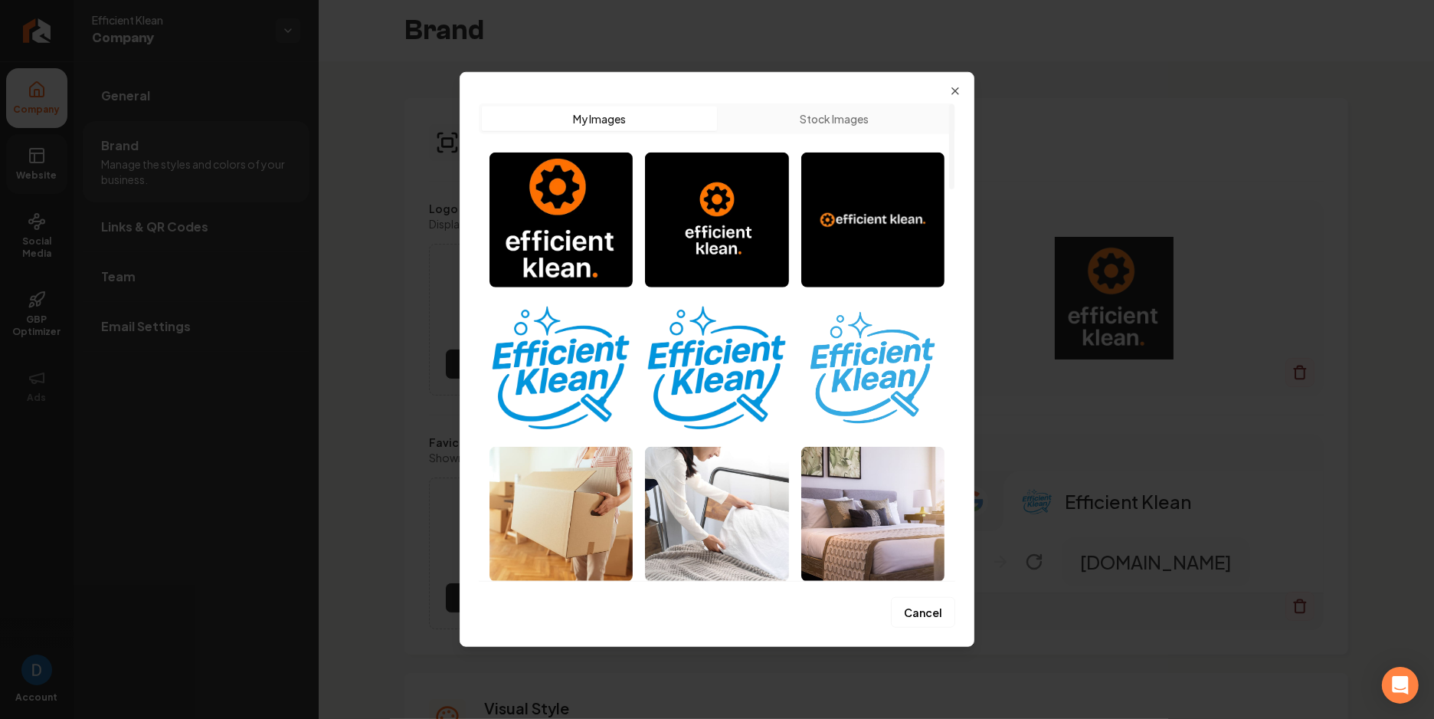
click at [886, 377] on img "Select image image_68ac6d8b5c7cd75eb865e75d.png" at bounding box center [872, 367] width 143 height 135
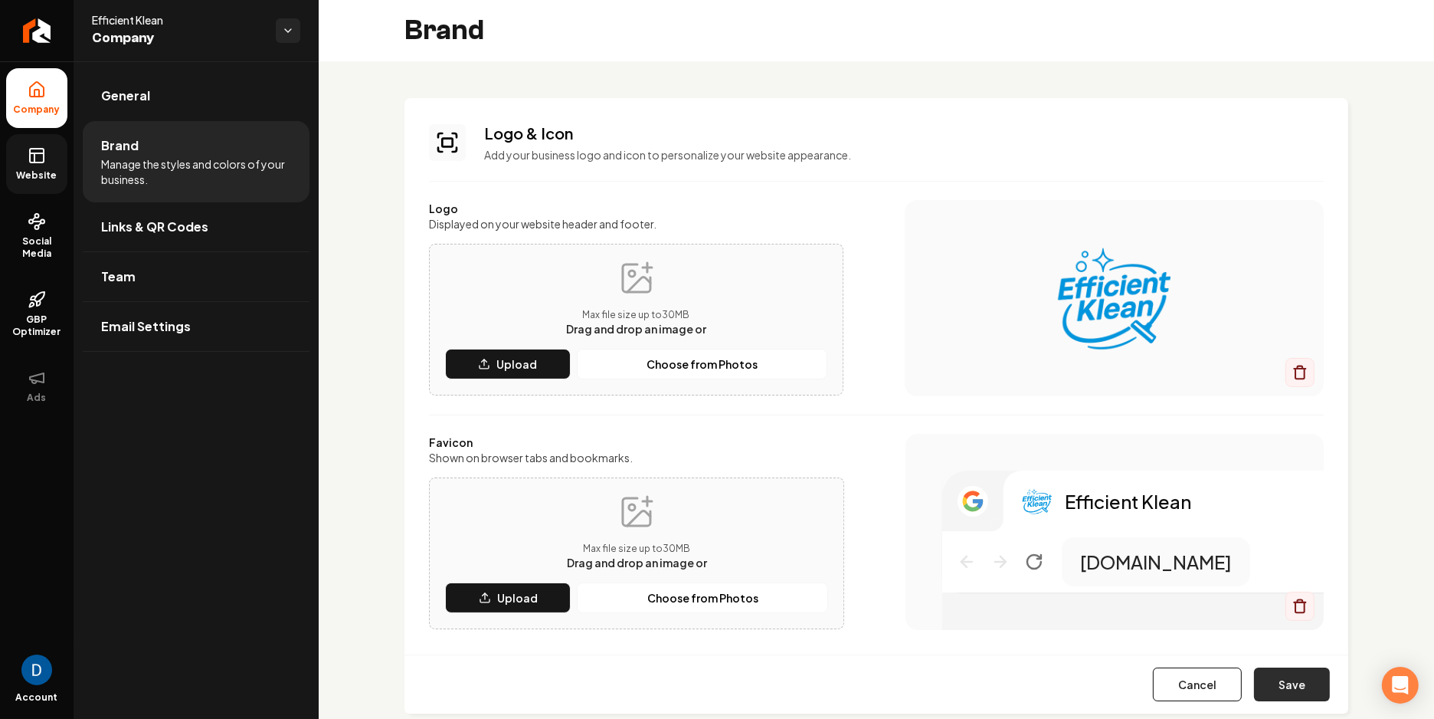
click at [1295, 688] on button "Save" at bounding box center [1292, 684] width 76 height 34
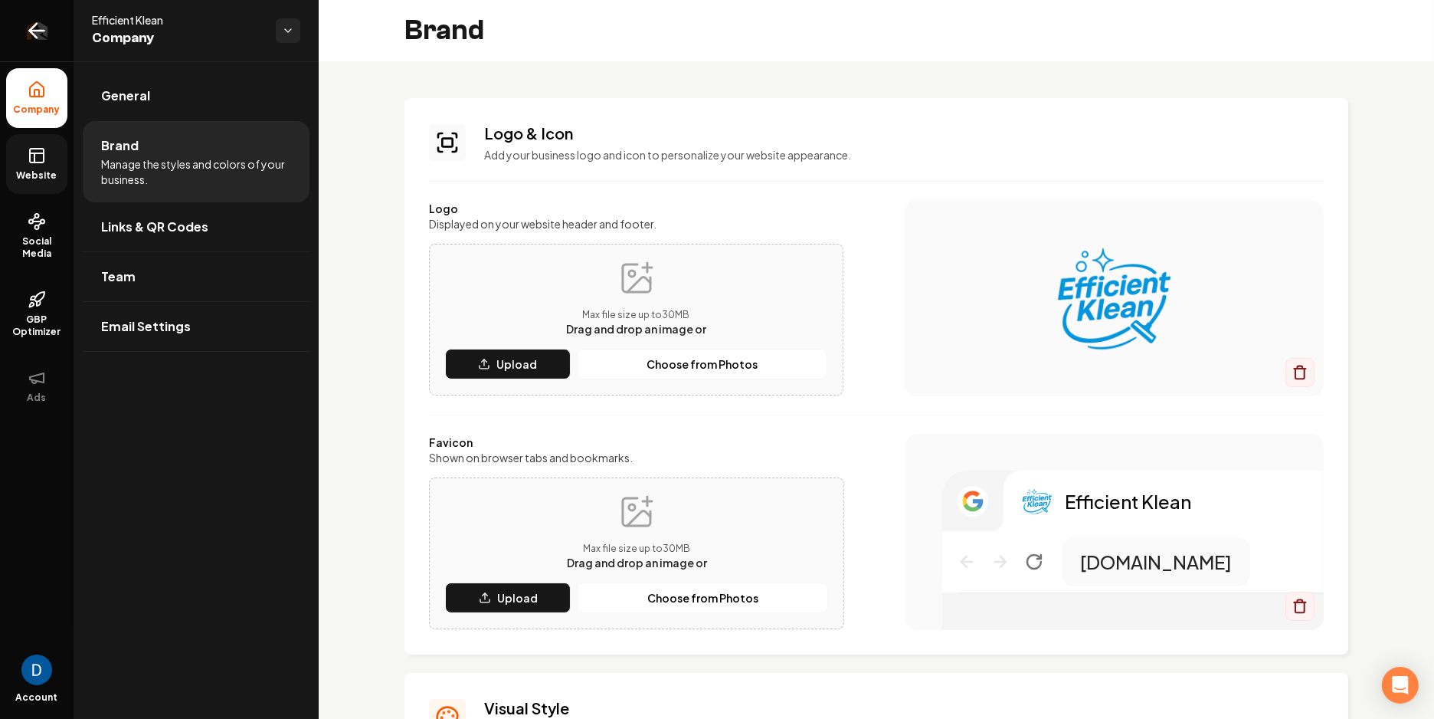
click at [43, 31] on icon "Return to dashboard" at bounding box center [37, 31] width 15 height 0
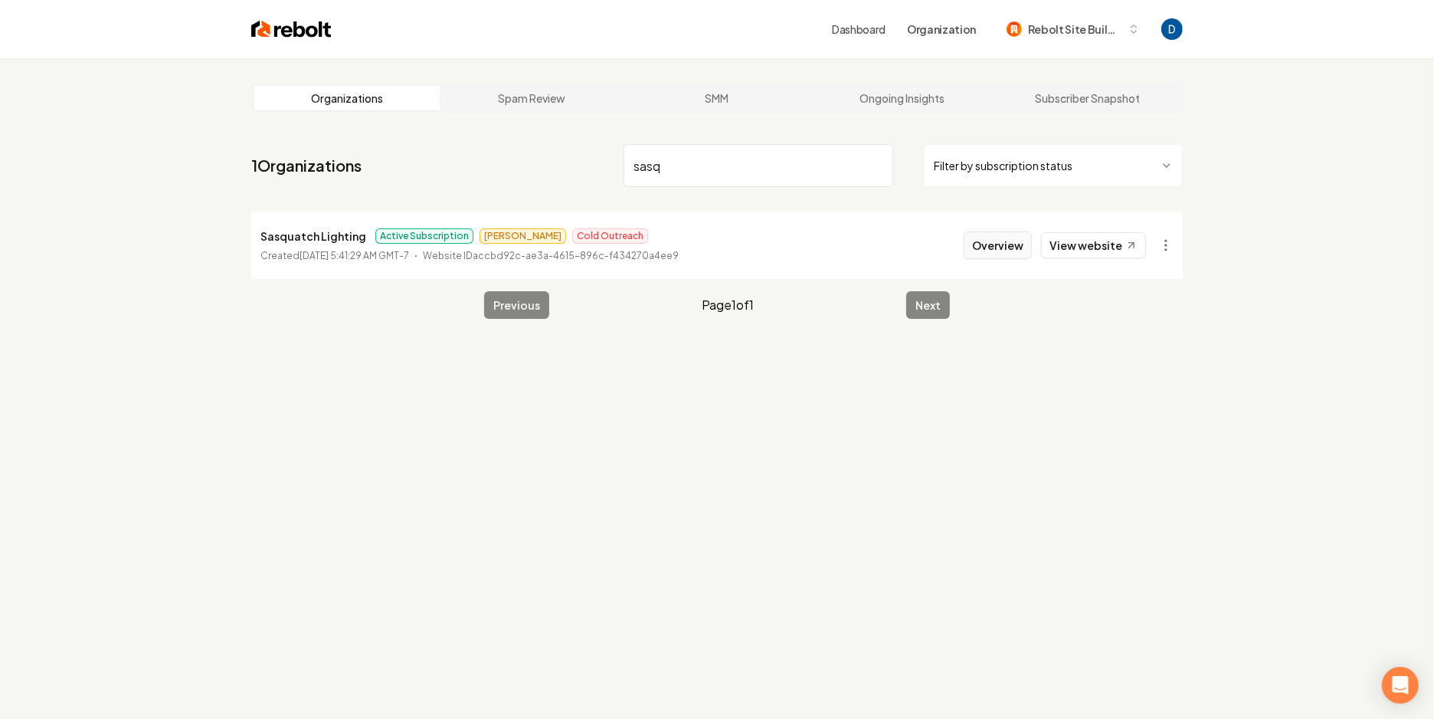
type input "sasq"
click at [987, 244] on button "Overview" at bounding box center [998, 245] width 68 height 28
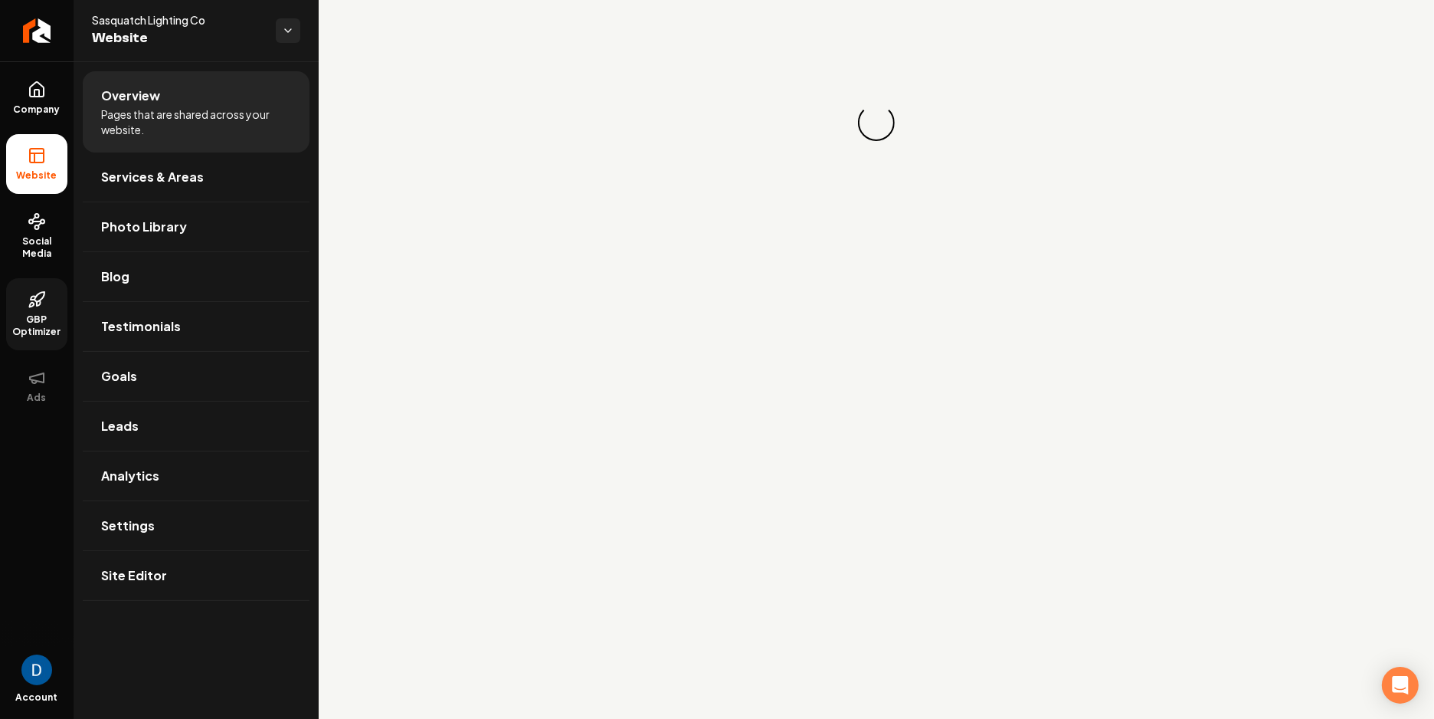
click at [54, 314] on span "GBP Optimizer" at bounding box center [36, 325] width 61 height 25
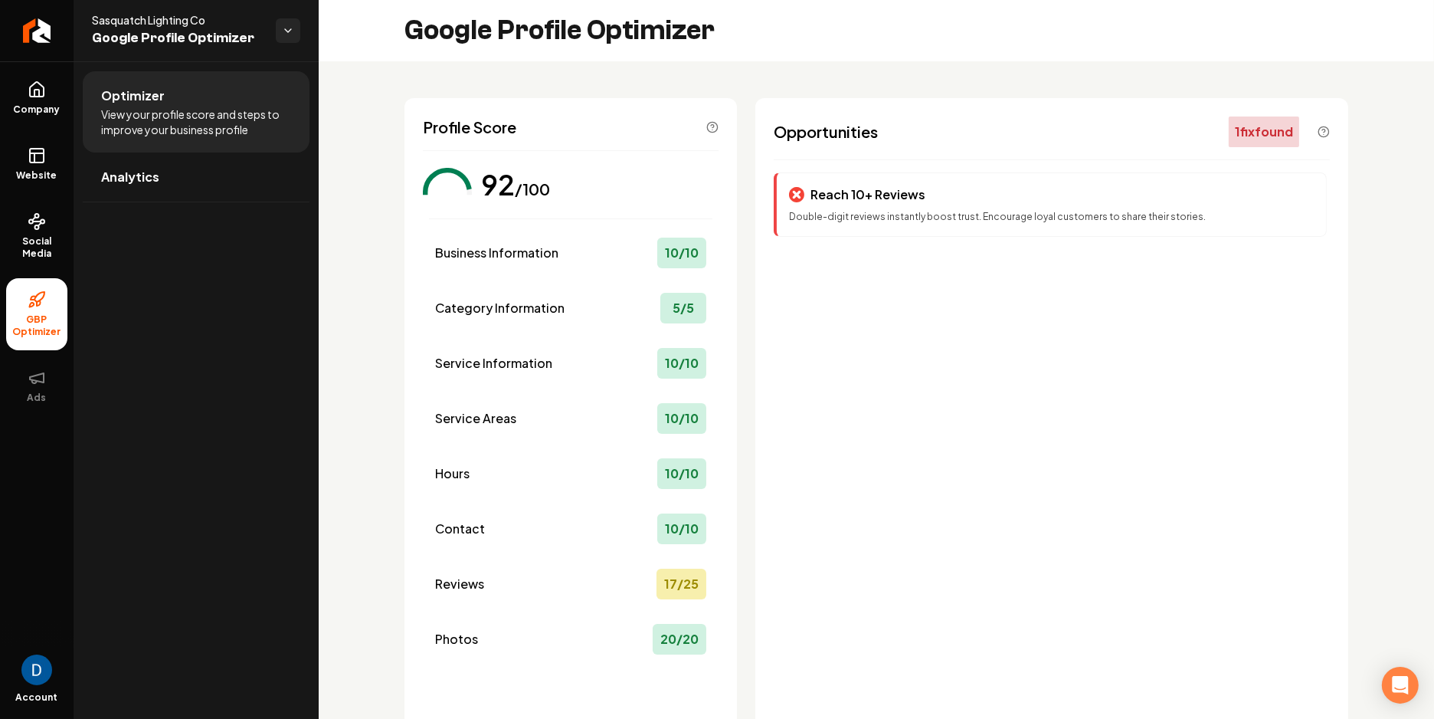
click at [155, 25] on span "Sasquatch Lighting Co" at bounding box center [178, 19] width 172 height 15
copy span "Sasquatch Lighting Co"
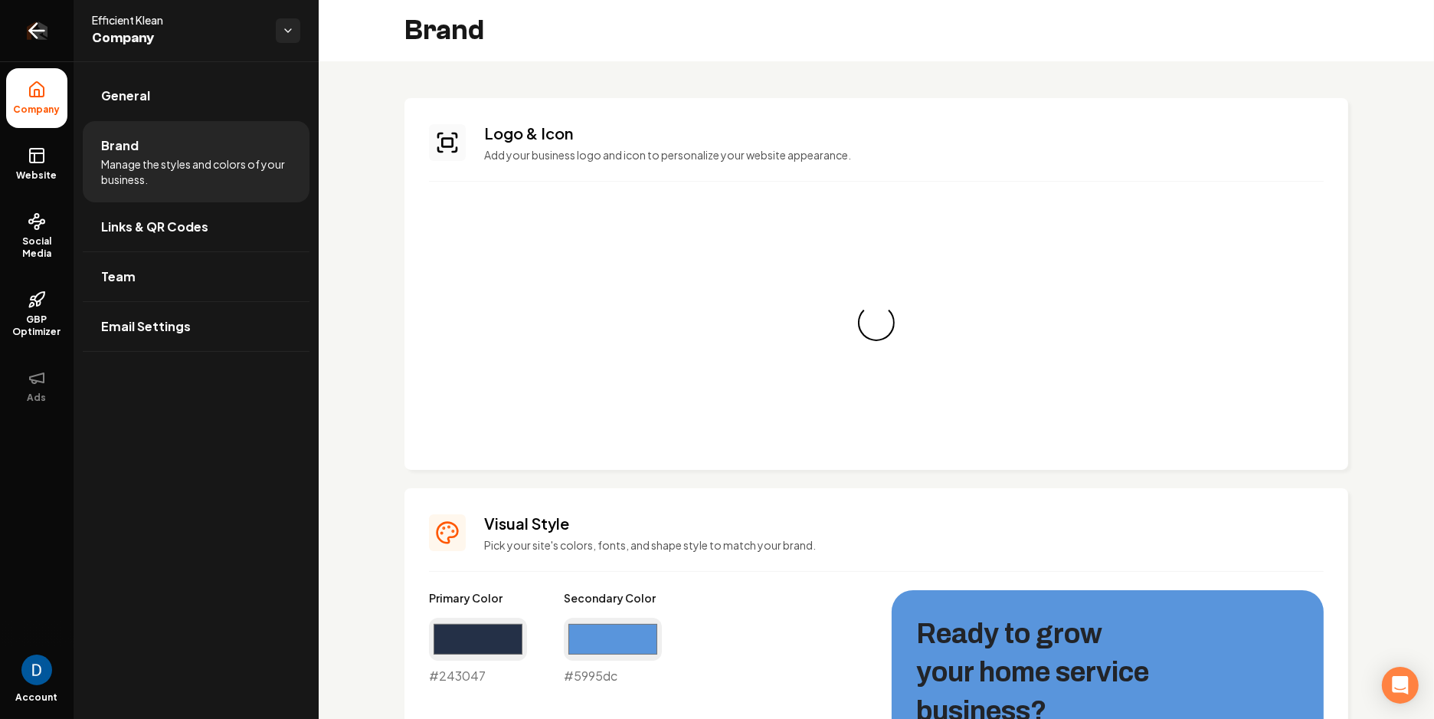
click at [27, 28] on link "Return to dashboard" at bounding box center [37, 30] width 74 height 61
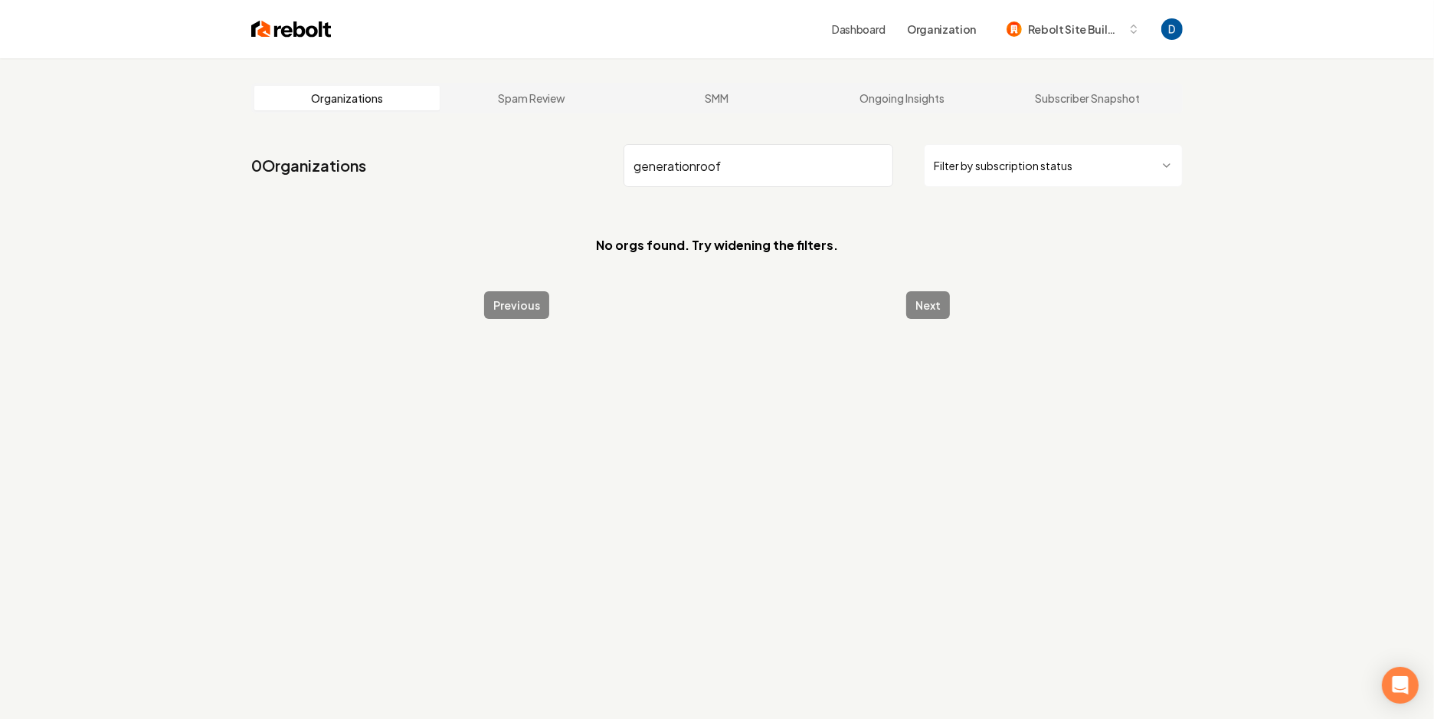
click at [696, 170] on input "generationroof" at bounding box center [759, 165] width 270 height 43
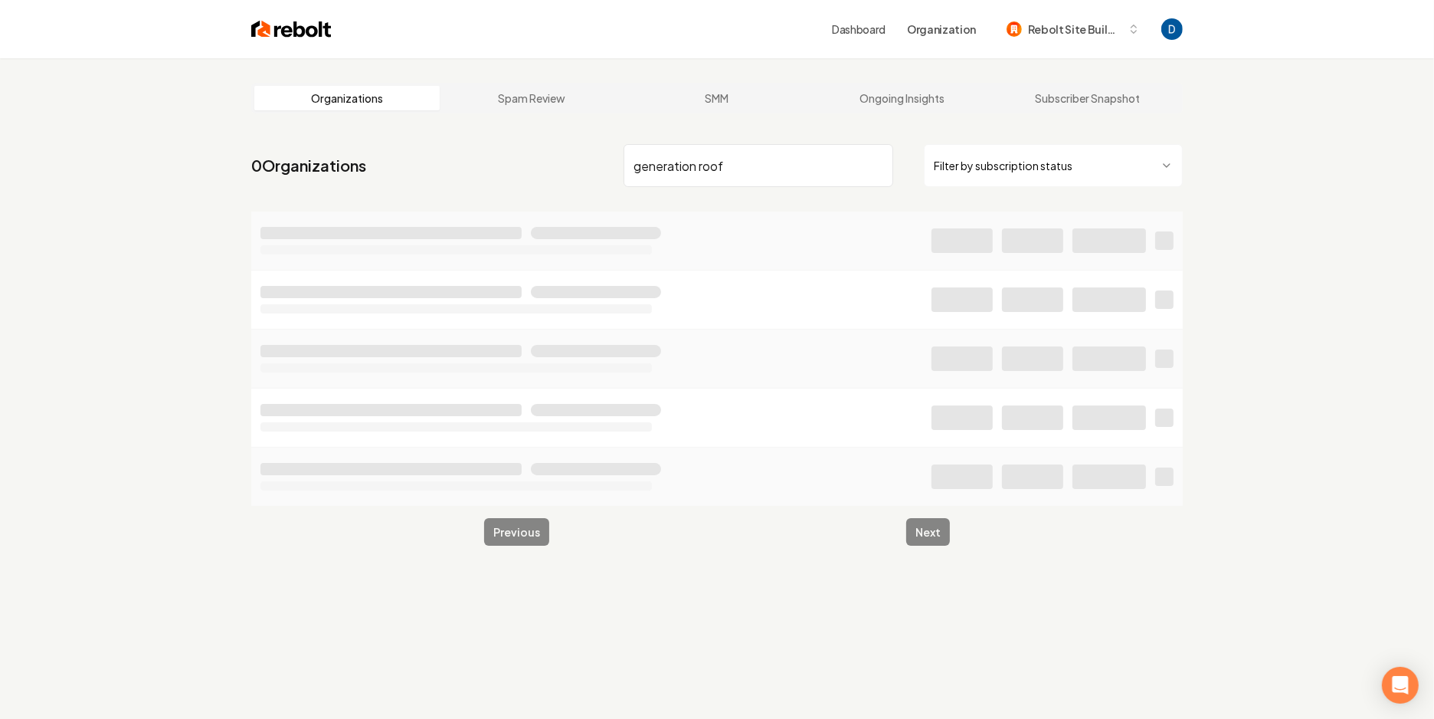
click at [762, 169] on input "generation roof" at bounding box center [759, 165] width 270 height 43
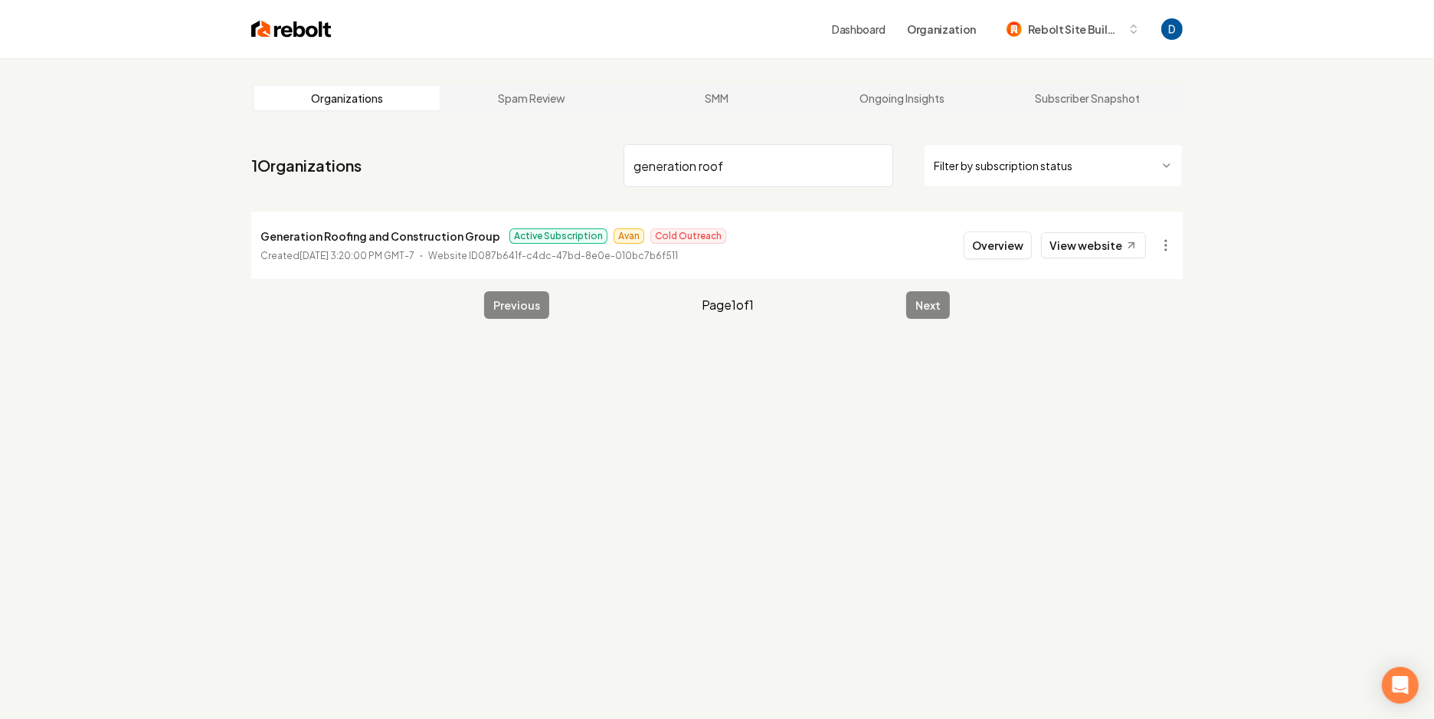
type input "generation roof"
click at [342, 243] on p "Generation Roofing and Construction Group" at bounding box center [381, 236] width 240 height 18
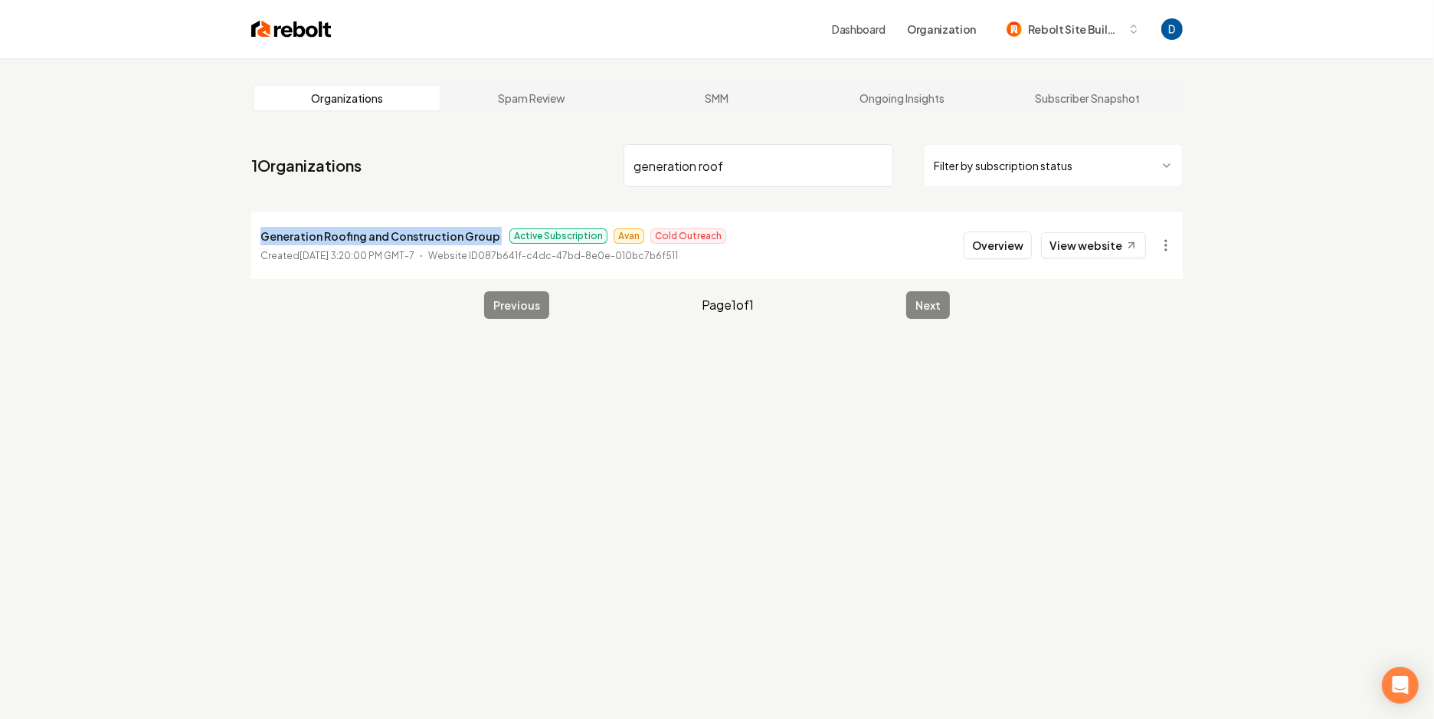
copy p "Generation Roofing and Construction Group"
click at [1116, 253] on link "View website" at bounding box center [1093, 245] width 105 height 26
click at [1014, 255] on button "Overview" at bounding box center [998, 245] width 68 height 28
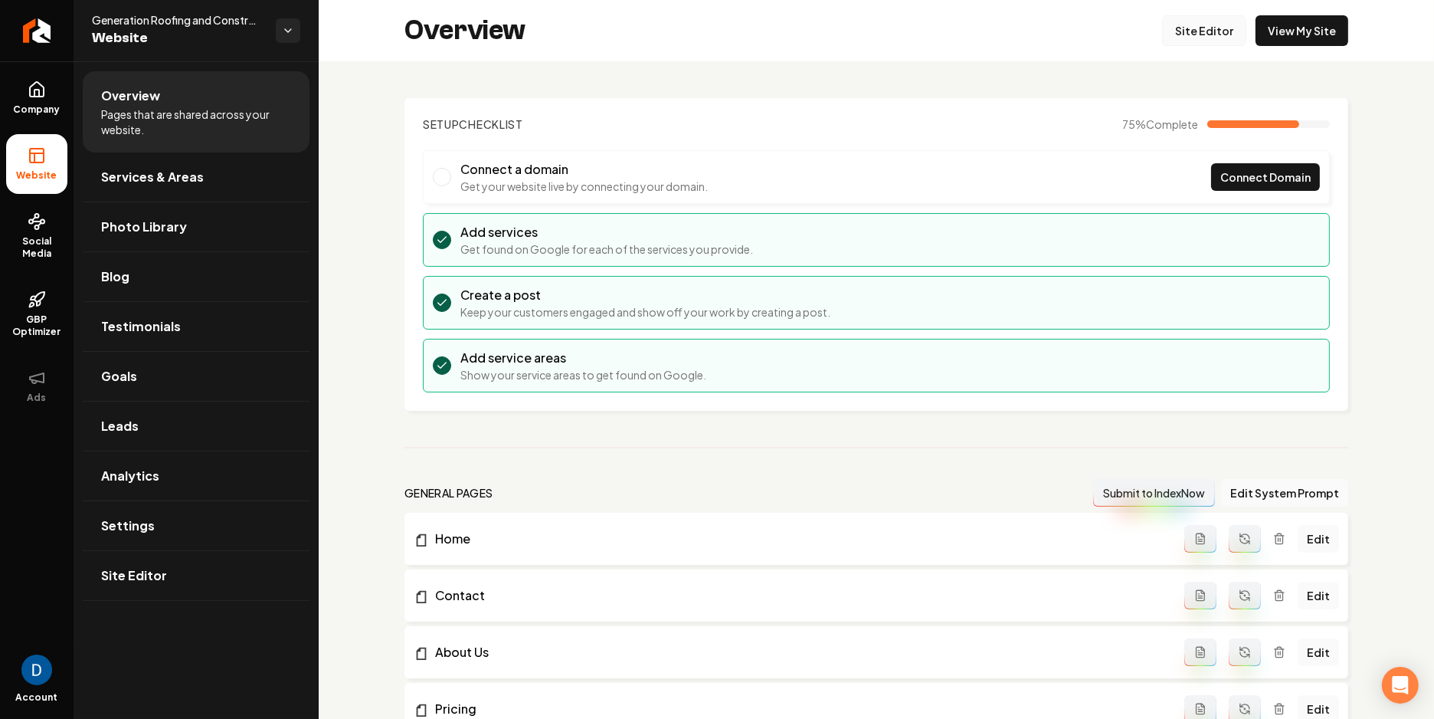
click at [1208, 34] on link "Site Editor" at bounding box center [1204, 30] width 84 height 31
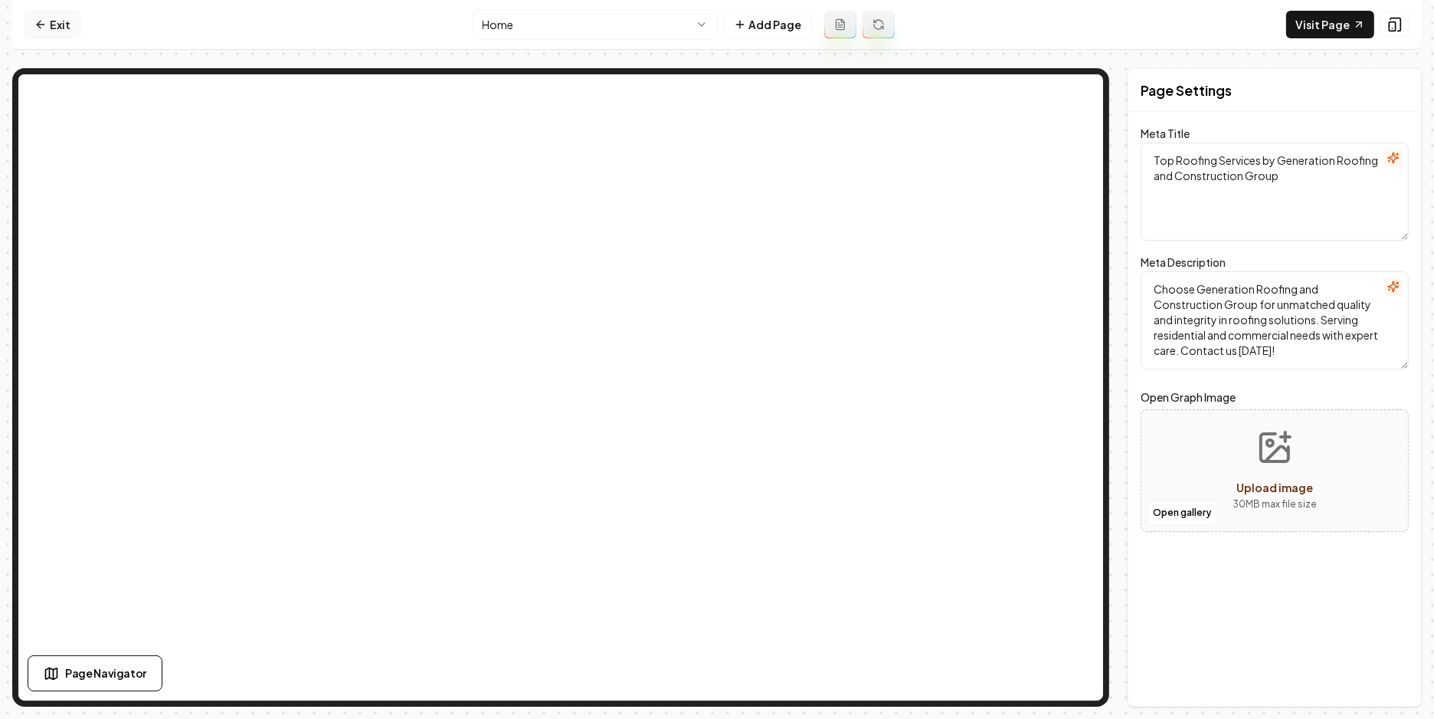
click at [48, 34] on link "Exit" at bounding box center [53, 25] width 56 height 28
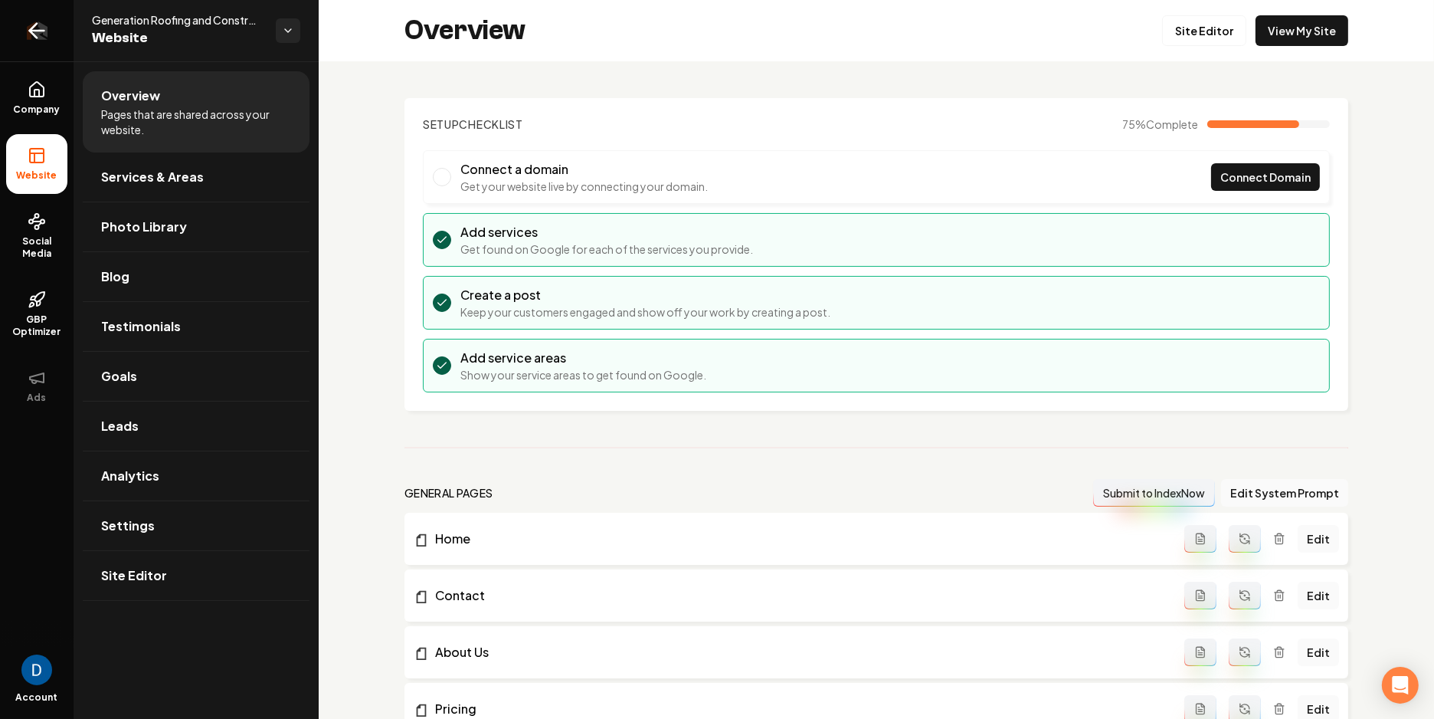
click at [49, 34] on link "Return to dashboard" at bounding box center [37, 30] width 74 height 61
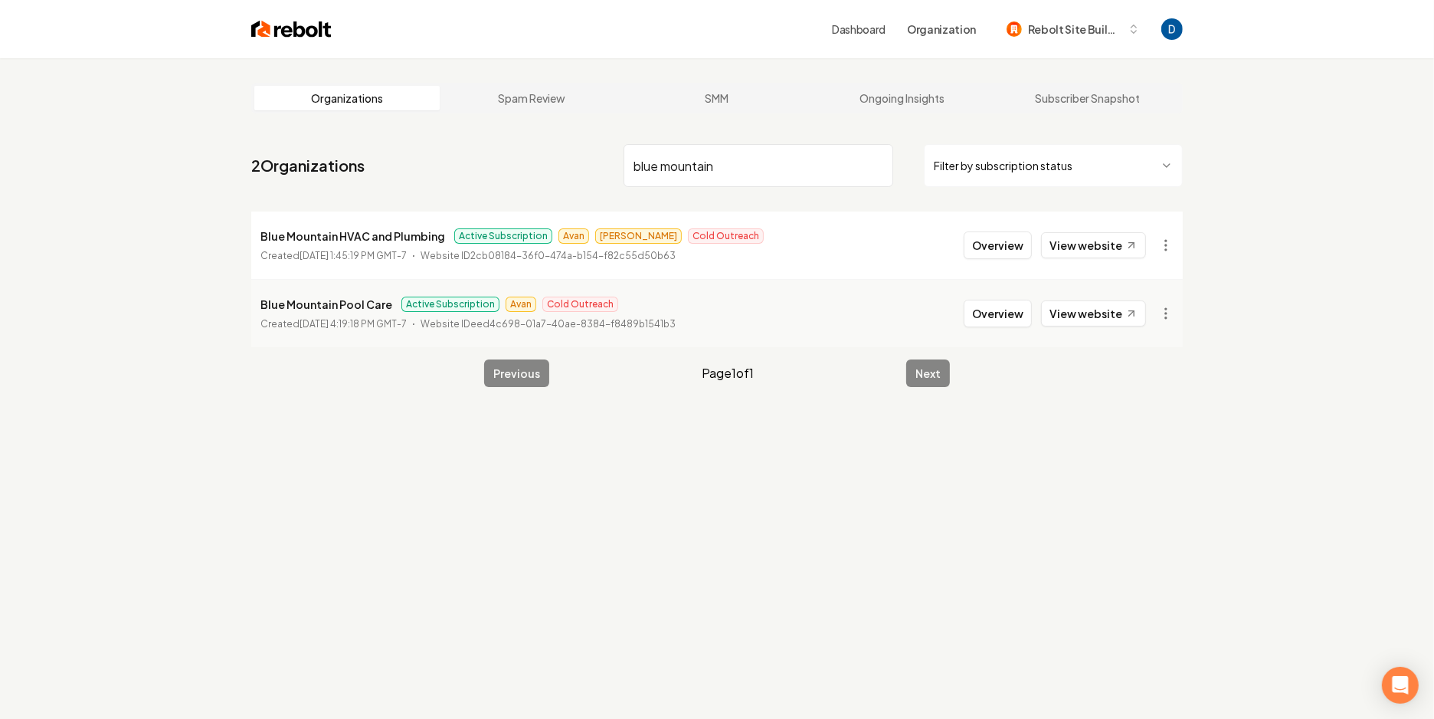
type input "blue mountain"
click at [374, 233] on p "Blue Mountain HVAC and Plumbing" at bounding box center [353, 236] width 185 height 18
click at [1004, 241] on button "Overview" at bounding box center [998, 245] width 68 height 28
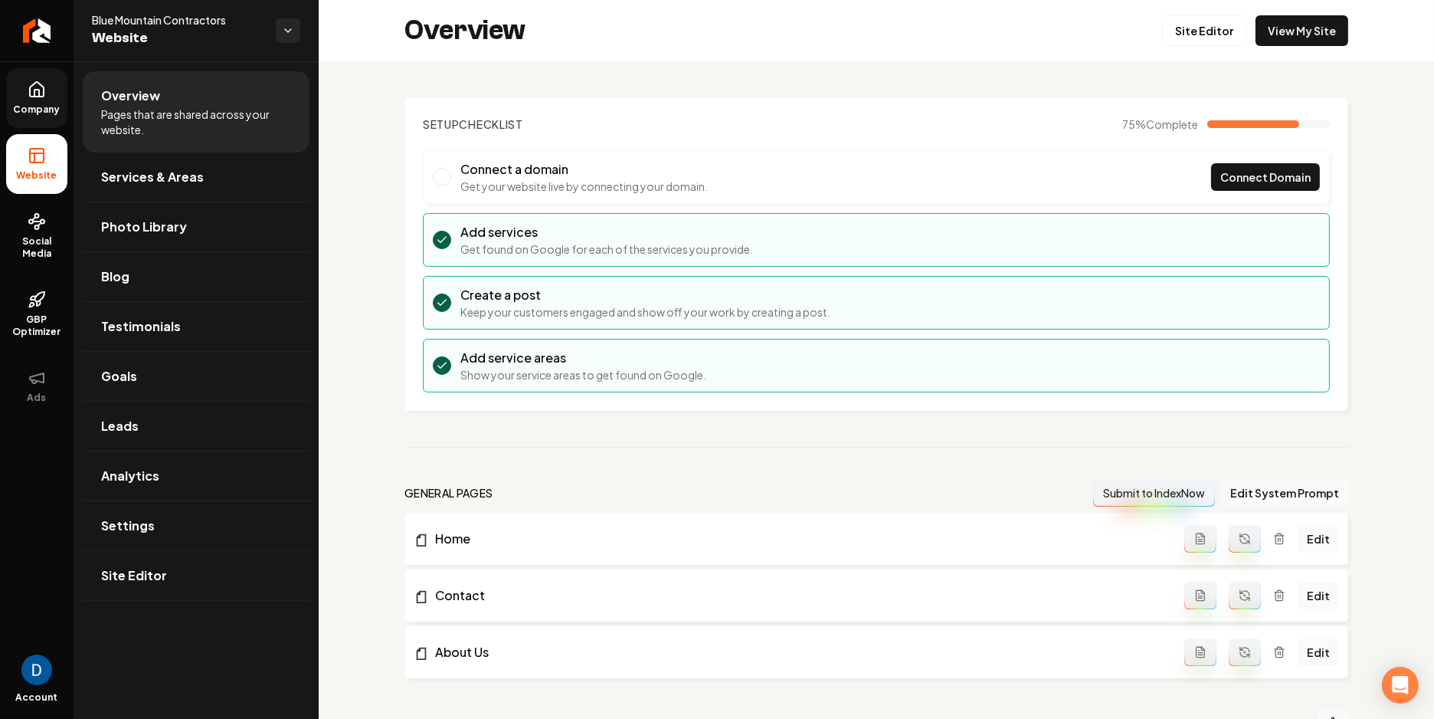
click at [36, 99] on link "Company" at bounding box center [36, 98] width 61 height 60
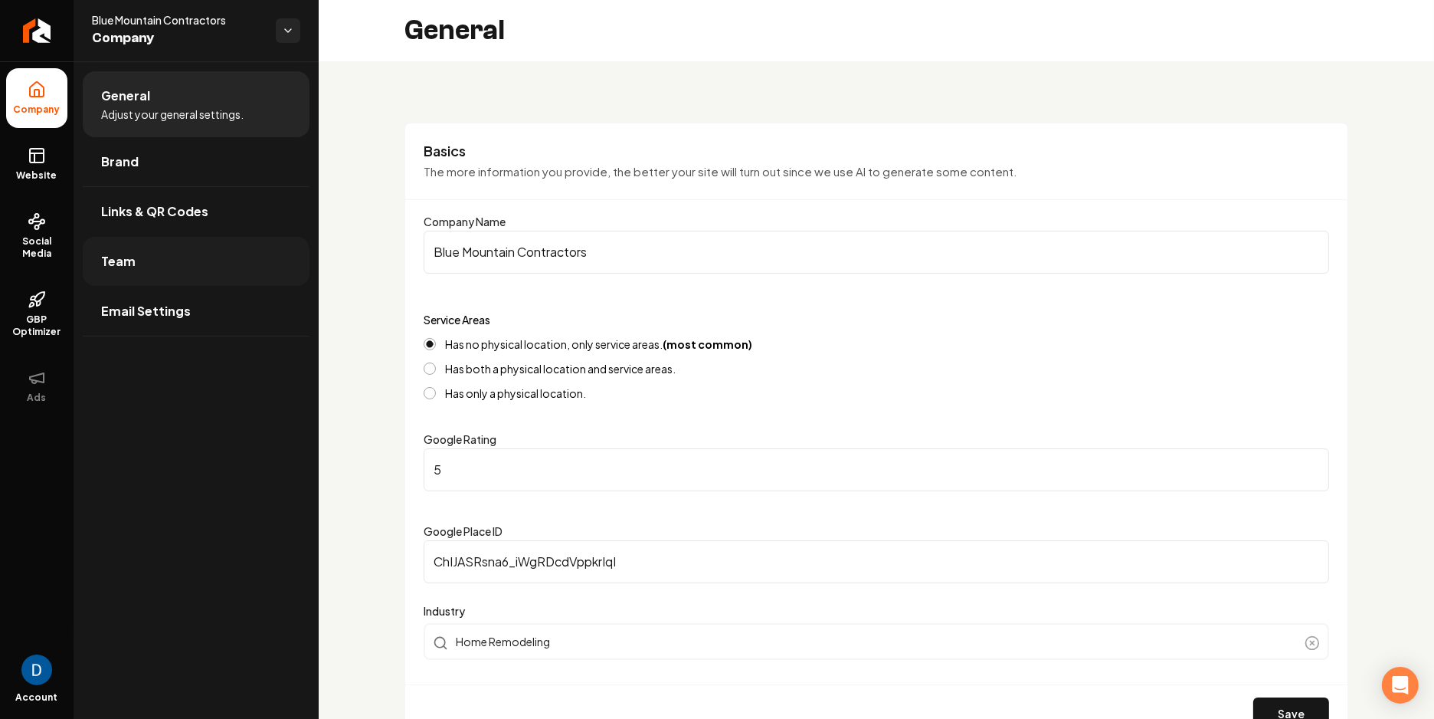
click at [140, 277] on link "Team" at bounding box center [196, 261] width 227 height 49
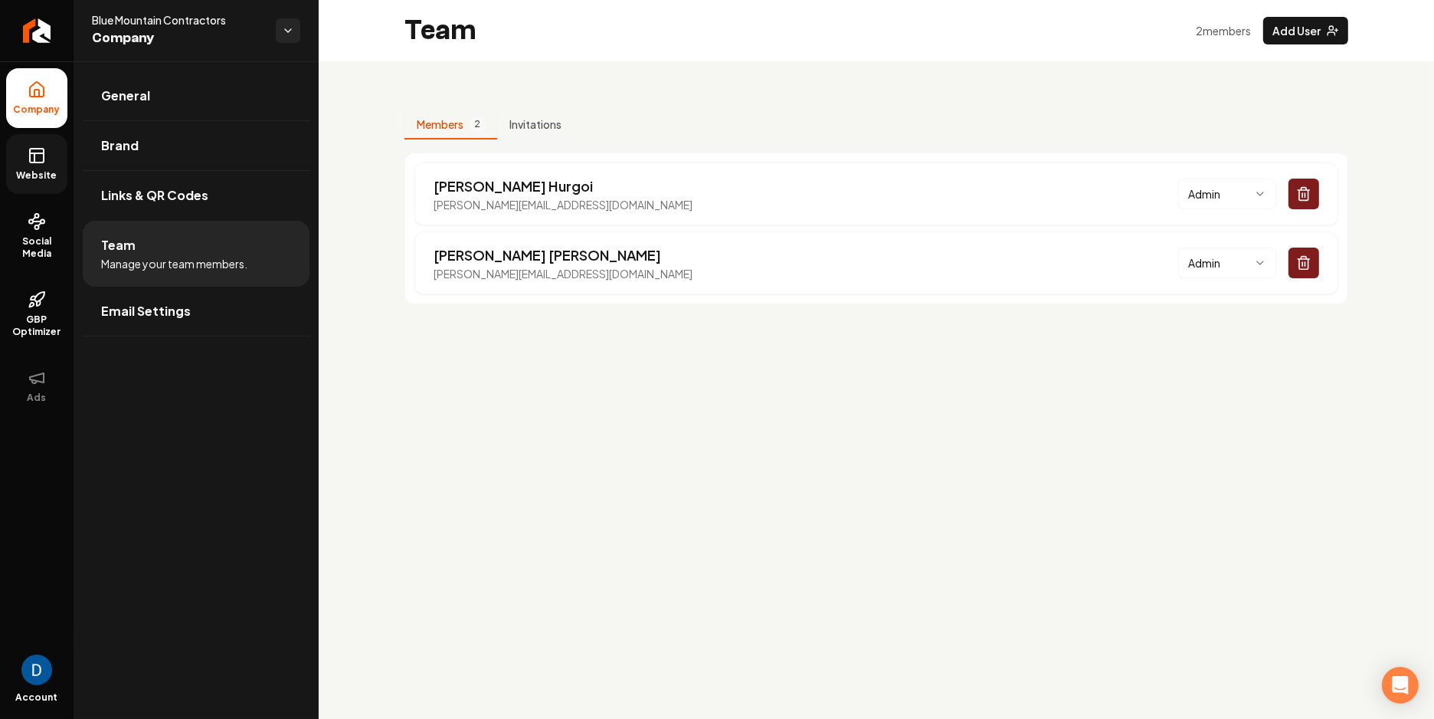
click at [48, 167] on link "Website" at bounding box center [36, 164] width 61 height 60
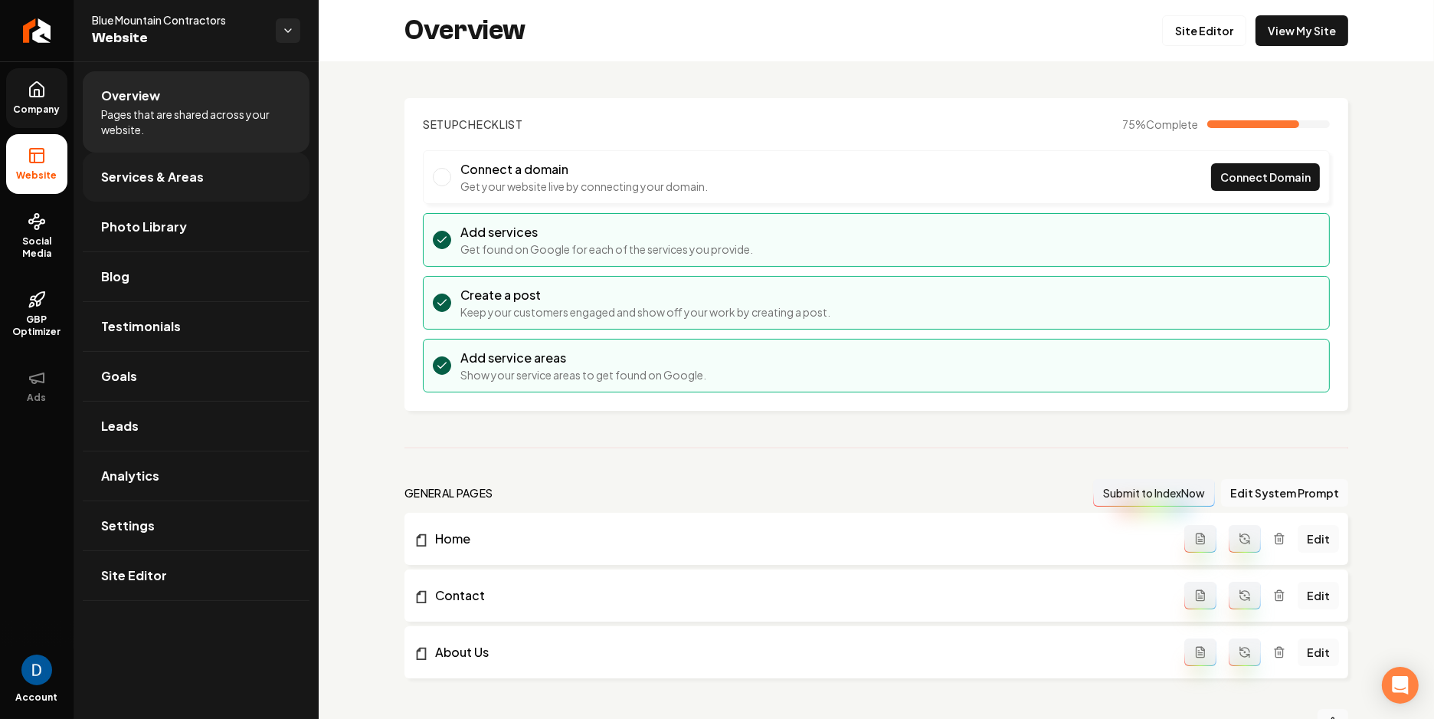
click at [199, 166] on link "Services & Areas" at bounding box center [196, 176] width 227 height 49
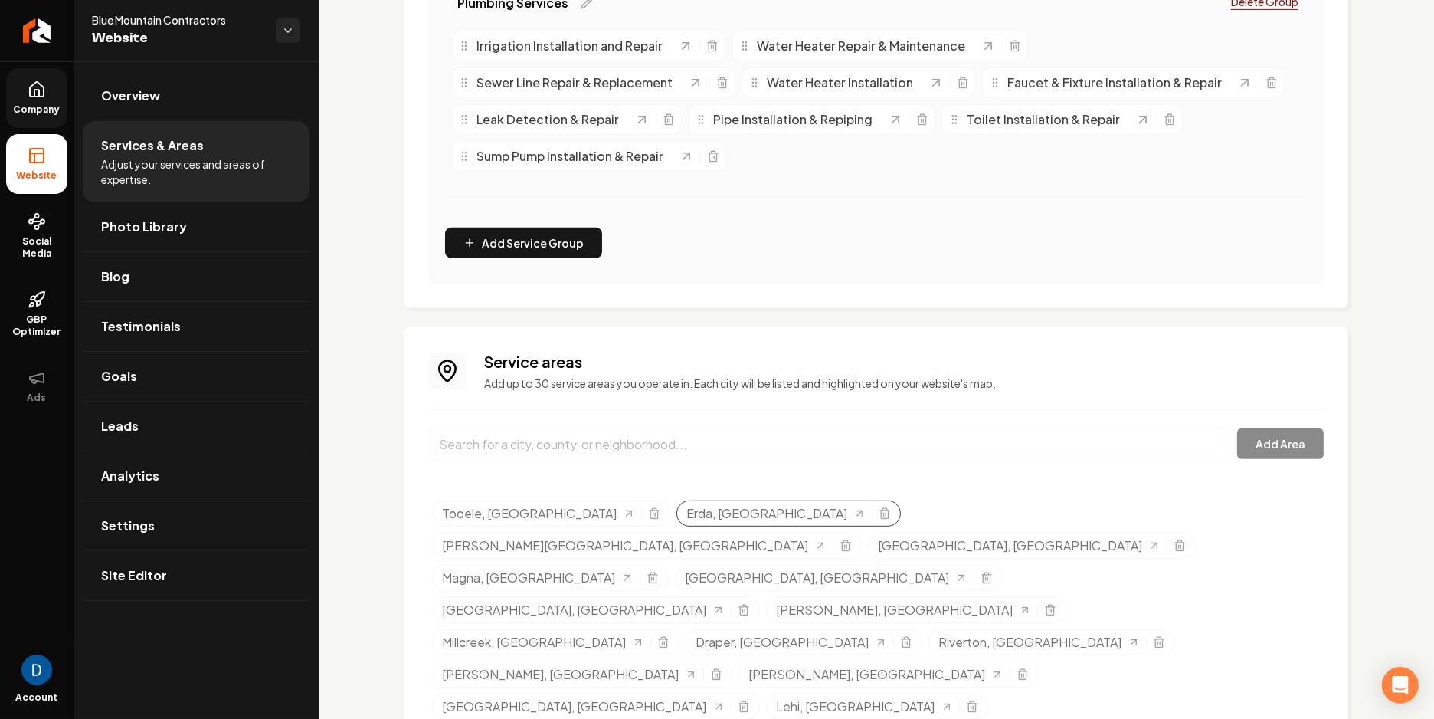
scroll to position [656, 0]
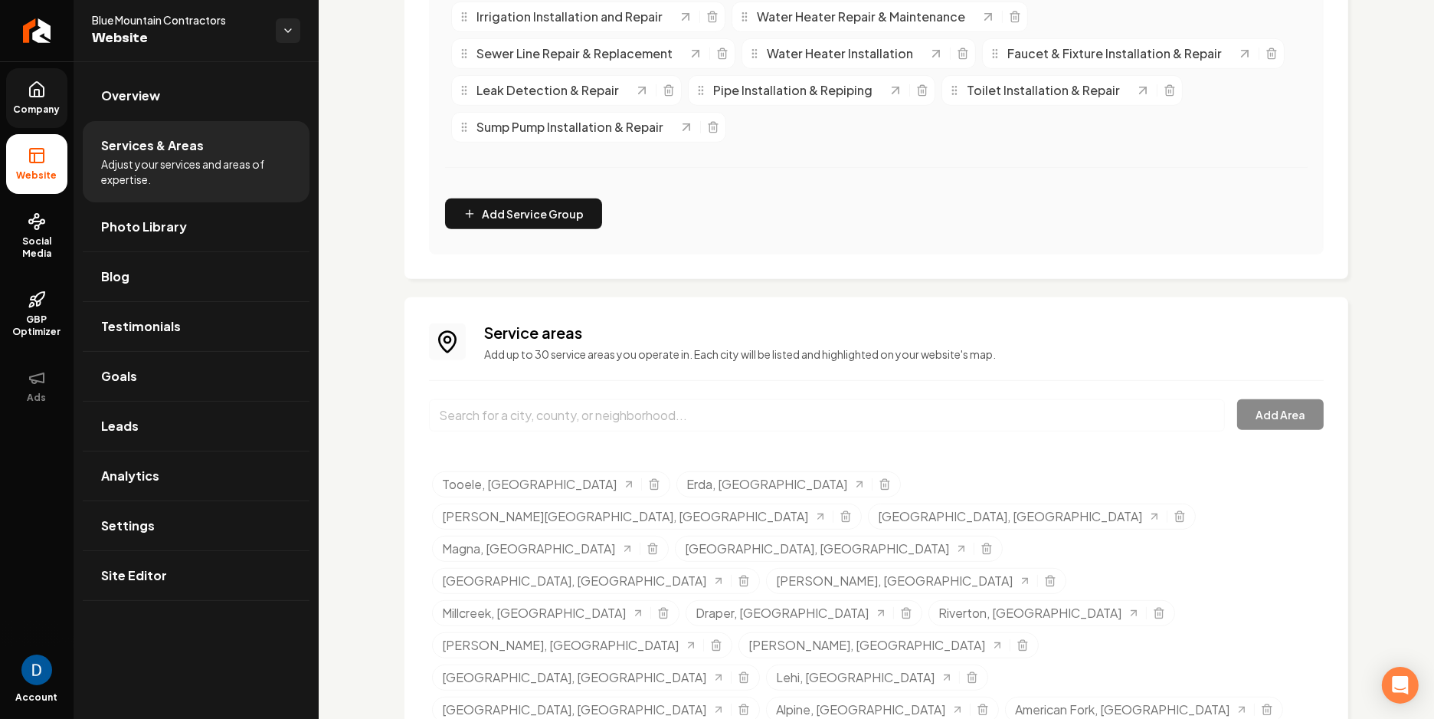
click at [601, 411] on input "Main content area" at bounding box center [827, 415] width 796 height 32
click at [556, 405] on input "Main content area" at bounding box center [827, 415] width 796 height 32
click at [1268, 420] on div "[US_STATE] Add Area" at bounding box center [876, 424] width 895 height 51
click at [716, 431] on div "[US_STATE]" at bounding box center [827, 424] width 796 height 51
click at [685, 405] on input "[US_STATE]" at bounding box center [827, 415] width 796 height 32
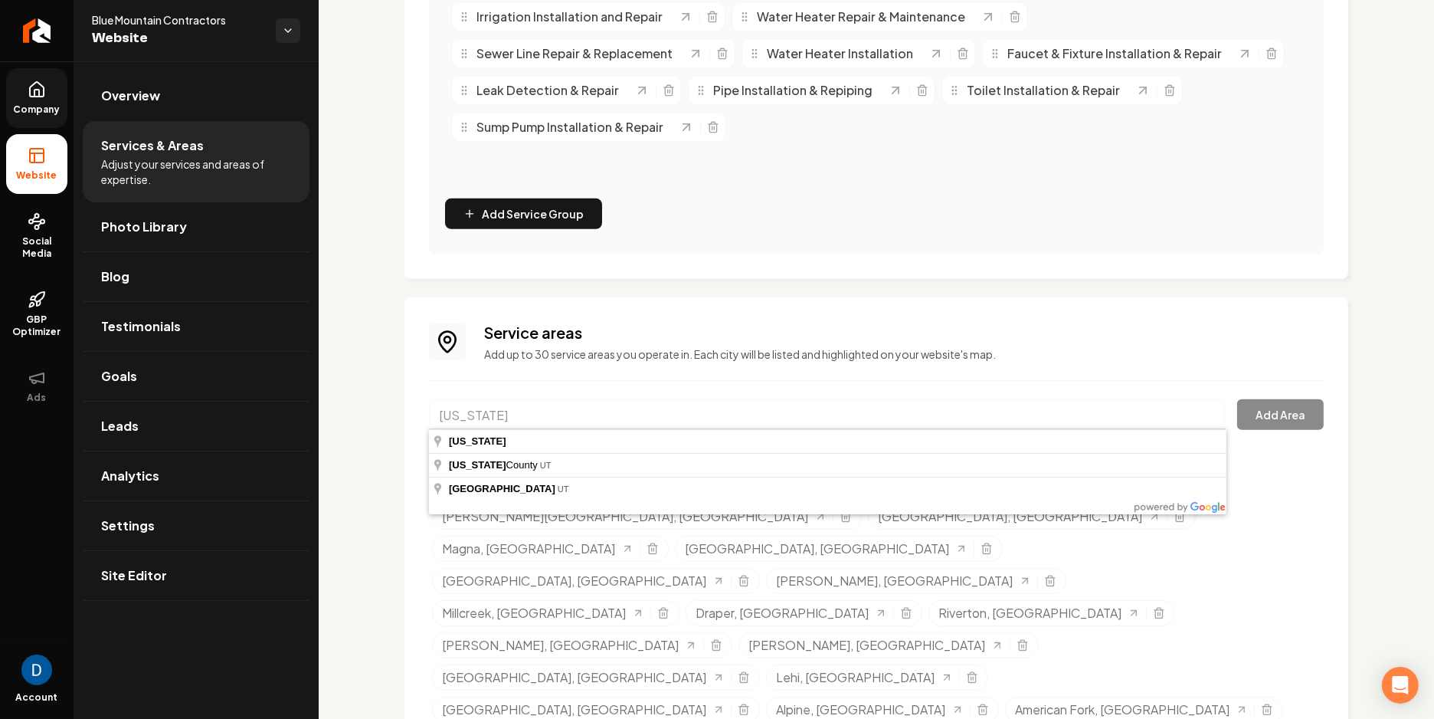
click at [623, 665] on div "Service areas Add up to 30 service areas you operate in. Each city will be list…" at bounding box center [877, 605] width 944 height 617
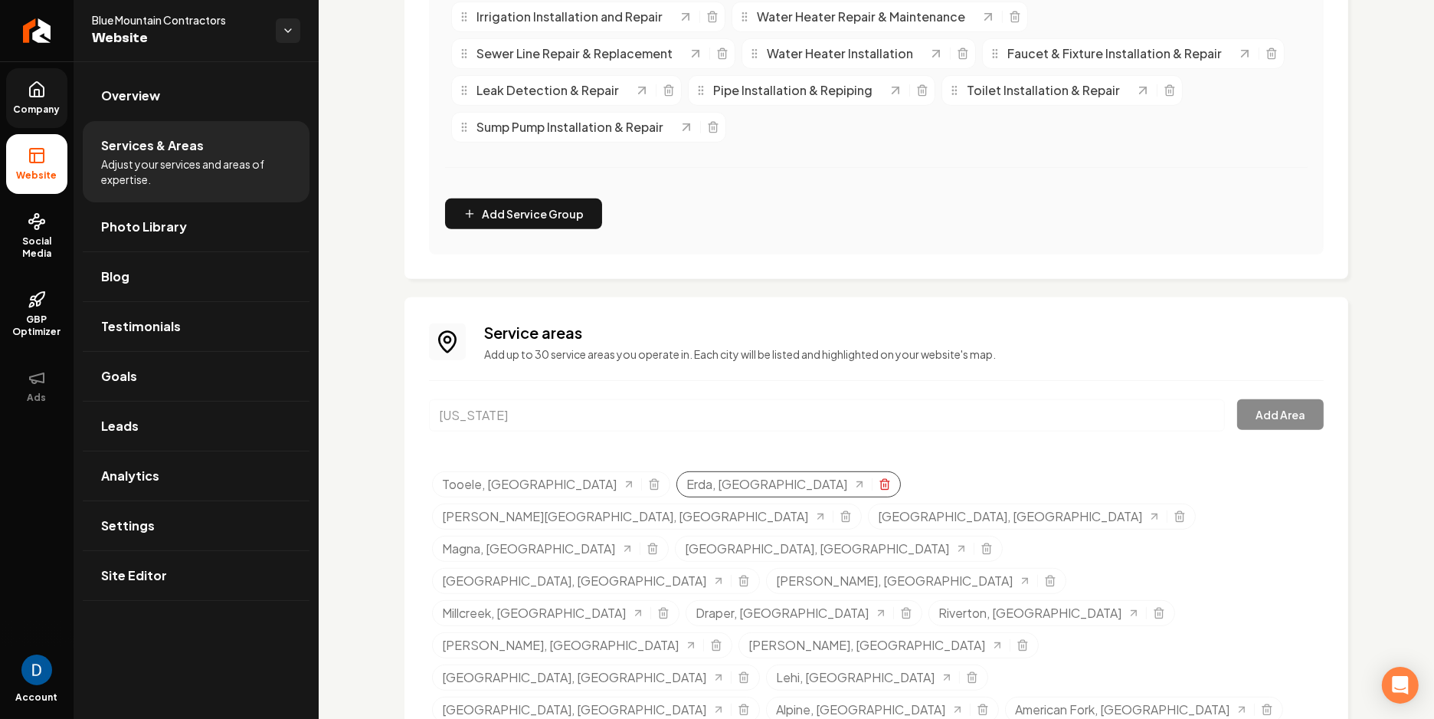
click at [879, 483] on icon "Selected tags" at bounding box center [885, 484] width 12 height 12
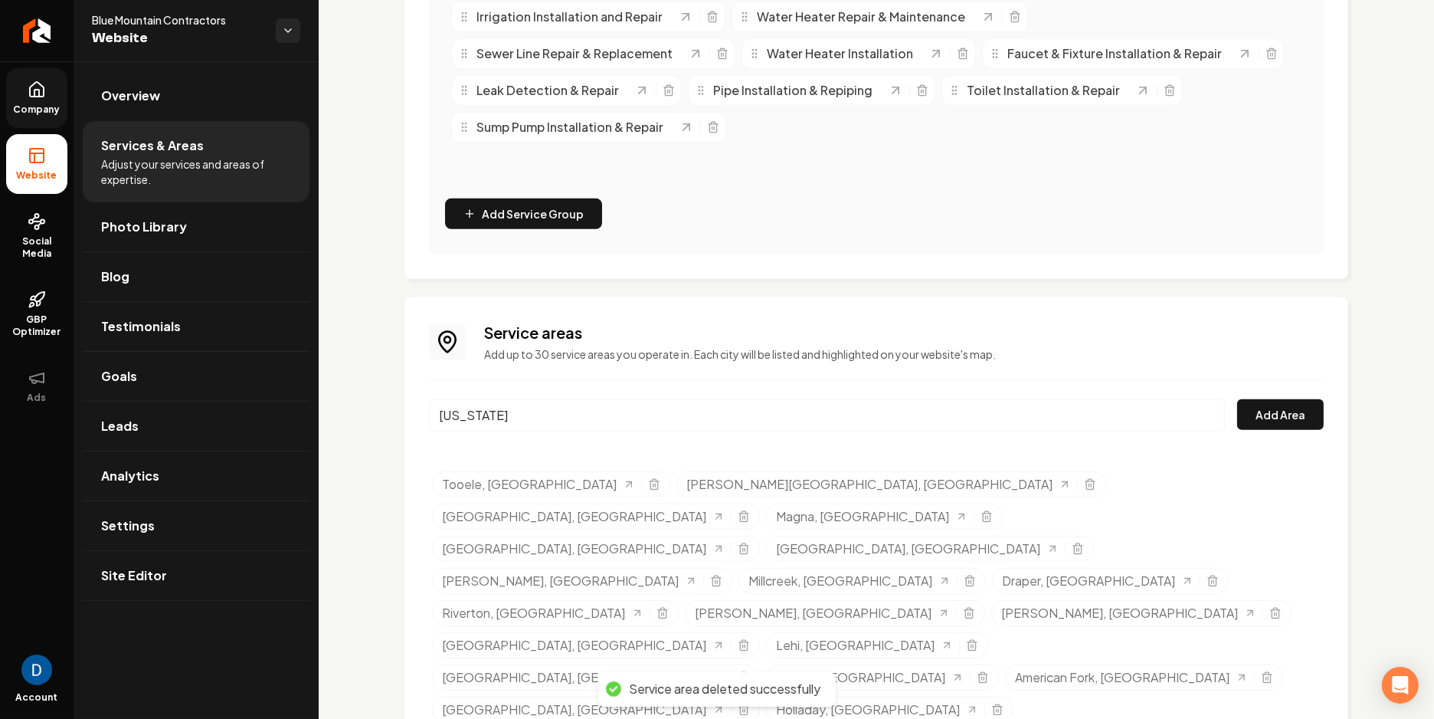
click at [699, 415] on input "[US_STATE]" at bounding box center [827, 415] width 796 height 32
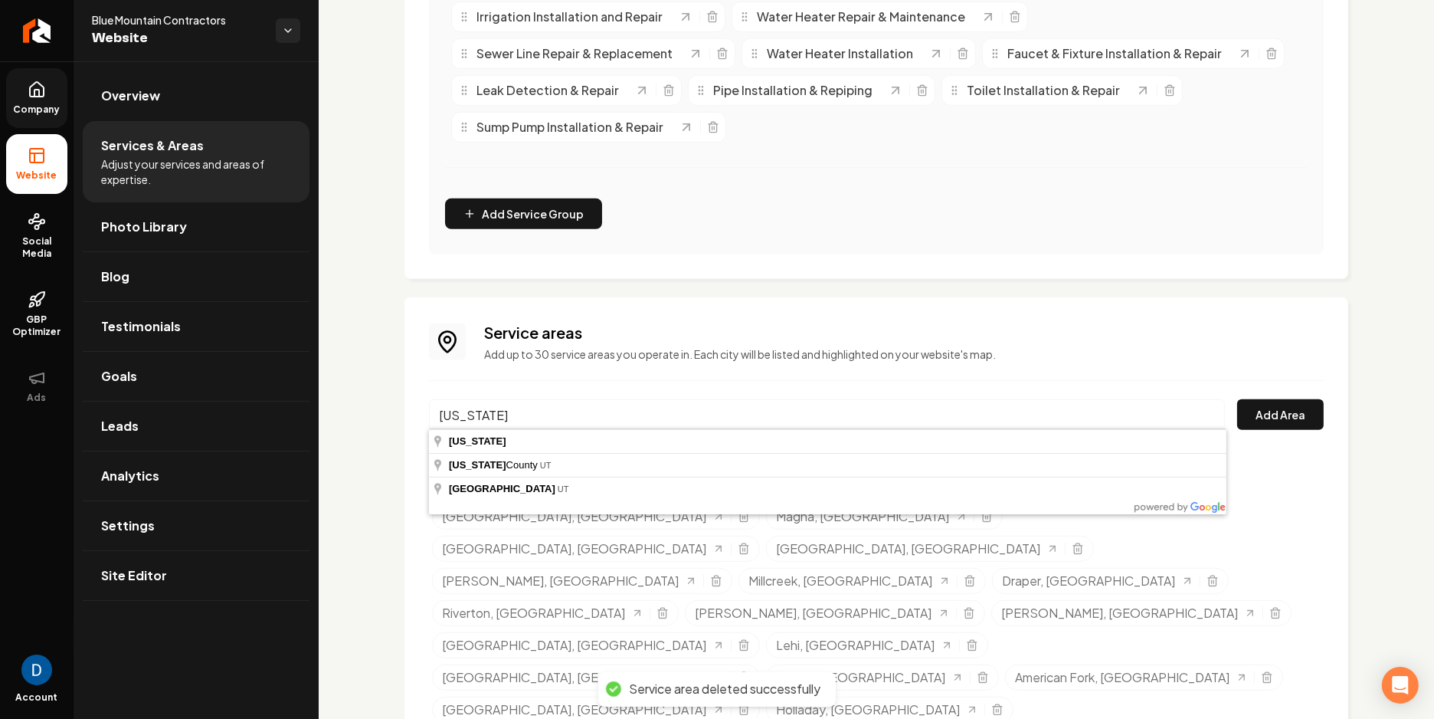
type input "[US_STATE]"
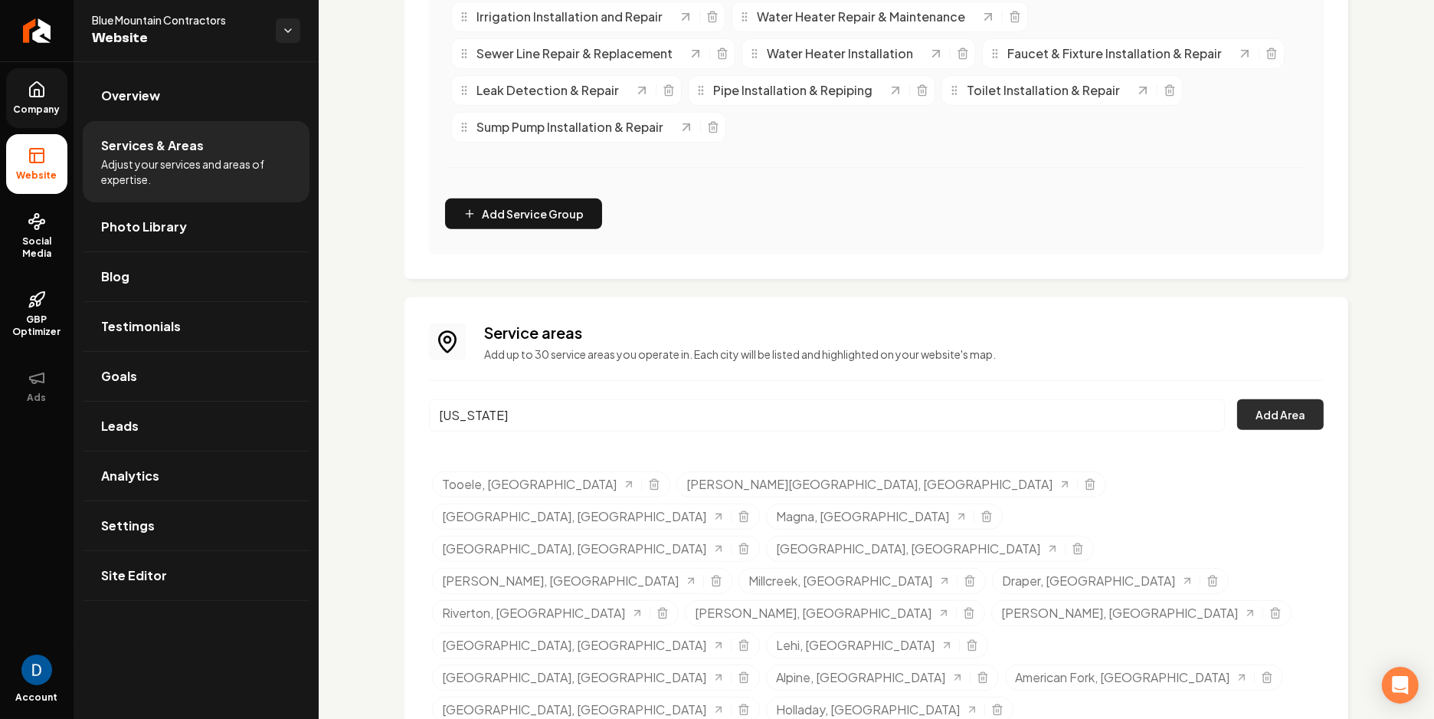
click at [1284, 419] on button "Add Area" at bounding box center [1280, 414] width 87 height 31
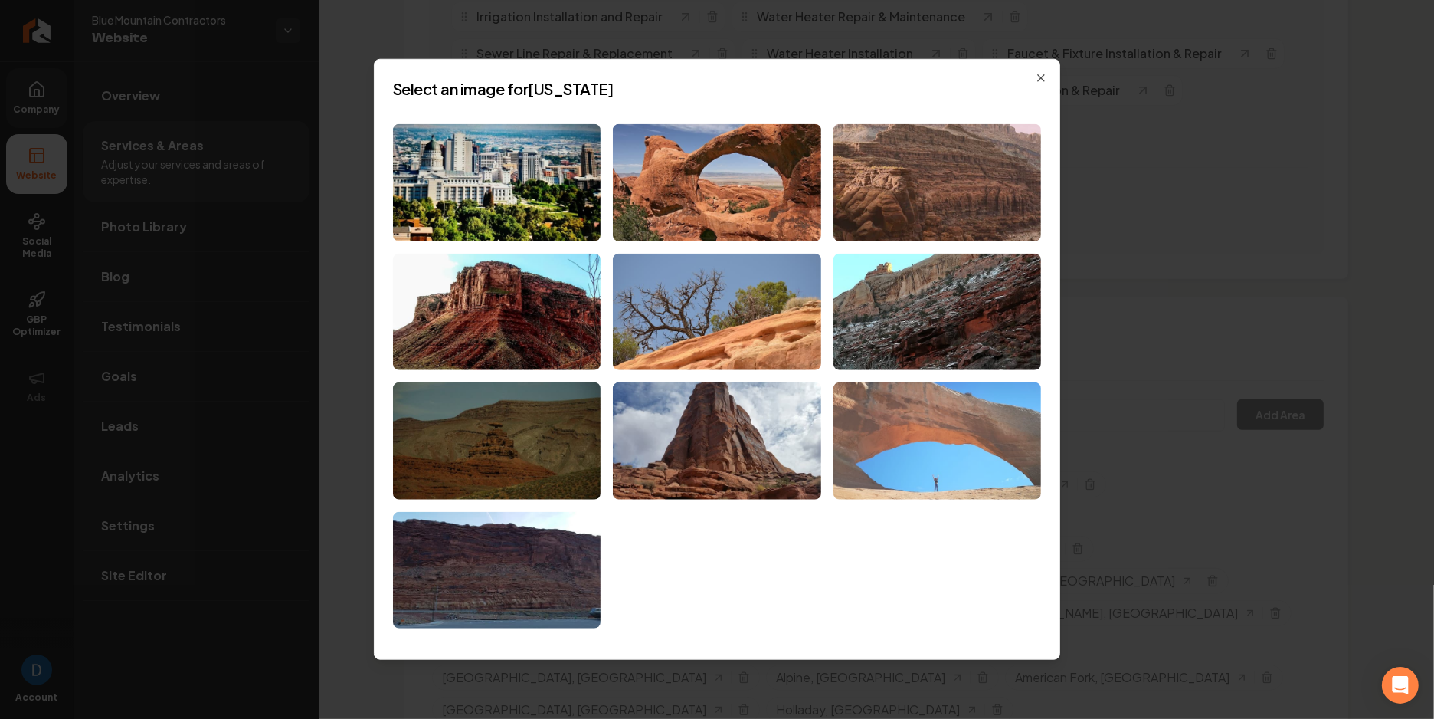
click at [962, 466] on img at bounding box center [938, 440] width 208 height 117
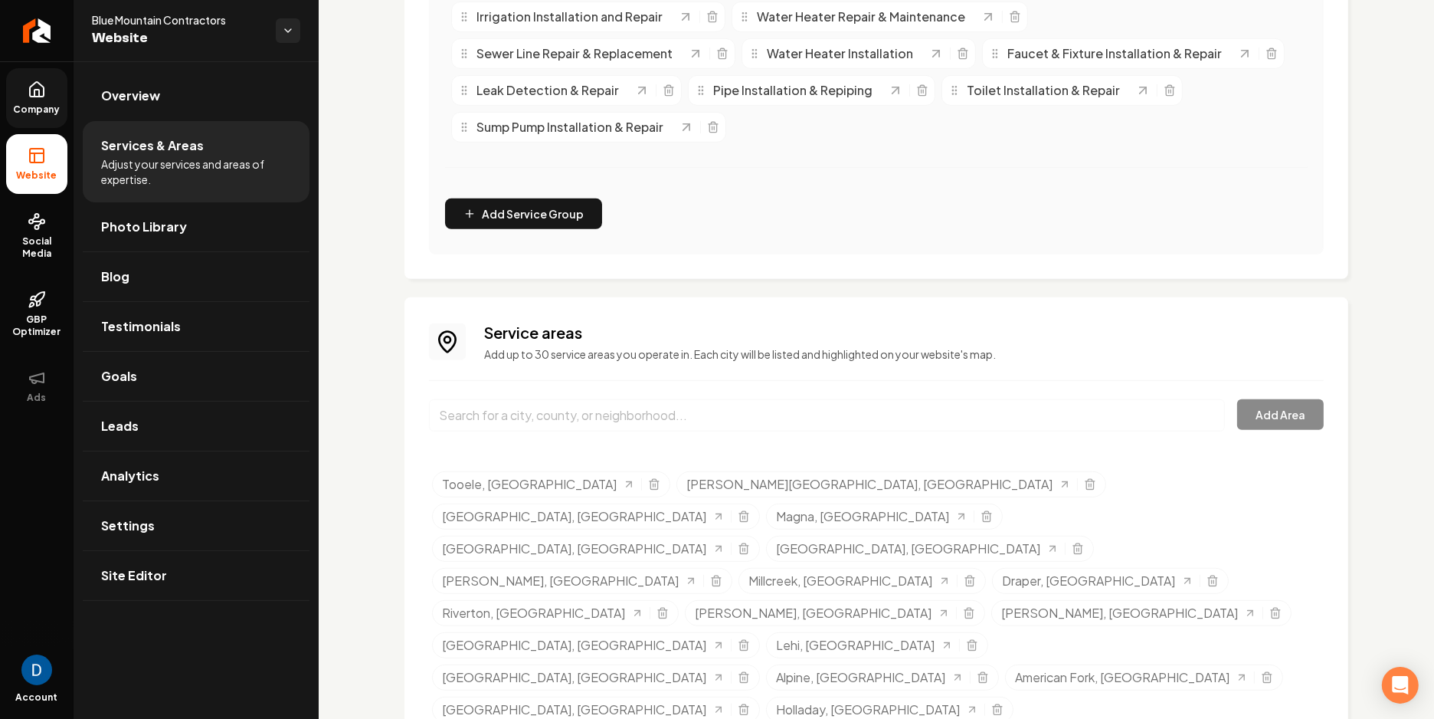
click at [34, 111] on span "Company" at bounding box center [37, 109] width 59 height 12
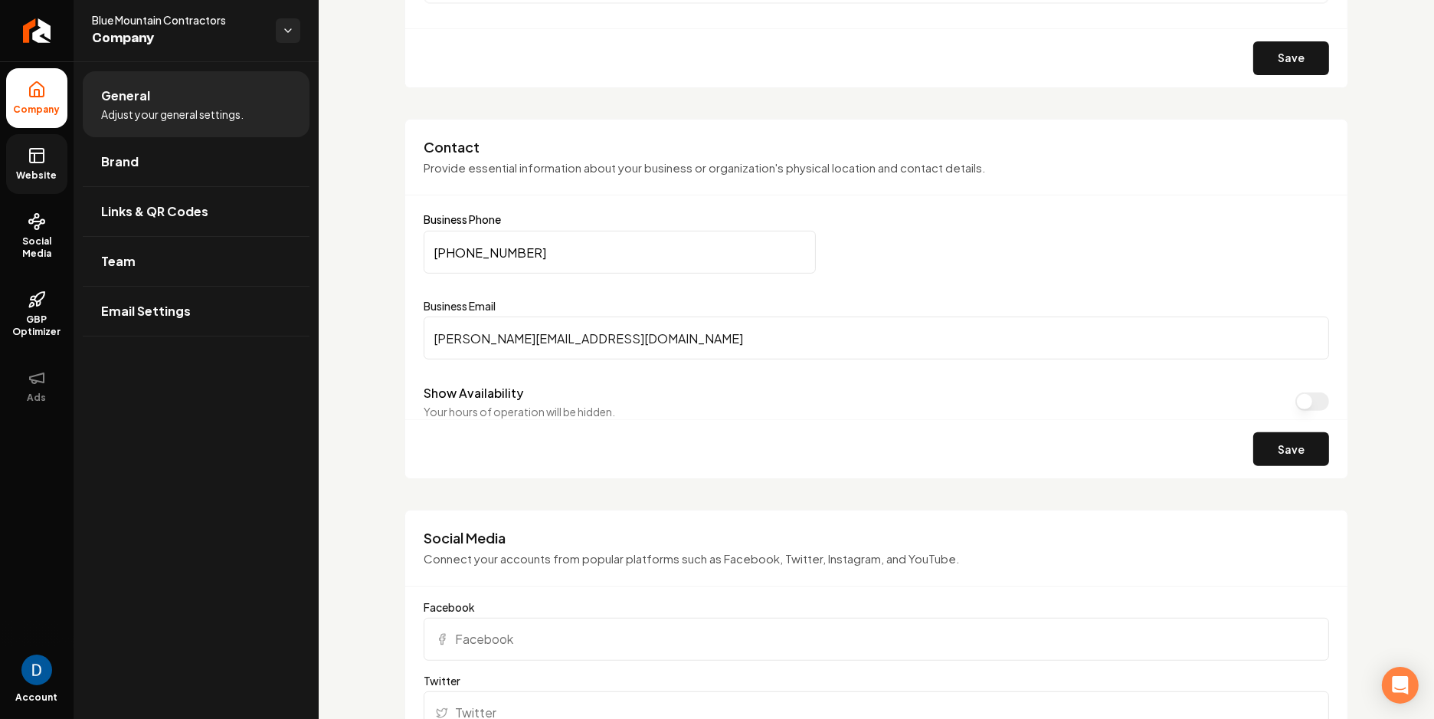
click at [21, 166] on link "Website" at bounding box center [36, 164] width 61 height 60
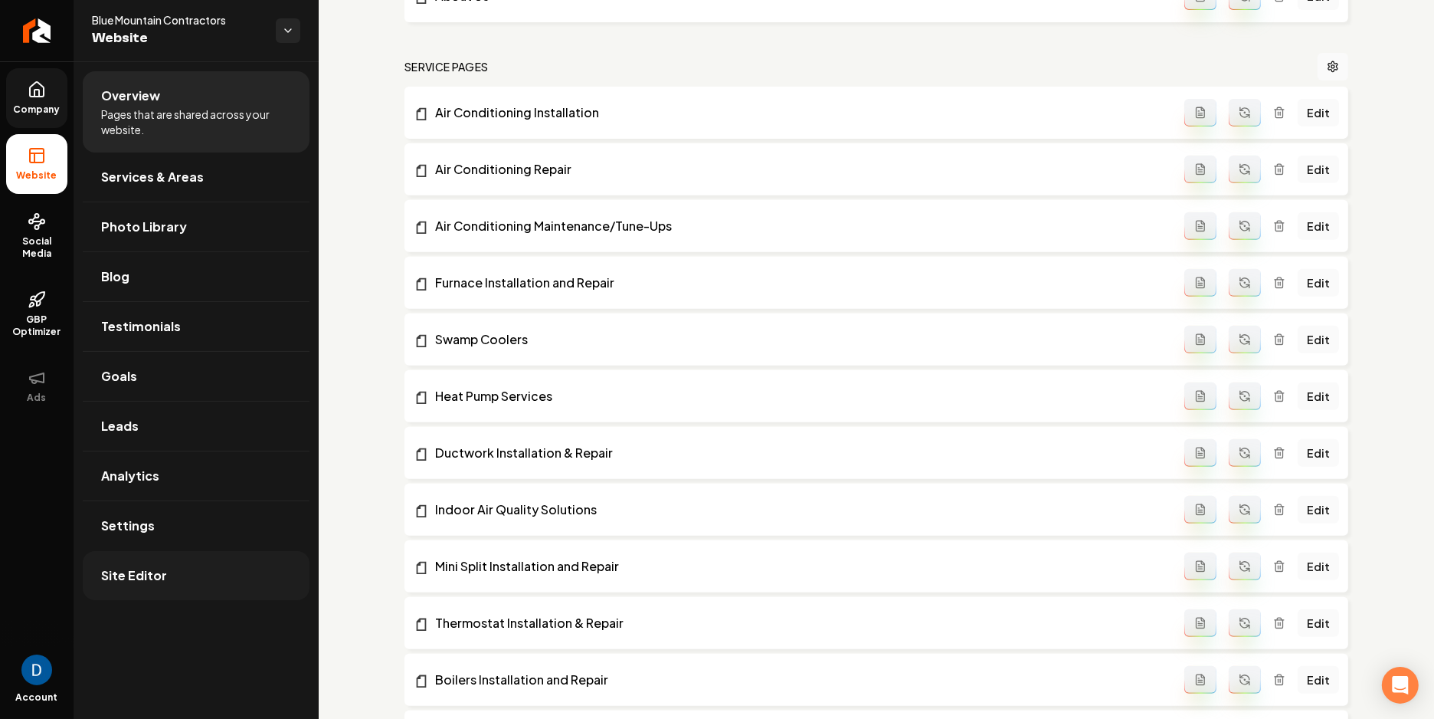
click at [121, 595] on link "Site Editor" at bounding box center [196, 575] width 227 height 49
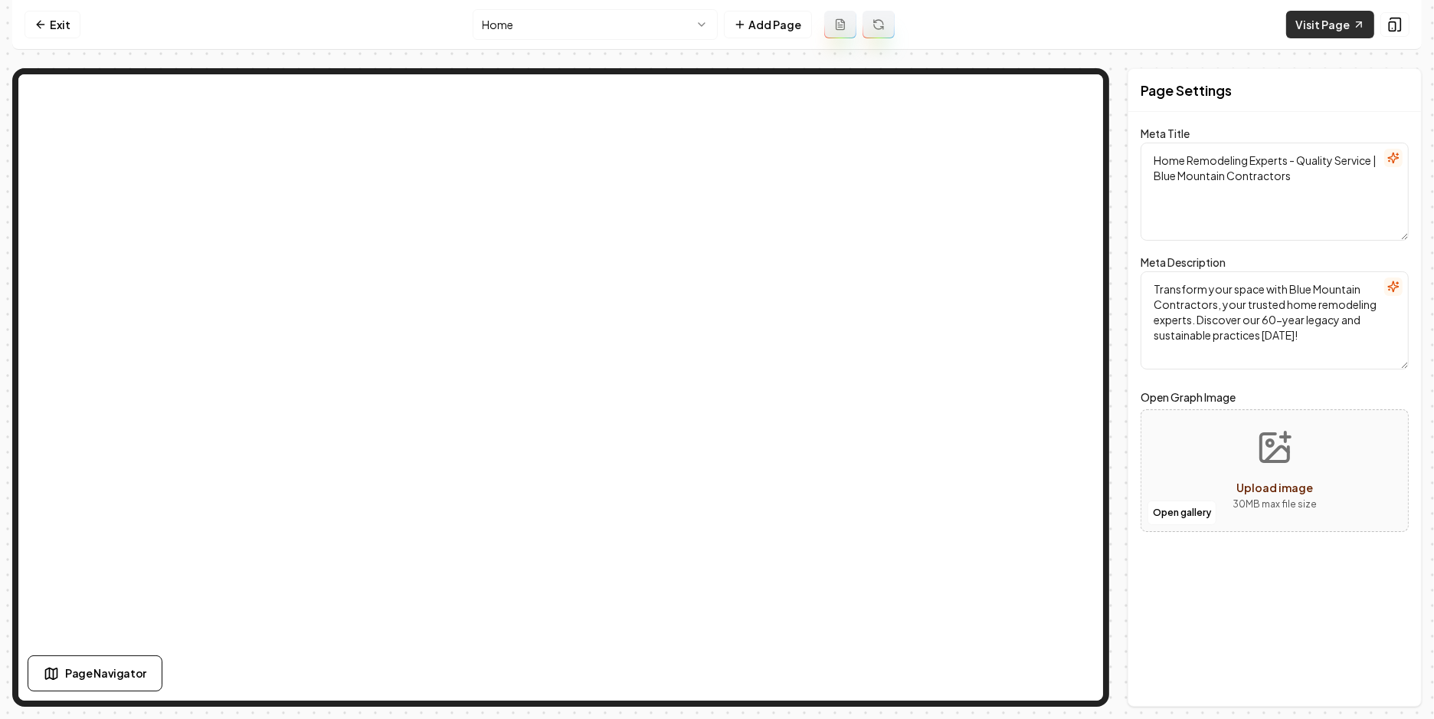
click at [1319, 28] on link "Visit Page" at bounding box center [1330, 25] width 88 height 28
